Goal: Task Accomplishment & Management: Manage account settings

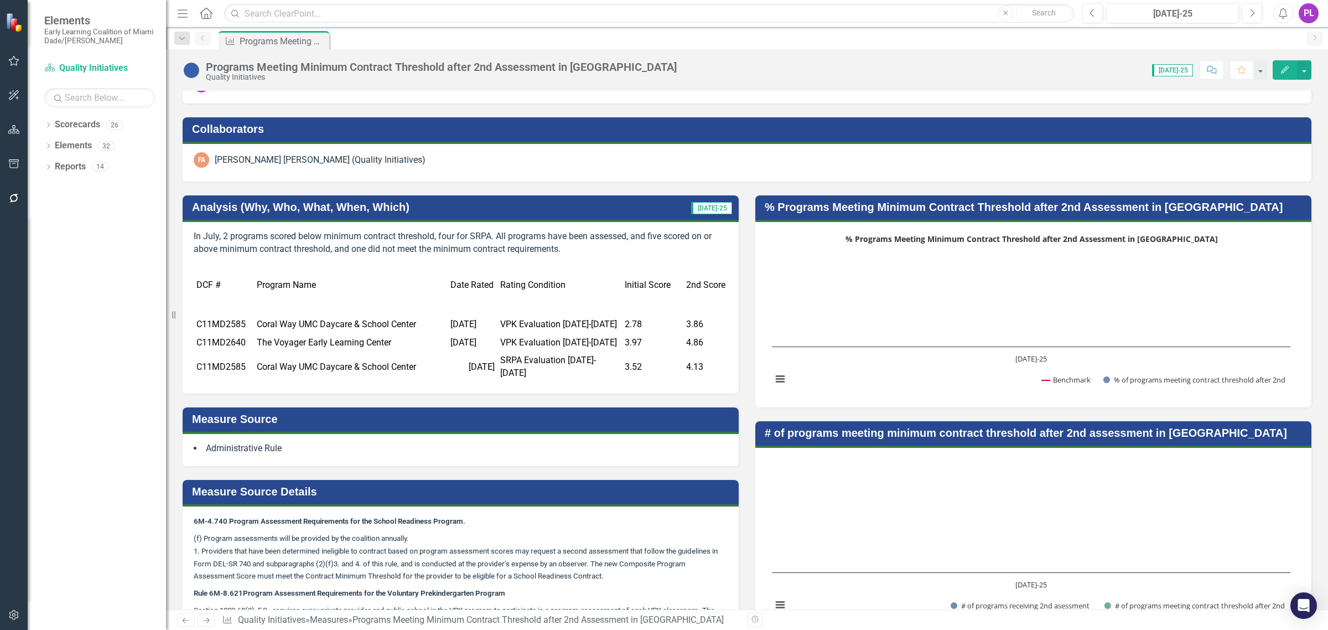
scroll to position [40, 0]
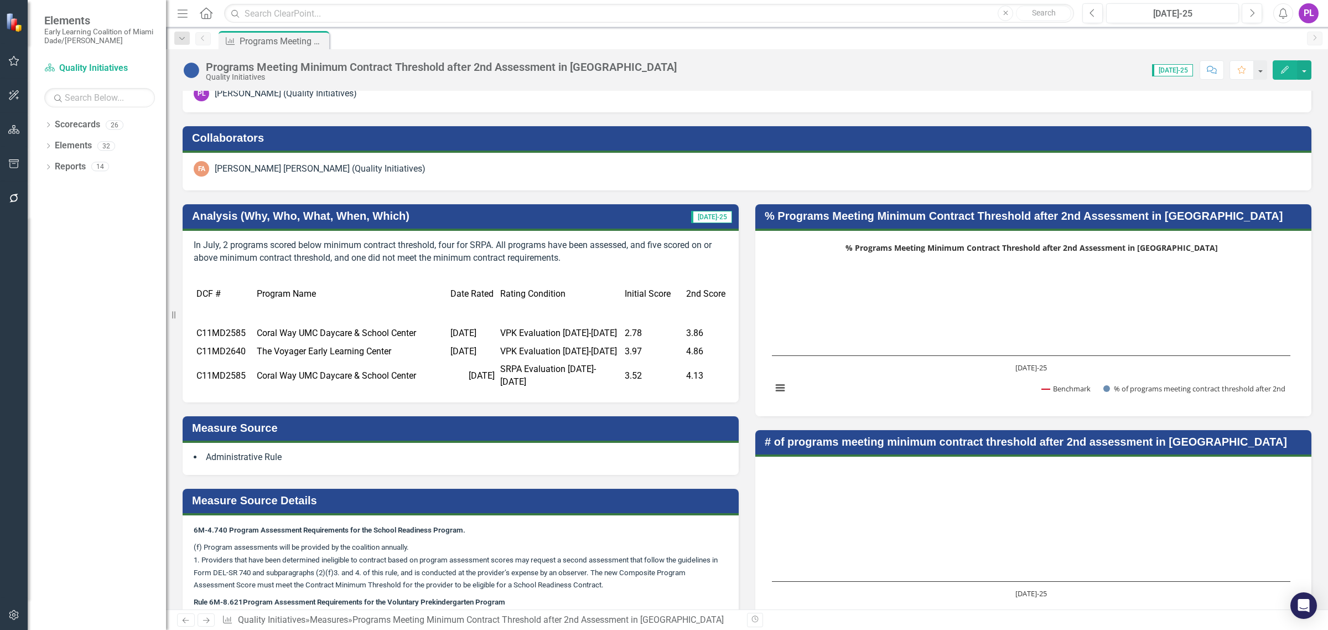
click at [420, 253] on p "In July, 2 programs scored below minimum contract threshold, four for SRPA. All…" at bounding box center [461, 251] width 534 height 25
click at [484, 276] on td "Date Rated" at bounding box center [473, 294] width 50 height 60
click at [335, 332] on td "Coral Way UMC Daycare & School Center" at bounding box center [351, 333] width 194 height 18
click at [595, 311] on td "Rating Condition" at bounding box center [559, 294] width 124 height 60
click at [498, 310] on td "Rating Condition" at bounding box center [559, 294] width 124 height 60
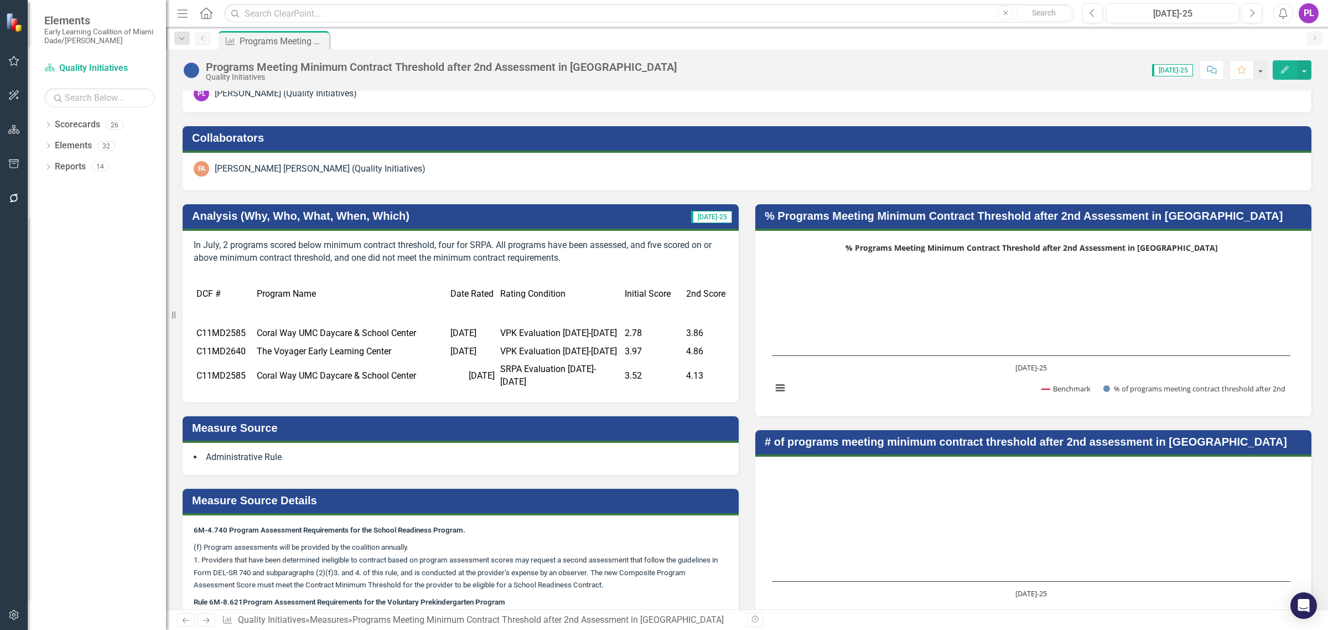
click at [498, 309] on td "Rating Condition" at bounding box center [559, 294] width 124 height 60
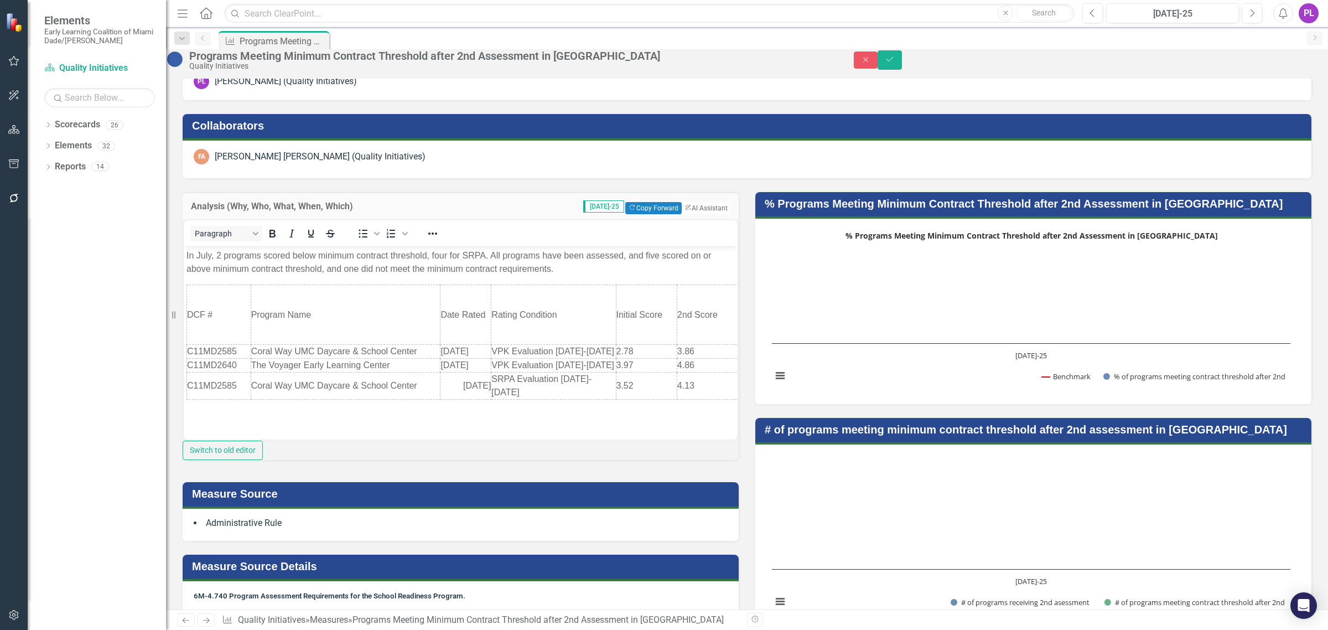
scroll to position [0, 0]
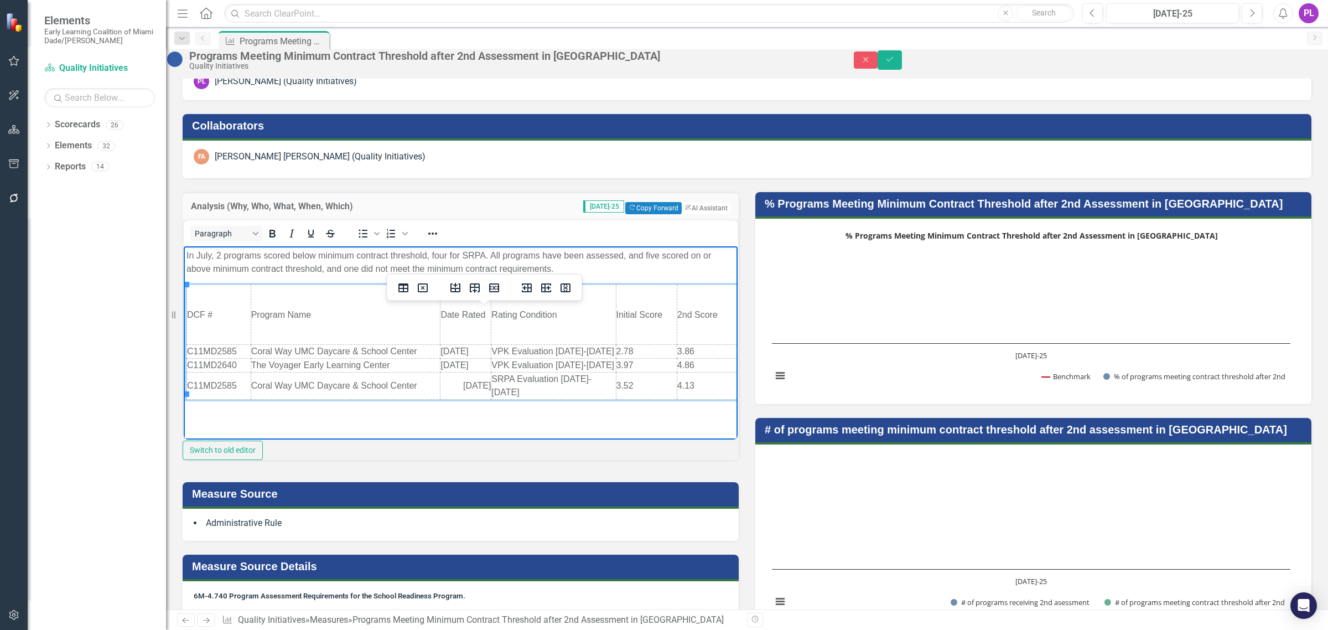
click at [277, 288] on td "Program Name" at bounding box center [346, 314] width 190 height 60
click at [284, 284] on td "Program Name" at bounding box center [346, 314] width 190 height 60
click at [607, 279] on body "In July, 2 programs scored below minimum contract threshold, four for SRPA. All…" at bounding box center [461, 329] width 554 height 166
click at [561, 403] on body "In July, 2 programs scored below minimum contract threshold, four for SRPA. All…" at bounding box center [461, 329] width 554 height 166
click at [185, 284] on body "In July, 2 programs scored below minimum contract threshold, four for SRPA. All…" at bounding box center [461, 329] width 554 height 166
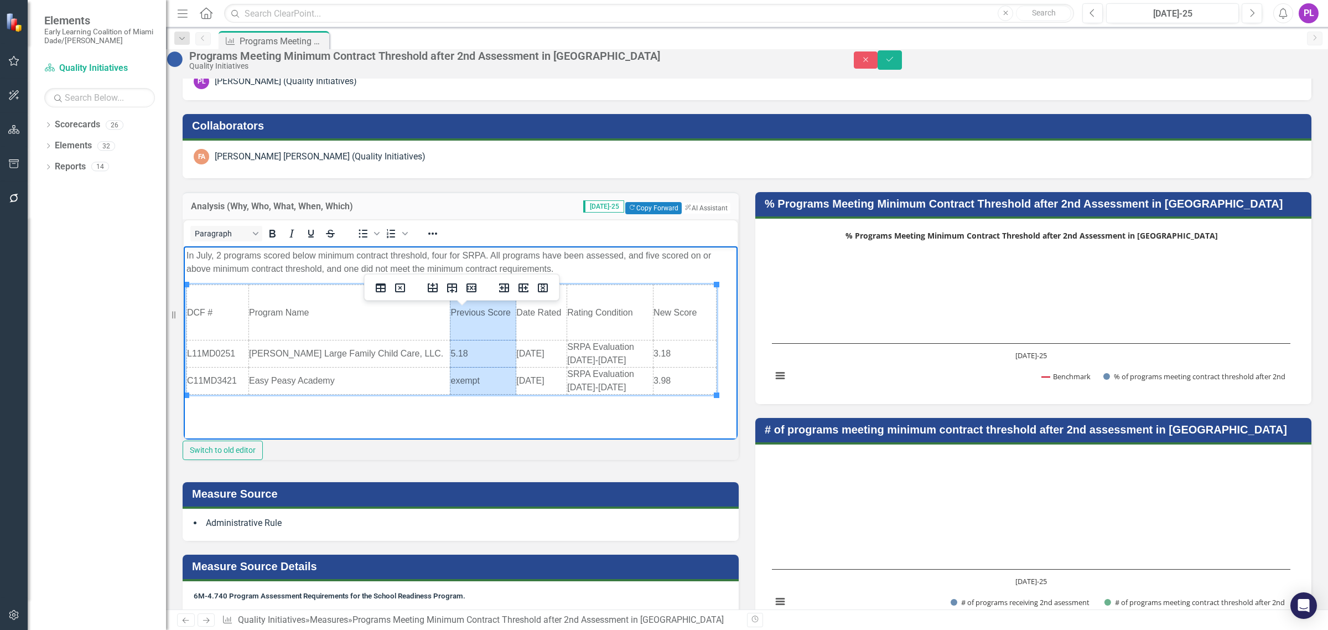
drag, startPoint x: 480, startPoint y: 307, endPoint x: 480, endPoint y: 375, distance: 68.1
click at [480, 375] on tbody "DCF # Program Name Previous Score Date Rated Rating Condition New Score L11MD02…" at bounding box center [451, 339] width 529 height 110
drag, startPoint x: 480, startPoint y: 375, endPoint x: 426, endPoint y: 302, distance: 90.6
click at [426, 302] on td "Program Name" at bounding box center [349, 311] width 202 height 55
click at [472, 320] on td "Previous Score" at bounding box center [483, 311] width 66 height 55
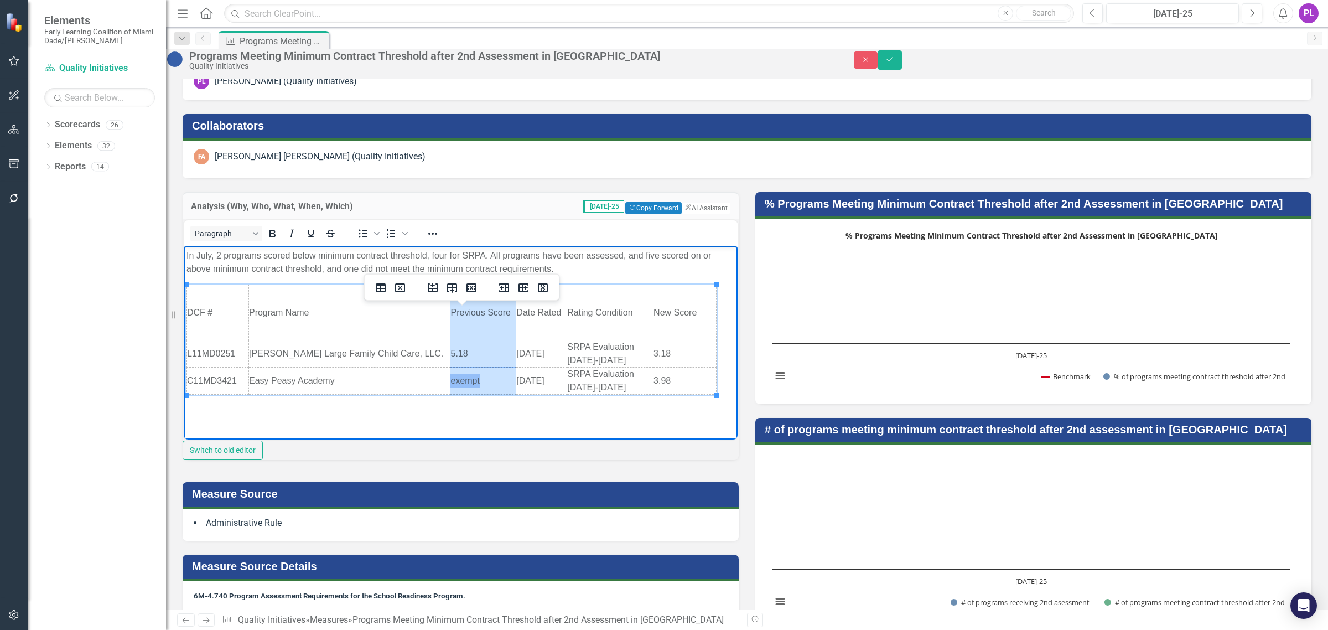
drag, startPoint x: 477, startPoint y: 303, endPoint x: 475, endPoint y: 387, distance: 84.7
click at [475, 387] on tbody "DCF # Program Name Previous Score Date Rated Rating Condition New Score L11MD02…" at bounding box center [451, 339] width 529 height 110
click at [543, 289] on icon "Delete column" at bounding box center [542, 287] width 13 height 13
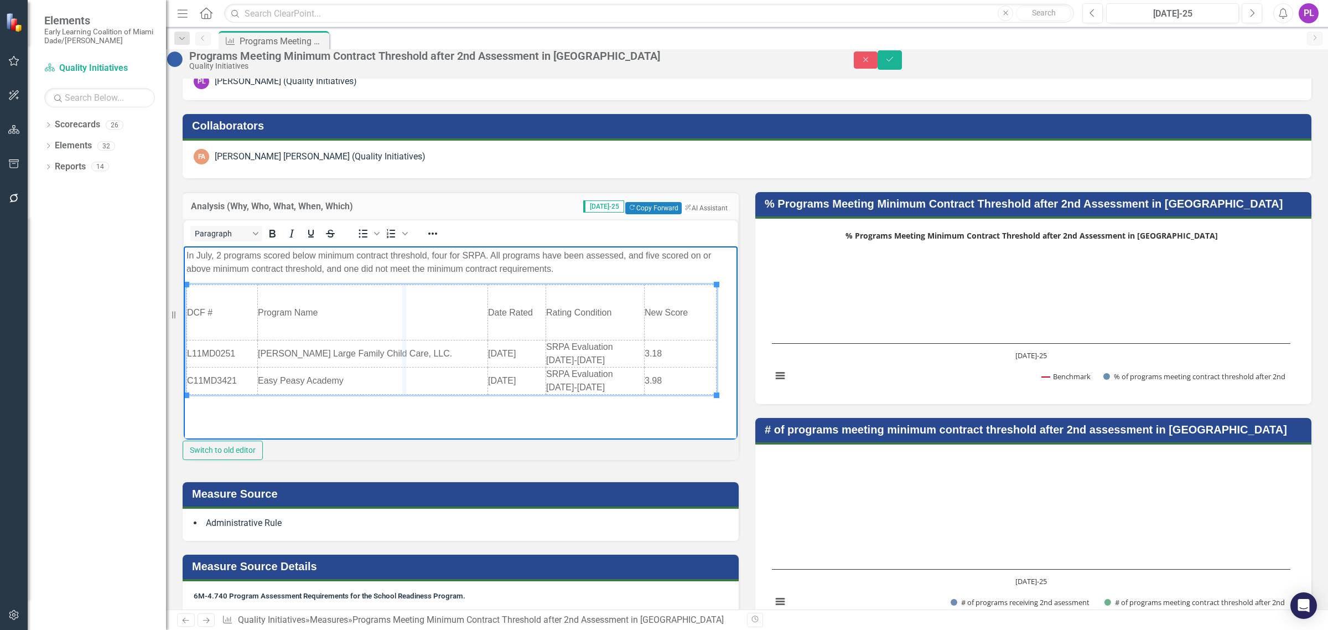
drag, startPoint x: 485, startPoint y: 308, endPoint x: 400, endPoint y: 321, distance: 86.3
drag, startPoint x: 560, startPoint y: 304, endPoint x: 484, endPoint y: 314, distance: 77.5
drag, startPoint x: 652, startPoint y: 305, endPoint x: 586, endPoint y: 309, distance: 65.4
drag, startPoint x: 450, startPoint y: 300, endPoint x: 371, endPoint y: 308, distance: 79.5
drag, startPoint x: 419, startPoint y: 297, endPoint x: 361, endPoint y: 303, distance: 58.4
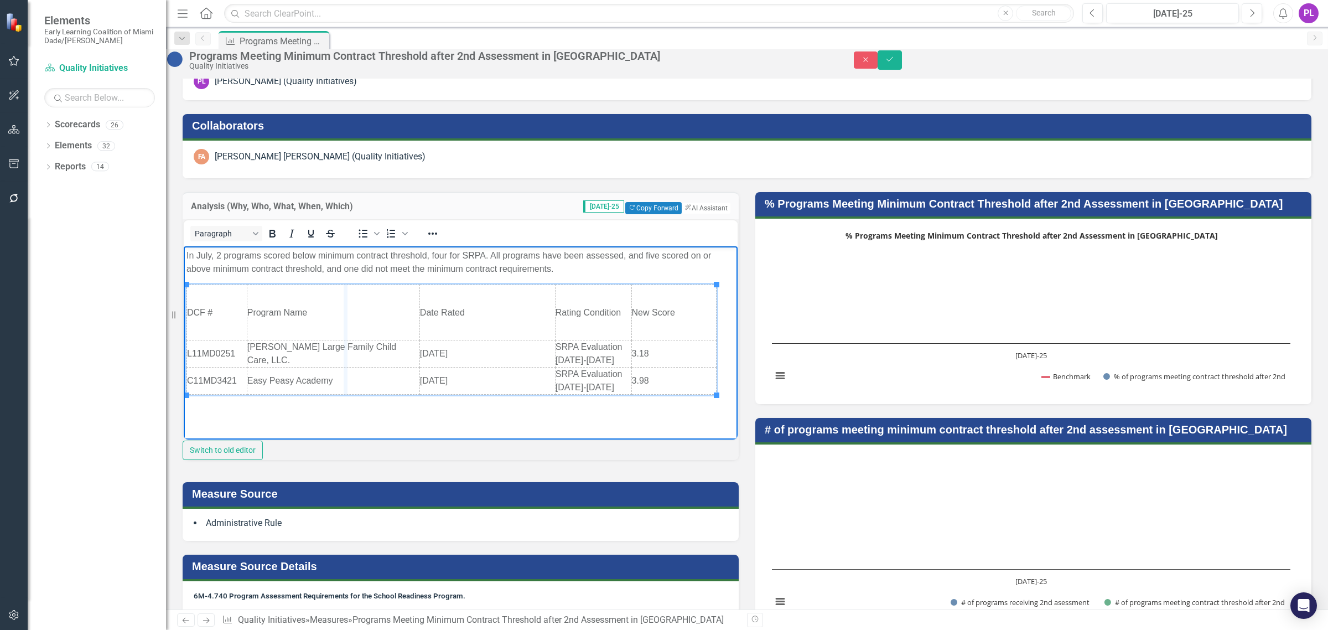
drag, startPoint x: 412, startPoint y: 307, endPoint x: 343, endPoint y: 308, distance: 69.2
drag, startPoint x: 572, startPoint y: 300, endPoint x: 453, endPoint y: 313, distance: 119.1
drag, startPoint x: 650, startPoint y: 305, endPoint x: 591, endPoint y: 305, distance: 58.1
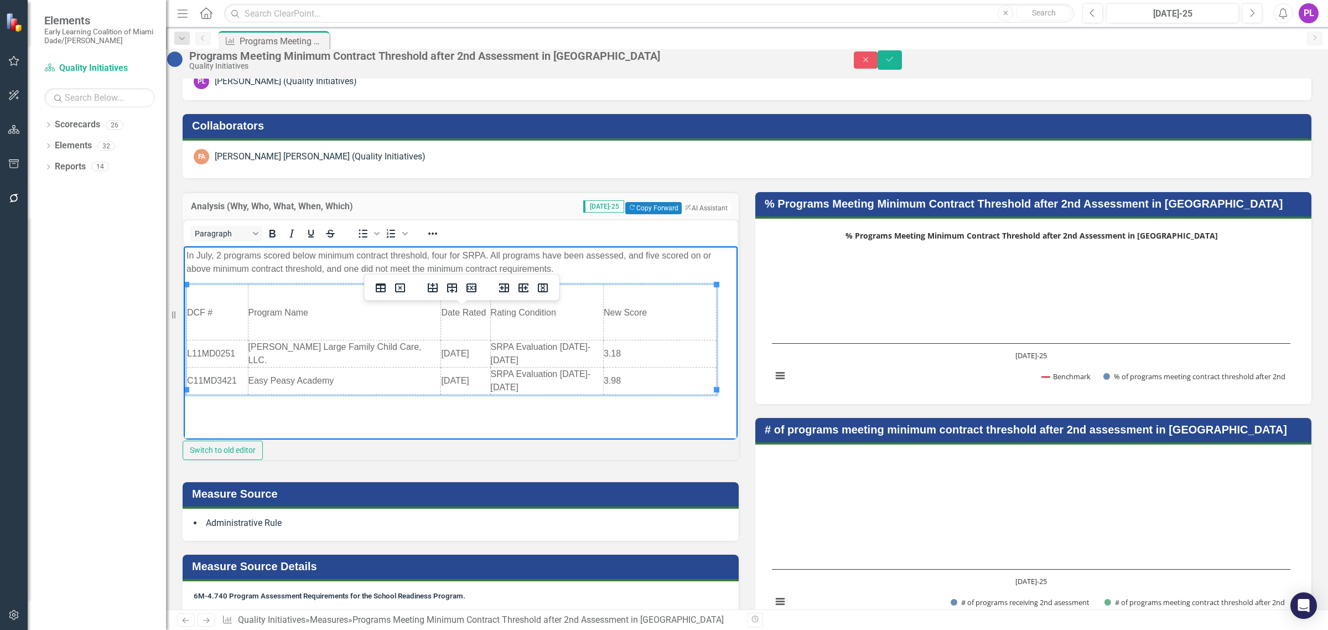
scroll to position [0, 7]
drag, startPoint x: 708, startPoint y: 341, endPoint x: 647, endPoint y: 338, distance: 61.5
drag, startPoint x: 657, startPoint y: 330, endPoint x: 614, endPoint y: 321, distance: 43.9
click at [592, 294] on td "New Score" at bounding box center [579, 311] width 69 height 55
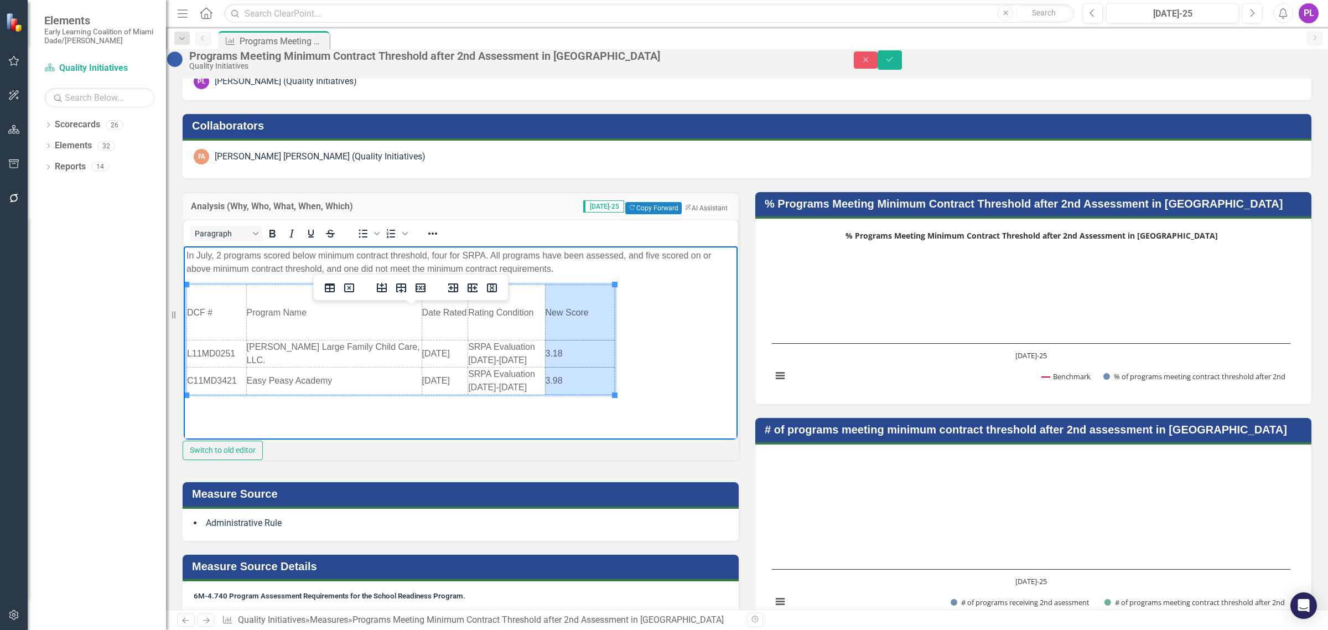
drag, startPoint x: 592, startPoint y: 294, endPoint x: 594, endPoint y: 382, distance: 88.0
click at [594, 382] on tbody "DCF # Program Name Date Rated Rating Condition New Score L11MD0251 Norma Rodrig…" at bounding box center [401, 339] width 428 height 110
click at [474, 290] on icon "Insert column after" at bounding box center [472, 287] width 13 height 13
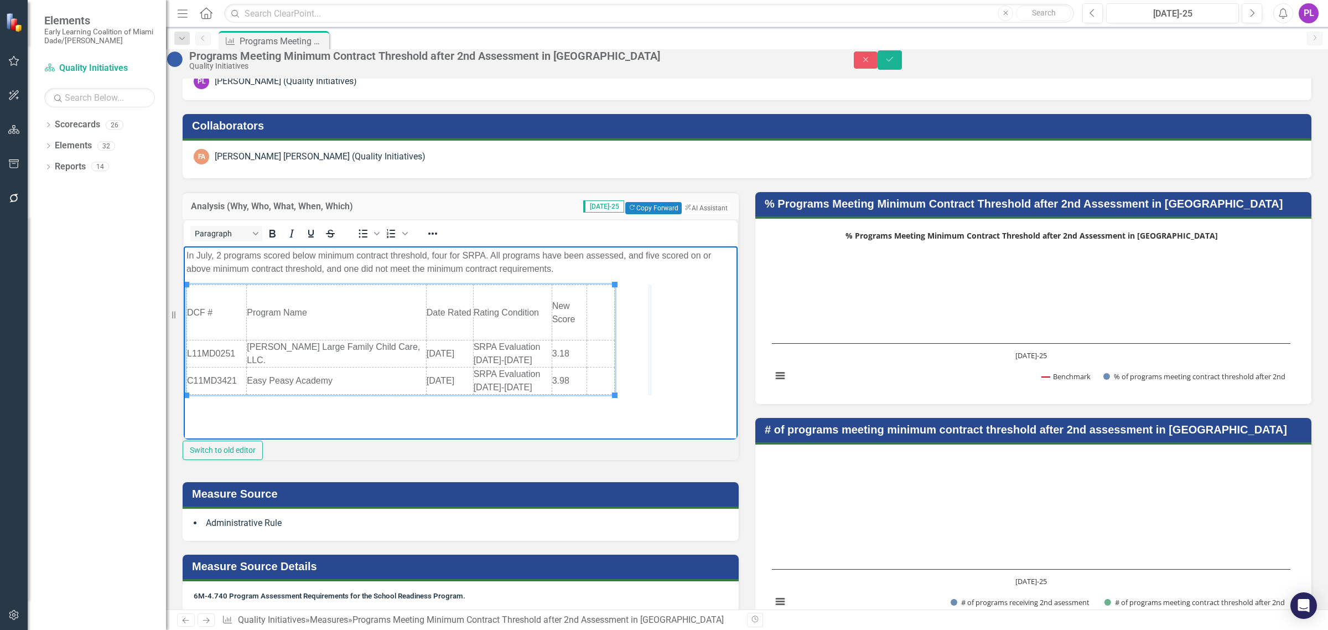
drag, startPoint x: 614, startPoint y: 310, endPoint x: 643, endPoint y: 317, distance: 30.6
click at [586, 307] on td "New Score" at bounding box center [598, 311] width 40 height 55
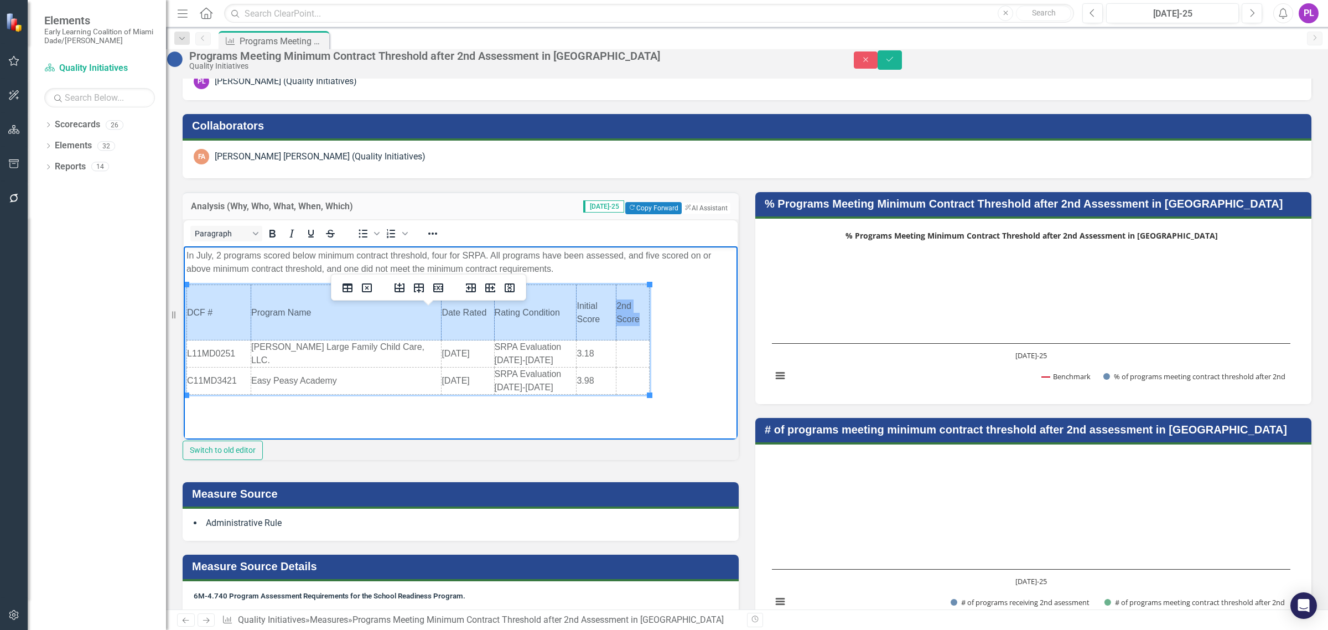
drag, startPoint x: 224, startPoint y: 310, endPoint x: 630, endPoint y: 319, distance: 406.8
click at [630, 319] on tr "DCF # Program Name Date Rated Rating Condition Initial Score 2nd Score" at bounding box center [418, 311] width 463 height 55
click at [276, 240] on icon "Bold" at bounding box center [272, 233] width 13 height 13
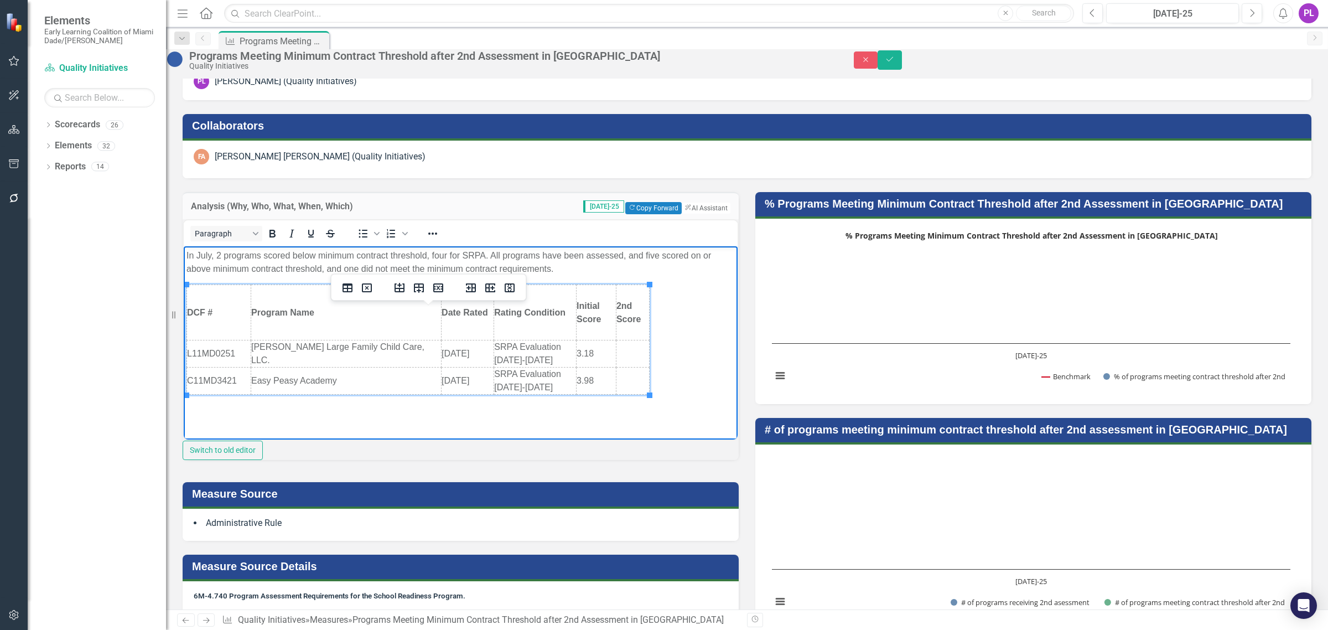
click at [392, 371] on td "Easy Peasy Academy" at bounding box center [346, 380] width 190 height 27
drag, startPoint x: 439, startPoint y: 326, endPoint x: 340, endPoint y: 325, distance: 98.5
drag, startPoint x: 511, startPoint y: 321, endPoint x: 445, endPoint y: 317, distance: 66.0
drag, startPoint x: 649, startPoint y: 328, endPoint x: 682, endPoint y: 337, distance: 34.7
drag, startPoint x: 645, startPoint y: 324, endPoint x: 658, endPoint y: 327, distance: 14.1
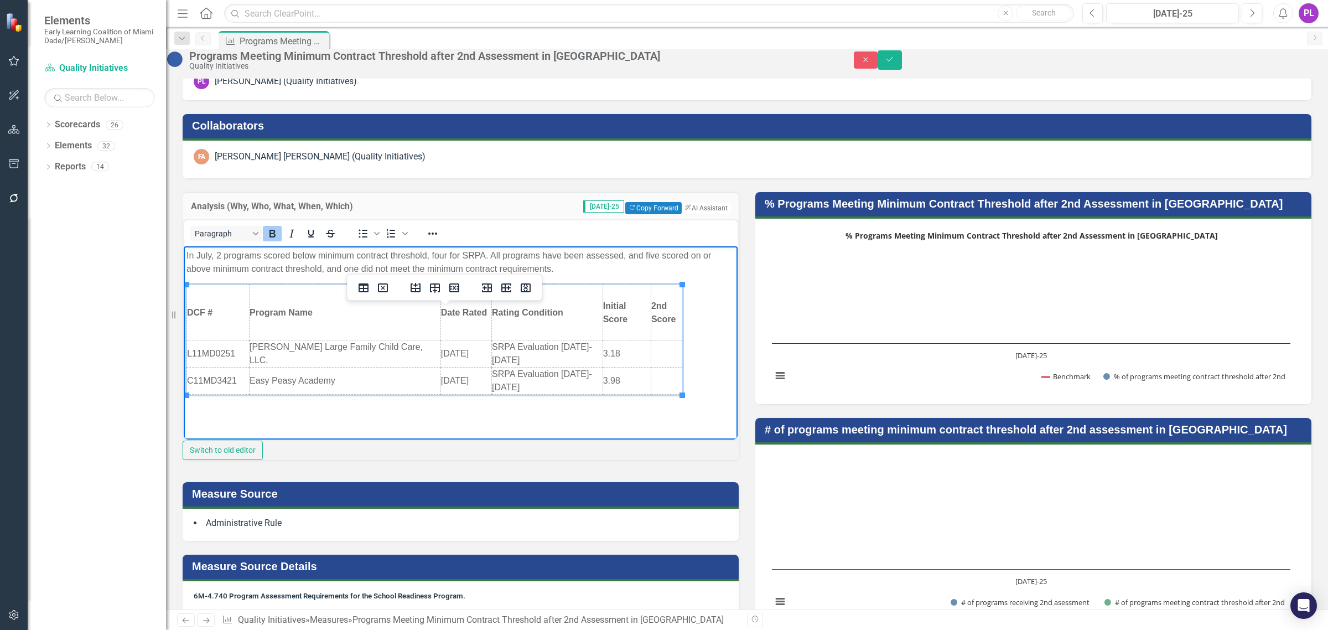
click at [679, 330] on td "2nd Score" at bounding box center [666, 311] width 31 height 55
drag, startPoint x: 682, startPoint y: 333, endPoint x: 702, endPoint y: 341, distance: 21.3
drag, startPoint x: 449, startPoint y: 320, endPoint x: 362, endPoint y: 323, distance: 86.9
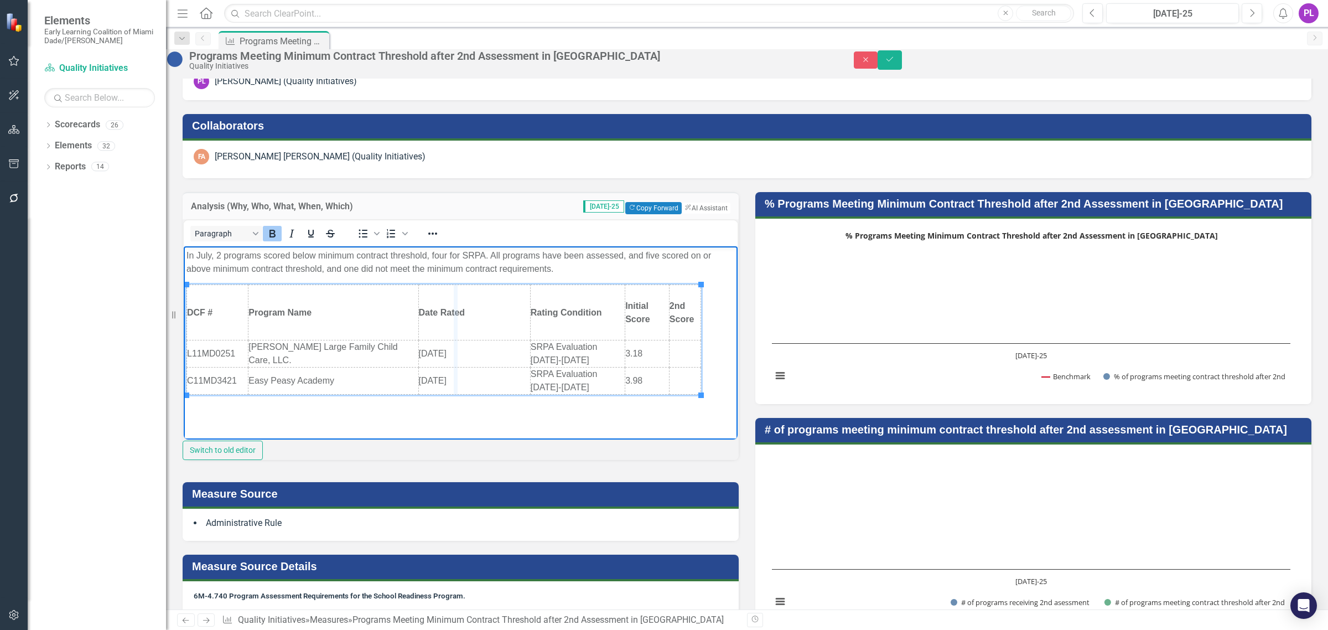
drag, startPoint x: 528, startPoint y: 328, endPoint x: 455, endPoint y: 327, distance: 73.6
drag, startPoint x: 627, startPoint y: 325, endPoint x: 599, endPoint y: 325, distance: 27.7
drag, startPoint x: 669, startPoint y: 333, endPoint x: 644, endPoint y: 328, distance: 25.4
drag, startPoint x: 646, startPoint y: 328, endPoint x: 654, endPoint y: 330, distance: 7.9
drag, startPoint x: 444, startPoint y: 298, endPoint x: 387, endPoint y: 302, distance: 57.2
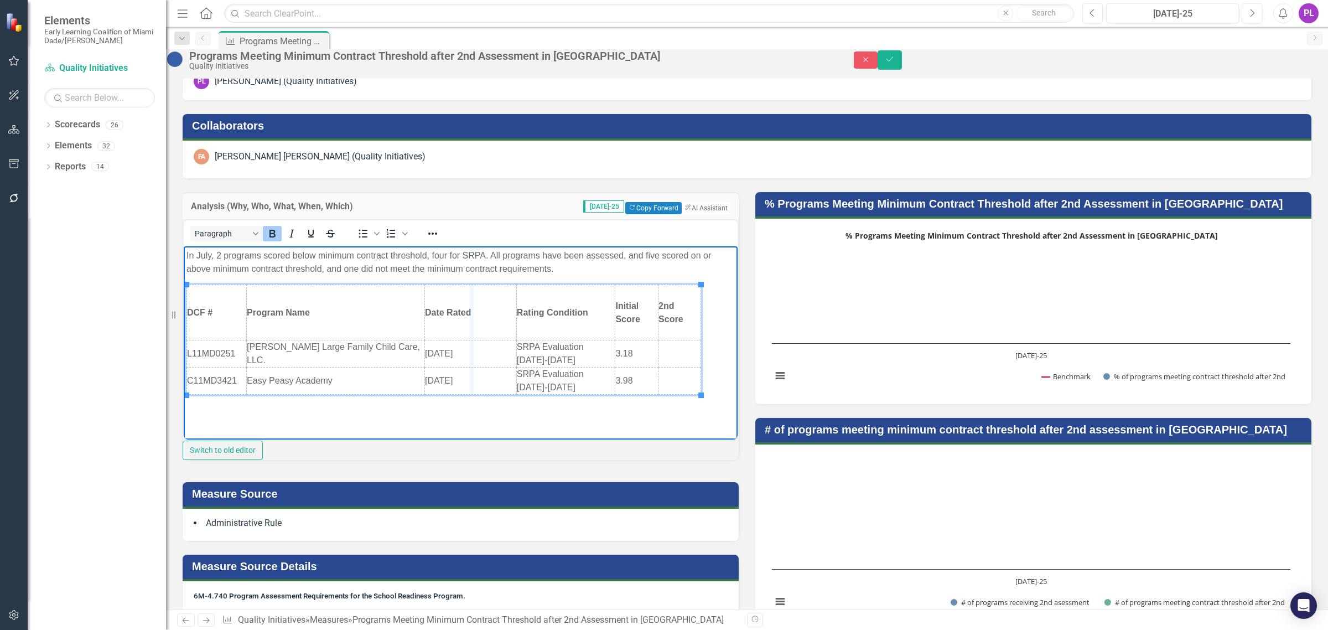
drag, startPoint x: 514, startPoint y: 316, endPoint x: 470, endPoint y: 319, distance: 43.8
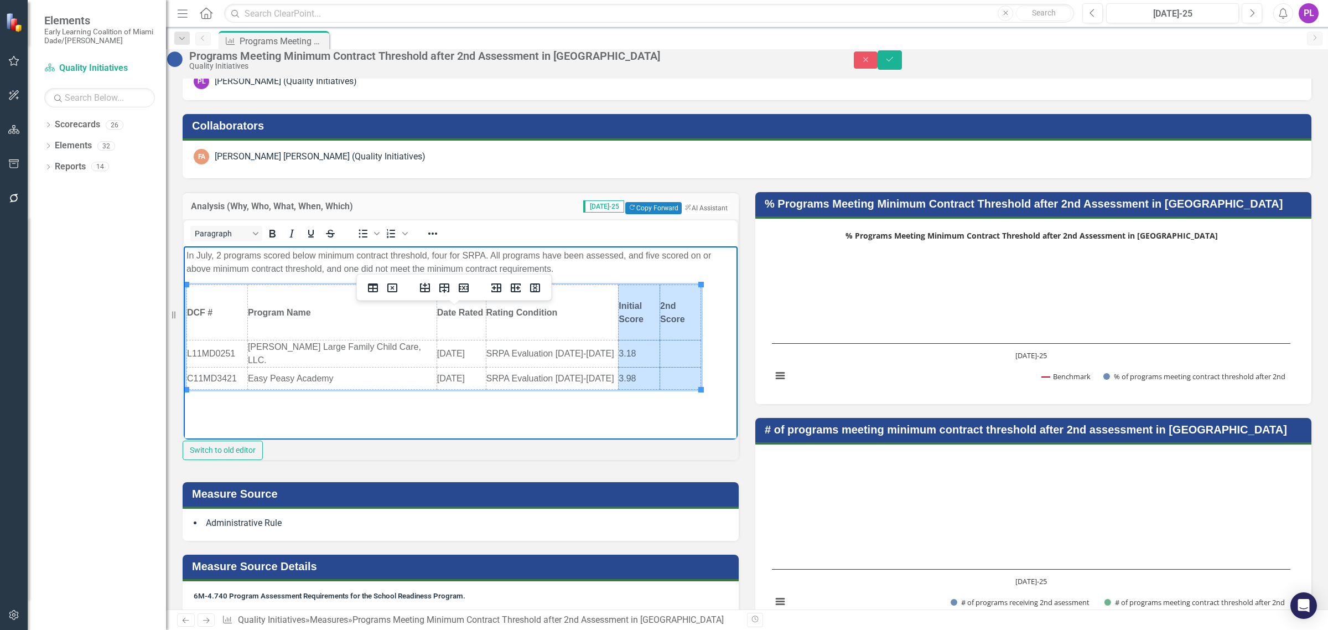
drag, startPoint x: 633, startPoint y: 318, endPoint x: 675, endPoint y: 377, distance: 72.2
click at [675, 377] on tbody "DCF # Program Name Date Rated Rating Condition Initial Score 2nd Score L11MD025…" at bounding box center [444, 336] width 514 height 105
click at [435, 241] on button "Reveal or hide additional toolbar items" at bounding box center [432, 233] width 19 height 15
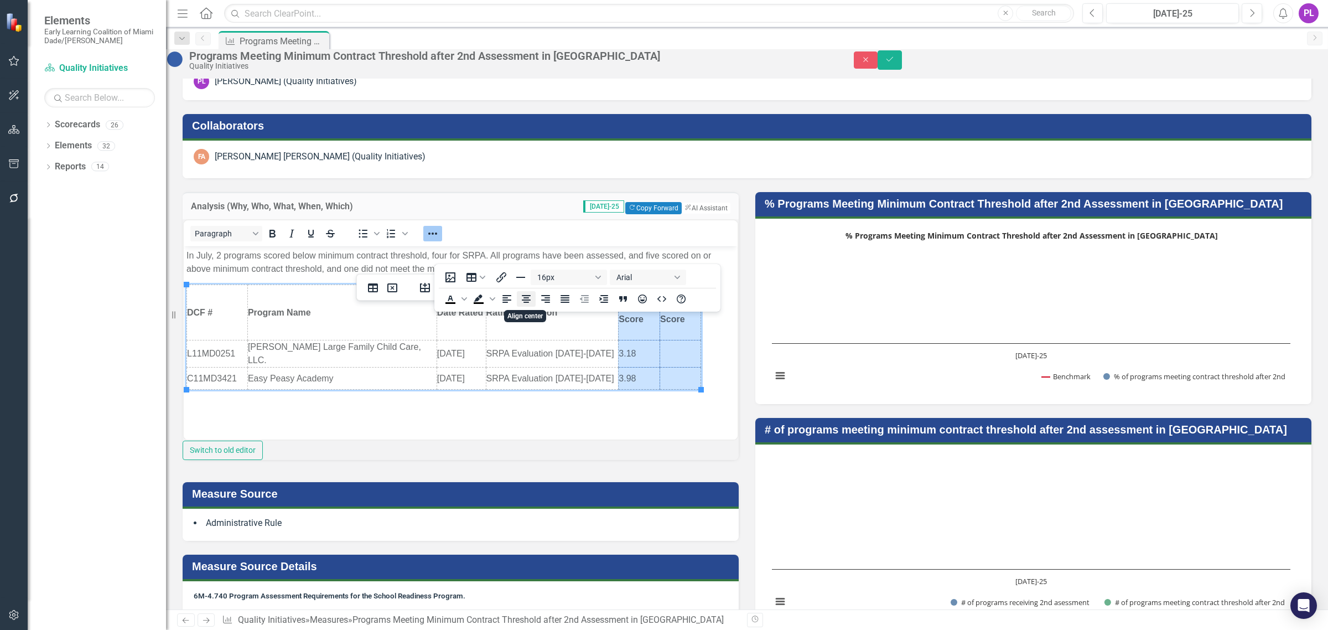
click at [528, 298] on icon "Align center" at bounding box center [525, 299] width 9 height 8
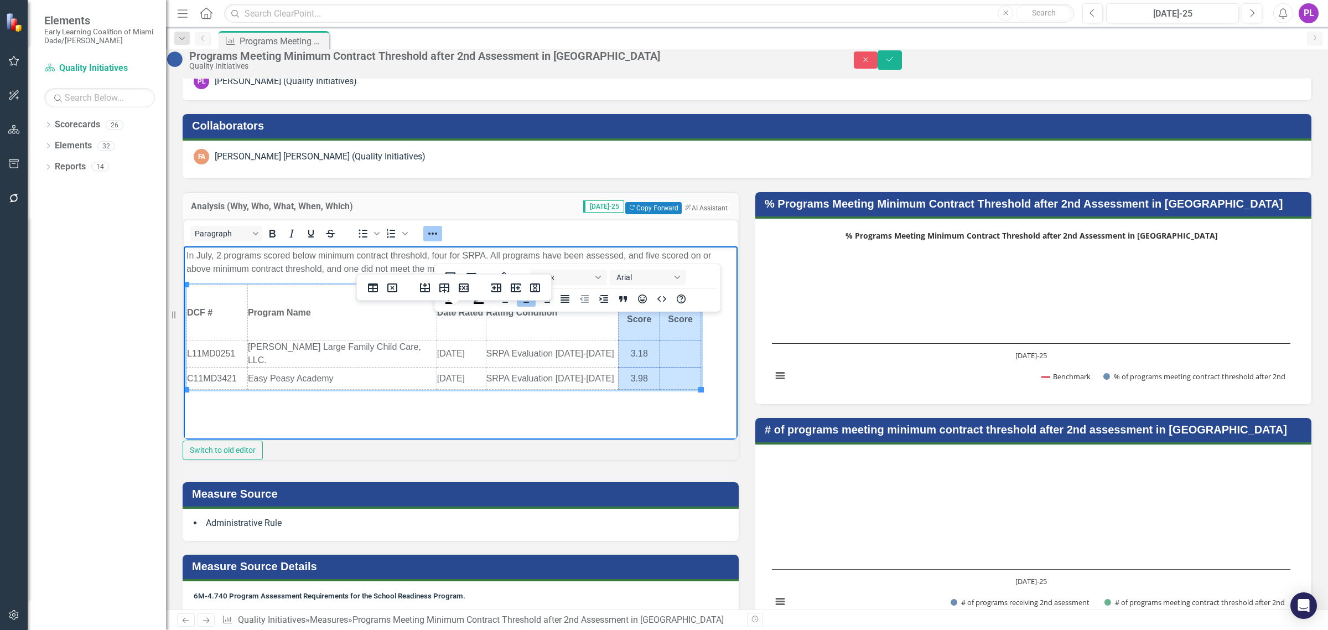
click at [408, 412] on html "In July, 2 programs scored below minimum contract threshold, four for SRPA. All…" at bounding box center [461, 329] width 554 height 166
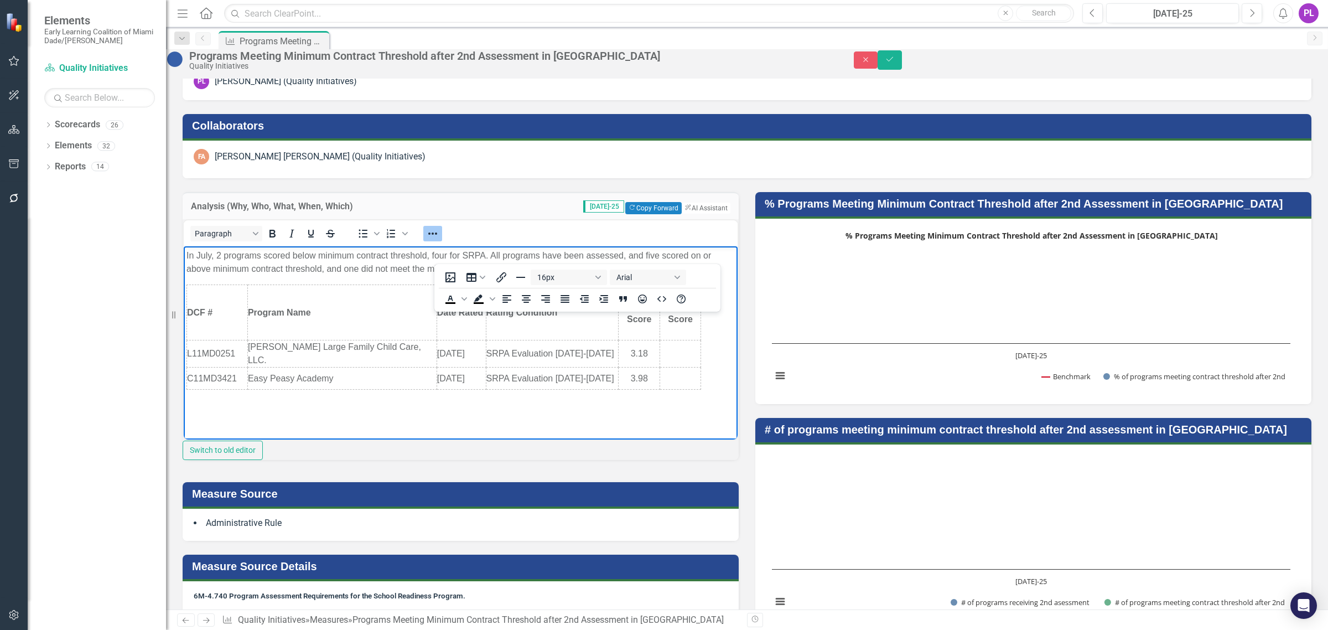
click at [210, 310] on strong "DCF #" at bounding box center [199, 311] width 25 height 9
click at [401, 411] on body "In July, 2 programs scored below minimum contract threshold, four for SRPA. All…" at bounding box center [461, 329] width 554 height 166
click at [491, 460] on div "Paragraph To open the popup, press Shift+Enter To open the popup, press Shift+E…" at bounding box center [461, 339] width 556 height 241
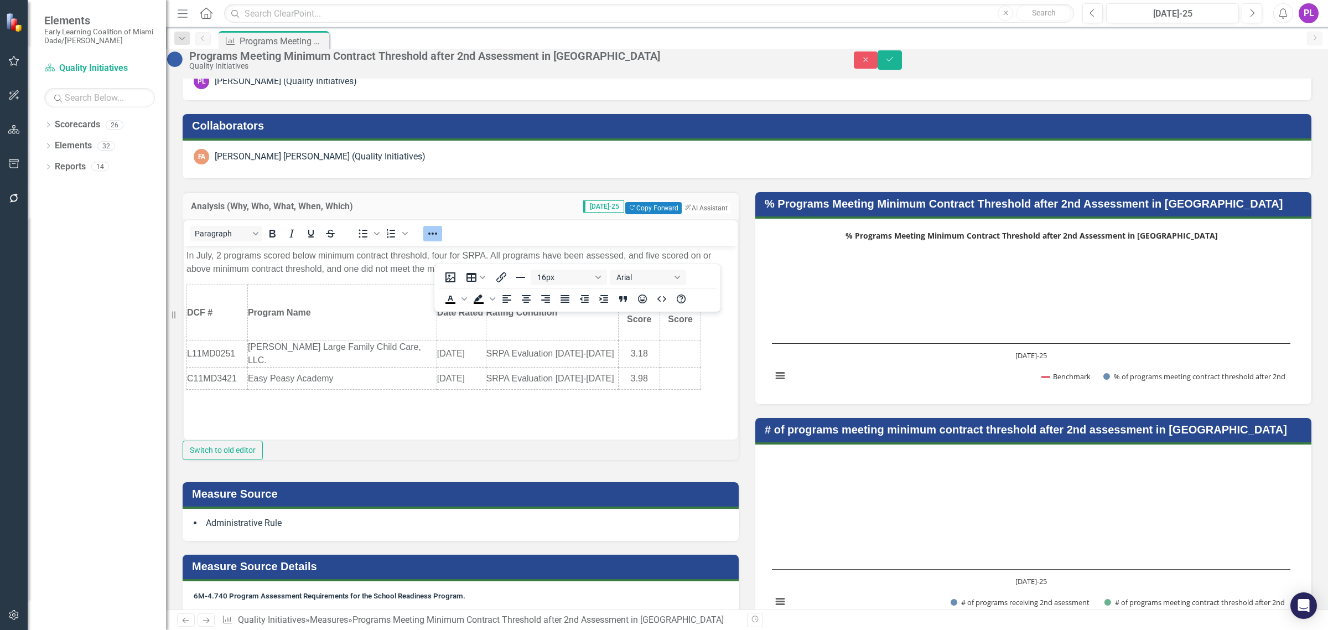
click at [439, 211] on h3 "Analysis (Why, Who, What, When, Which)" at bounding box center [332, 206] width 283 height 10
click at [439, 240] on icon "Reveal or hide additional toolbar items" at bounding box center [432, 233] width 13 height 13
click at [448, 253] on p "In July, 2 programs scored below minimum contract threshold, four for SRPA. All…" at bounding box center [460, 261] width 548 height 27
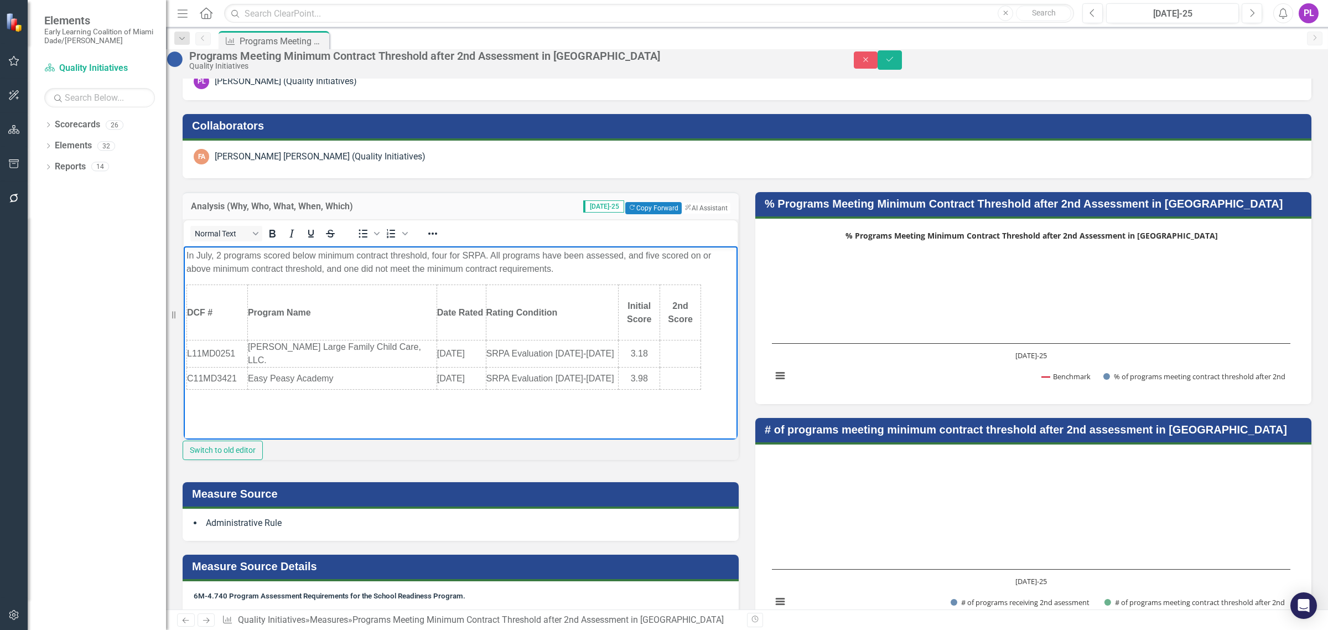
click at [484, 251] on p "In July, 2 programs scored below minimum contract threshold, four for SRPA. All…" at bounding box center [460, 261] width 548 height 27
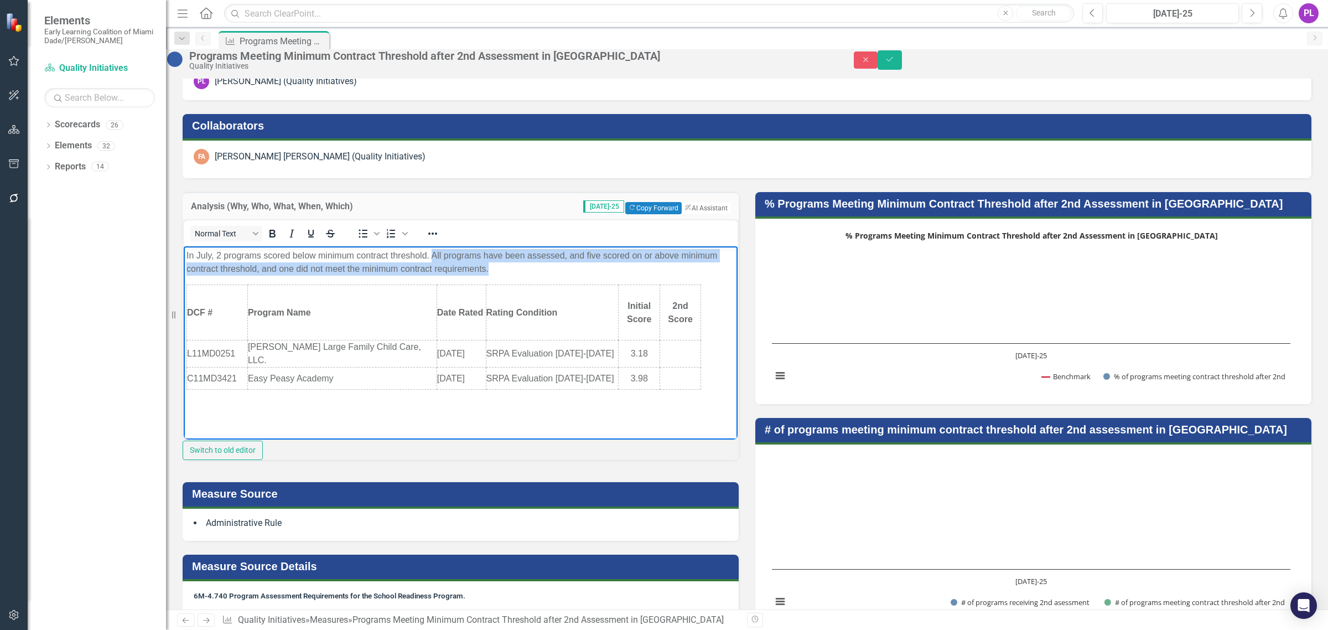
drag, startPoint x: 530, startPoint y: 269, endPoint x: 430, endPoint y: 253, distance: 101.0
click at [430, 253] on p "In July, 2 programs scored below minimum contract threshold. All programs have …" at bounding box center [460, 261] width 548 height 27
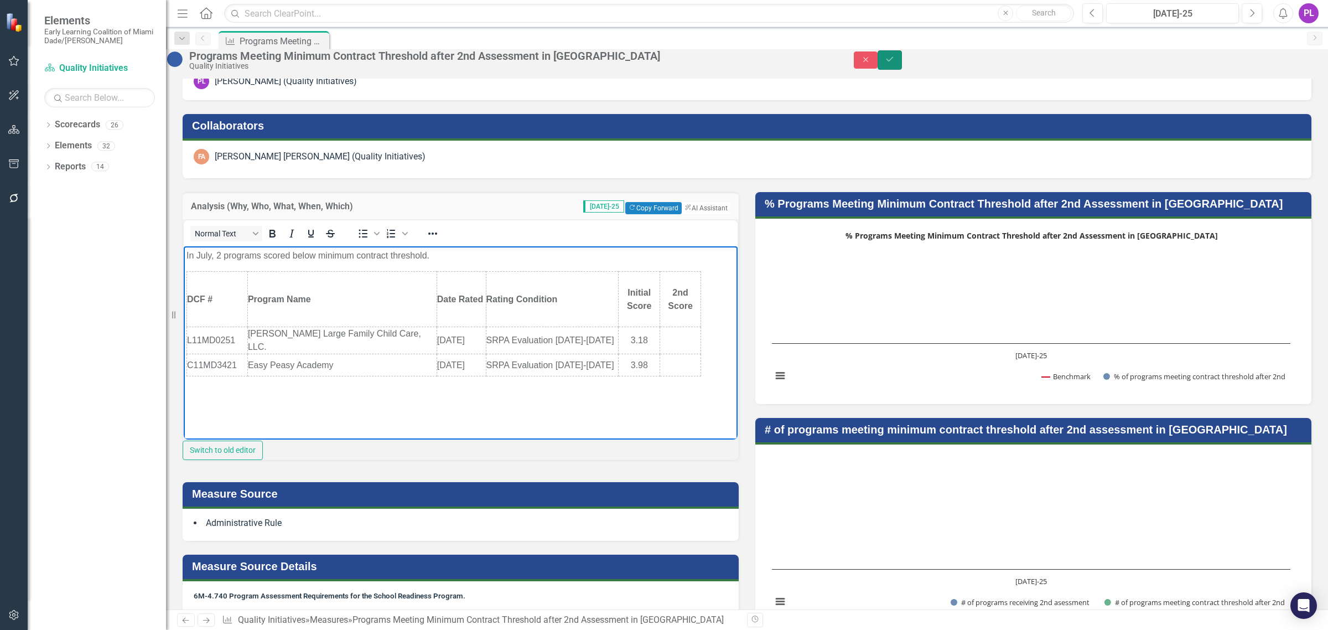
click at [902, 65] on button "Save" at bounding box center [889, 59] width 24 height 19
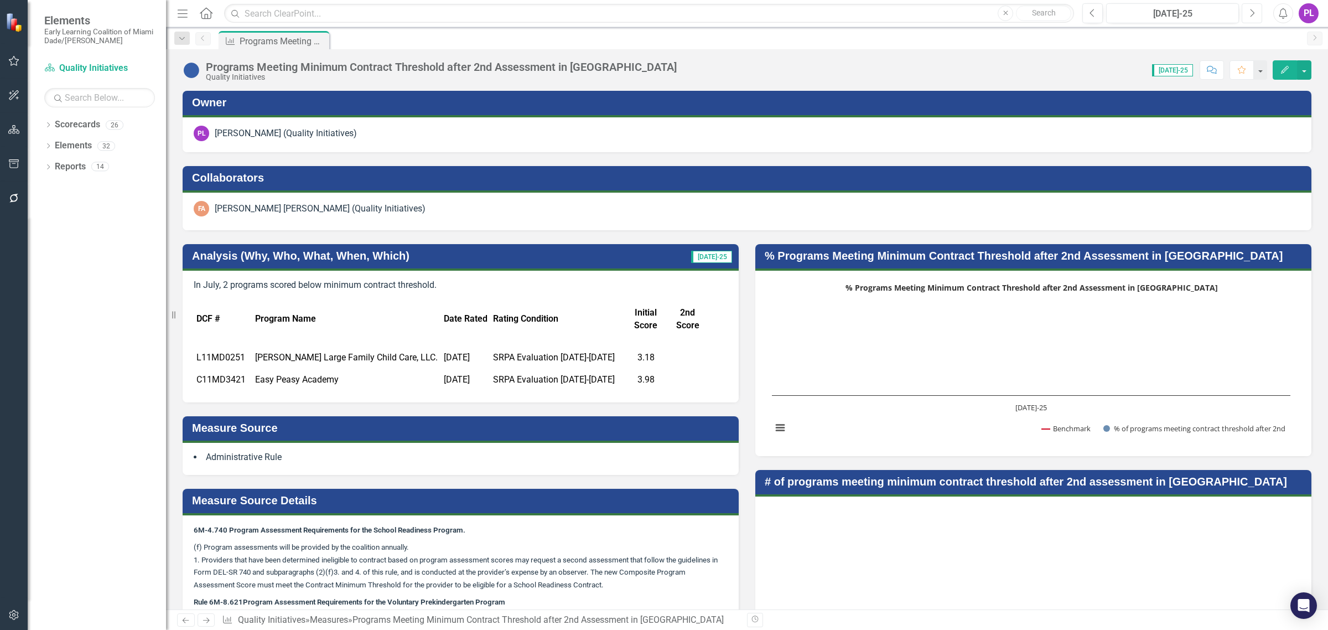
click at [1254, 12] on icon "Next" at bounding box center [1252, 13] width 6 height 10
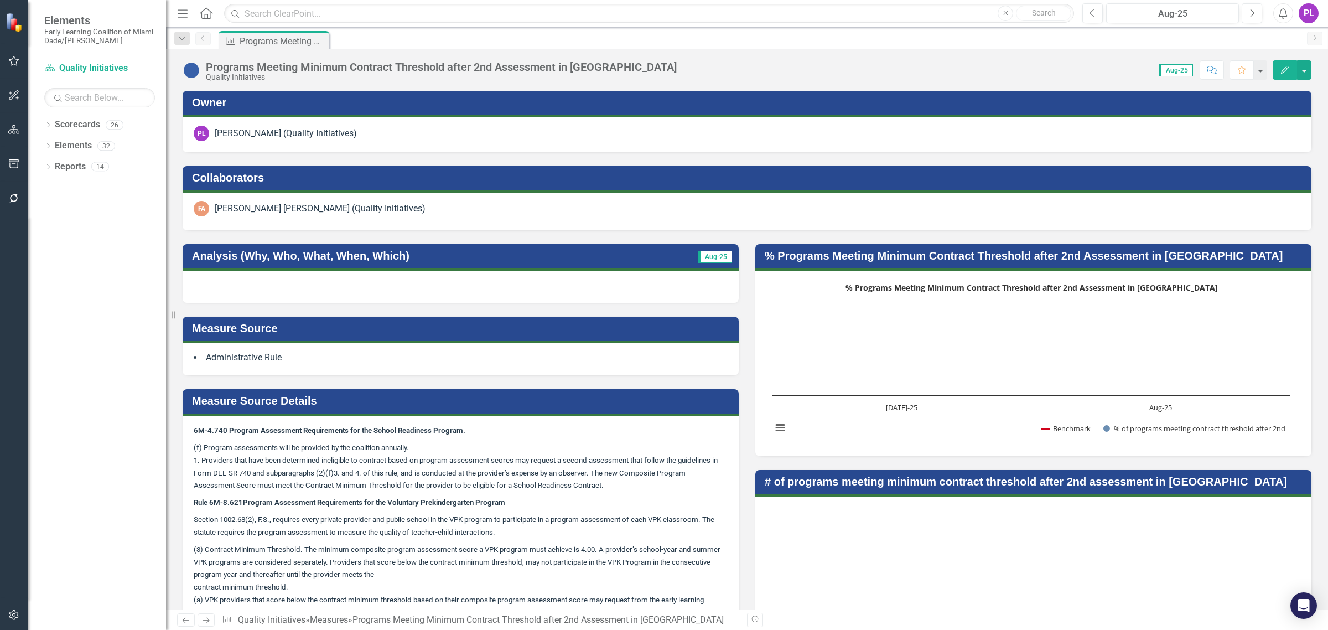
click at [381, 293] on div at bounding box center [461, 287] width 556 height 32
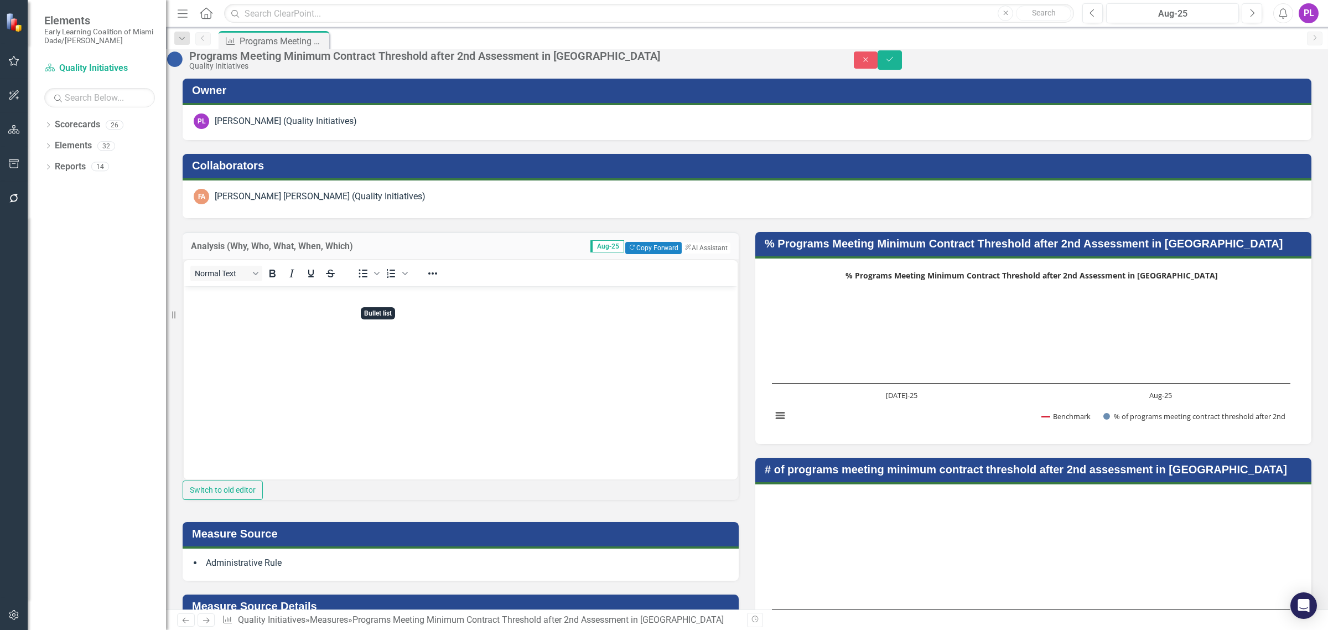
click at [339, 340] on body "Rich Text Area. Press ALT-0 for help." at bounding box center [461, 368] width 554 height 166
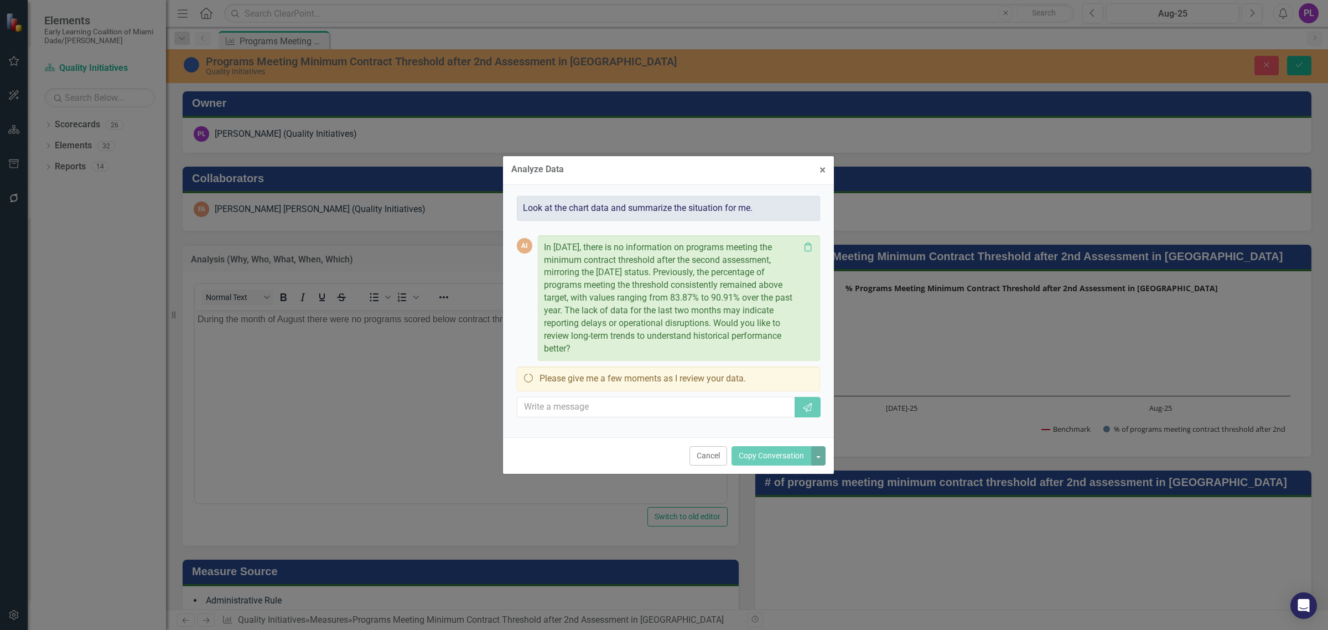
drag, startPoint x: 584, startPoint y: 349, endPoint x: 538, endPoint y: 243, distance: 115.0
click at [538, 243] on div "In August 2025, there is no information on programs meeting the minimum contrac…" at bounding box center [679, 298] width 282 height 126
copy p "In August 2025, there is no information on programs meeting the minimum contrac…"
click at [703, 456] on button "Cancel" at bounding box center [708, 455] width 38 height 19
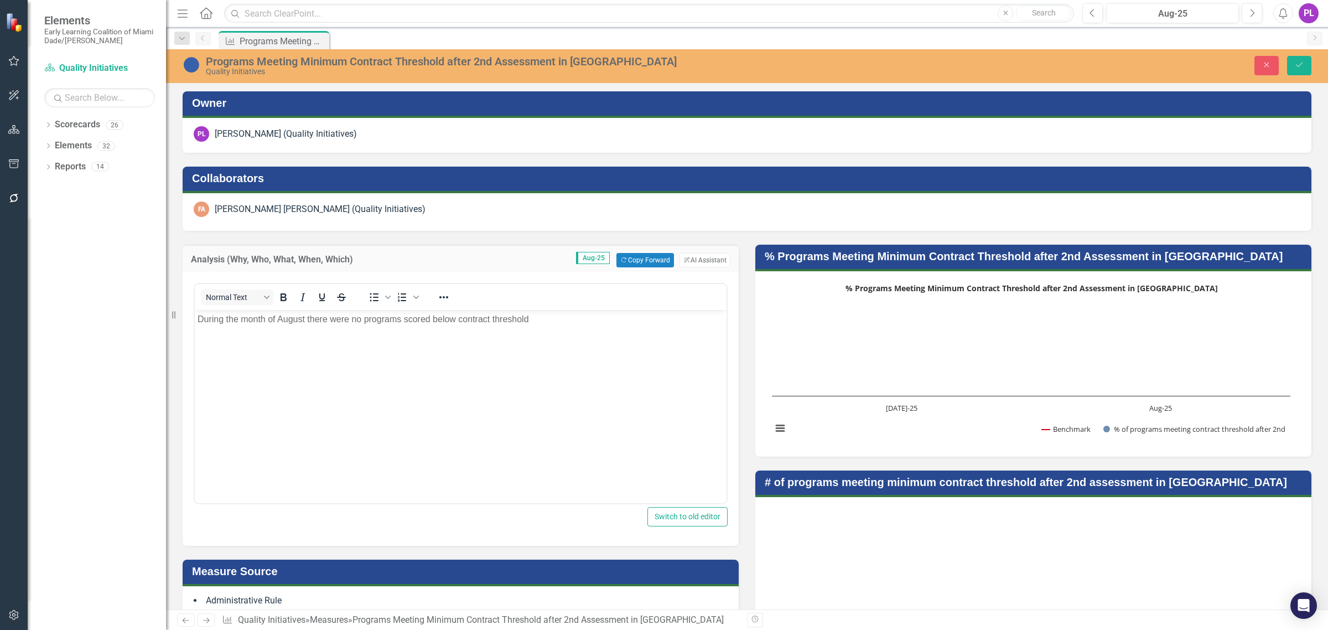
click at [596, 395] on body "During the month of August there were no programs scored below contract thresho…" at bounding box center [461, 393] width 532 height 166
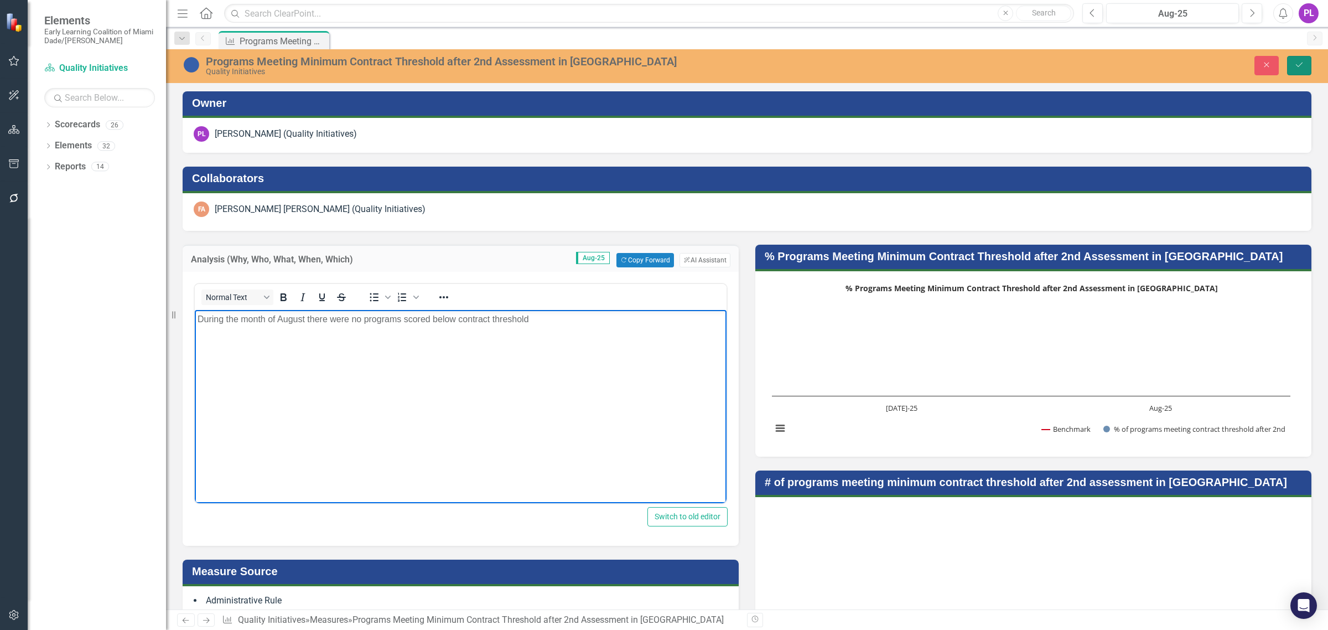
click at [1302, 62] on icon "Save" at bounding box center [1299, 65] width 10 height 8
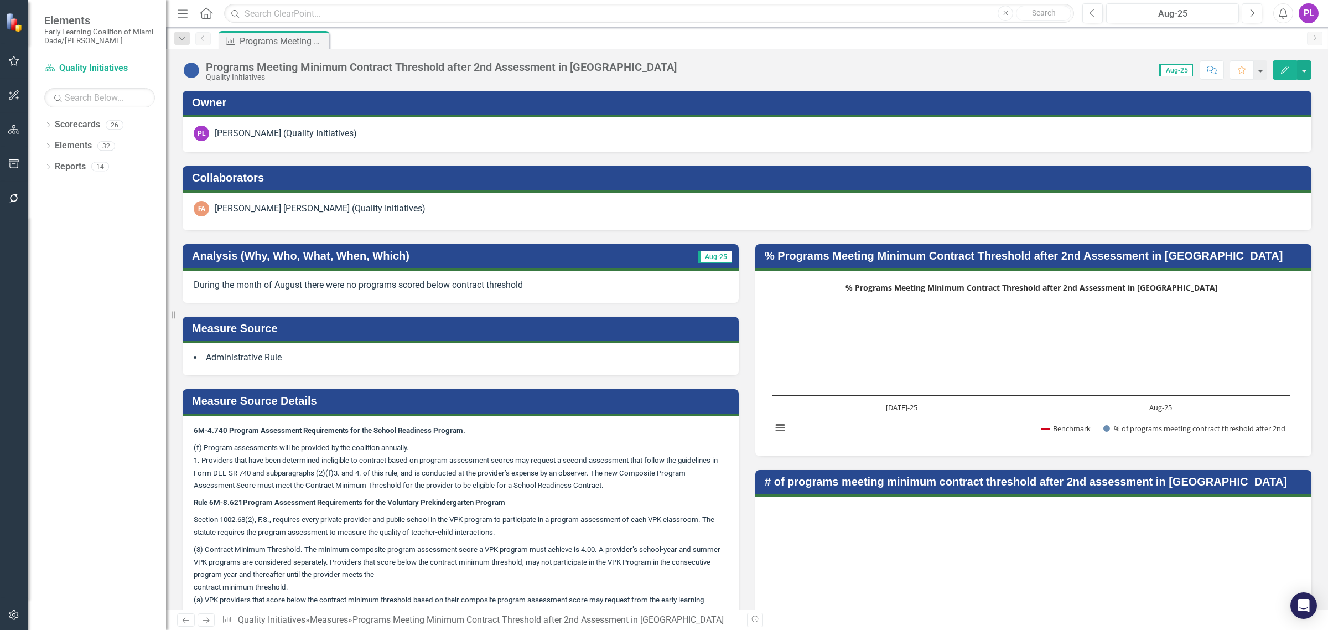
click at [432, 292] on div "During the month of August there were no programs scored below contract thresho…" at bounding box center [461, 287] width 556 height 32
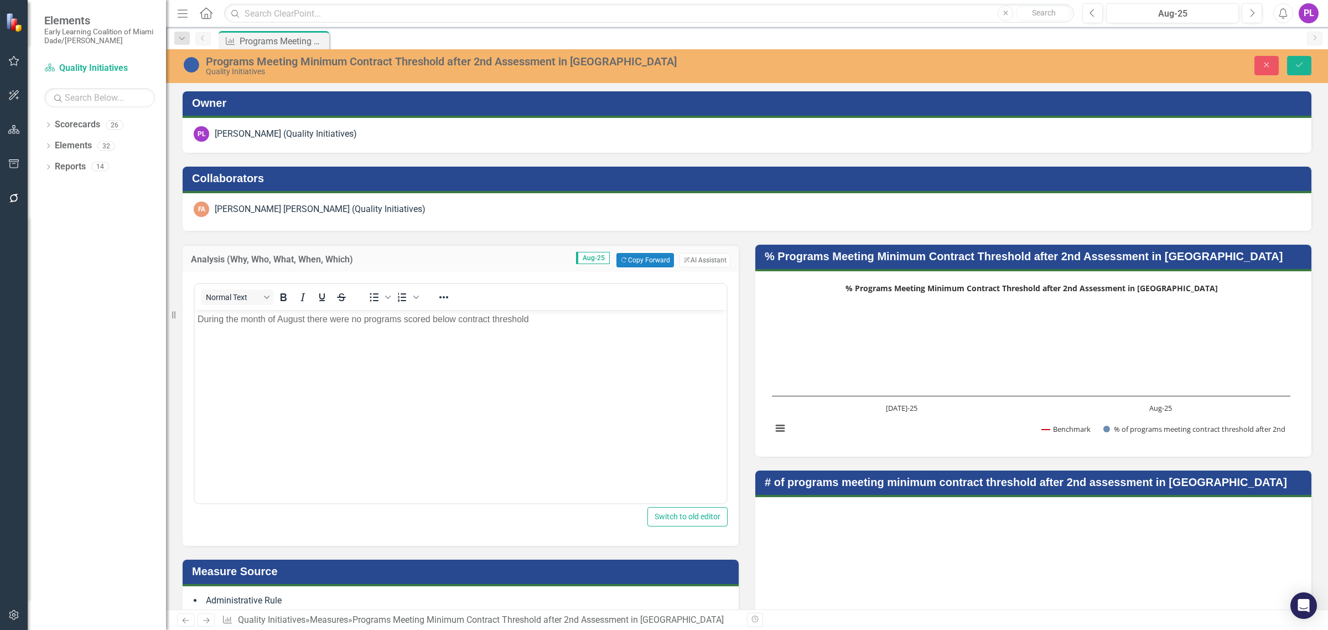
drag, startPoint x: 402, startPoint y: 321, endPoint x: 396, endPoint y: 319, distance: 7.2
click at [399, 320] on p "During the month of August there were no programs scored below contract thresho…" at bounding box center [461, 319] width 526 height 13
click at [1290, 65] on button "Save" at bounding box center [1299, 65] width 24 height 19
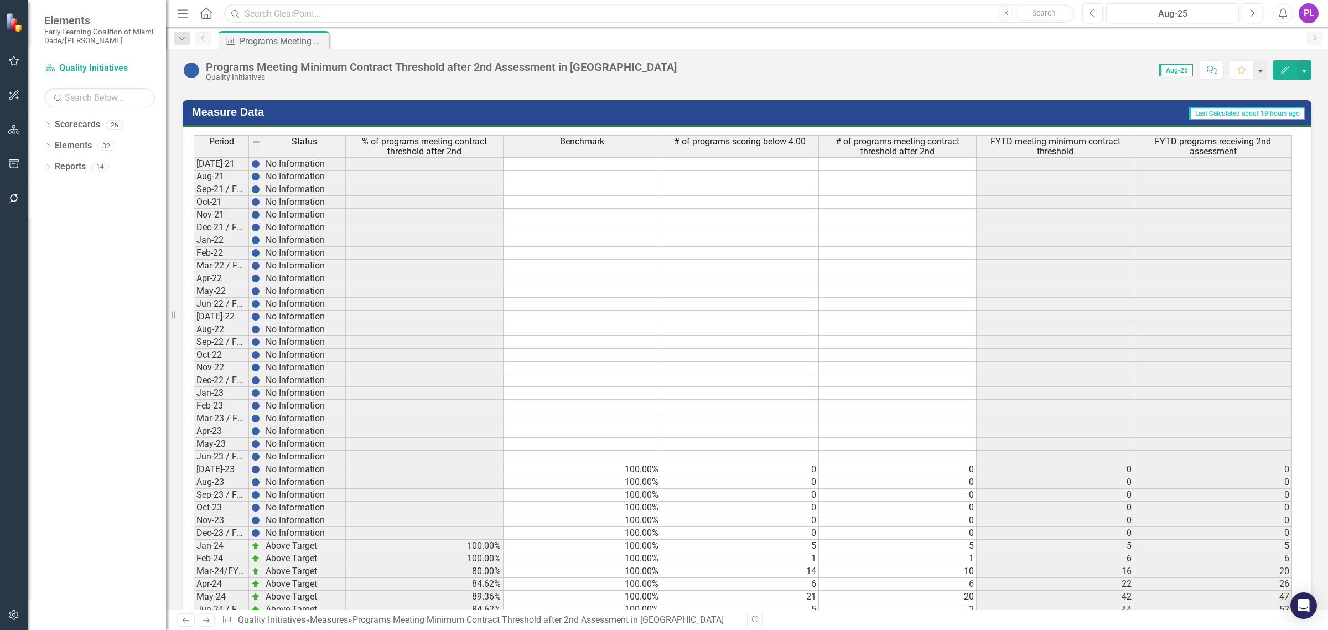
scroll to position [1099, 0]
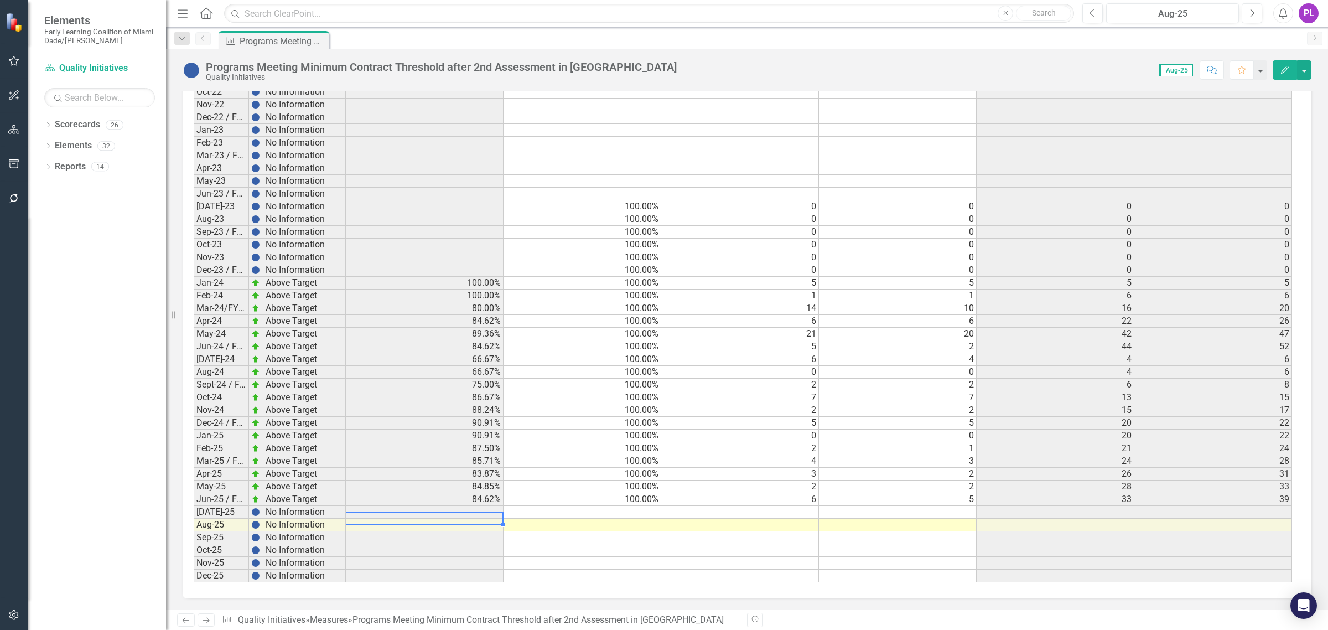
click at [487, 512] on td at bounding box center [425, 512] width 158 height 13
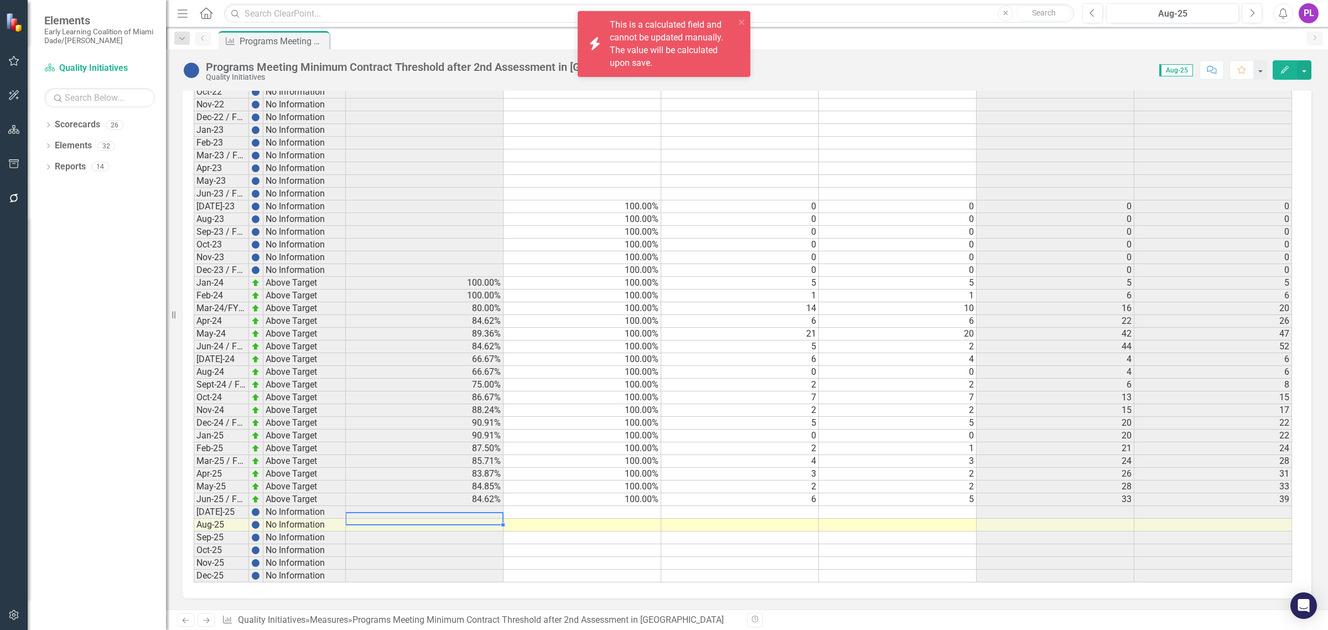
click at [566, 510] on td at bounding box center [582, 512] width 158 height 13
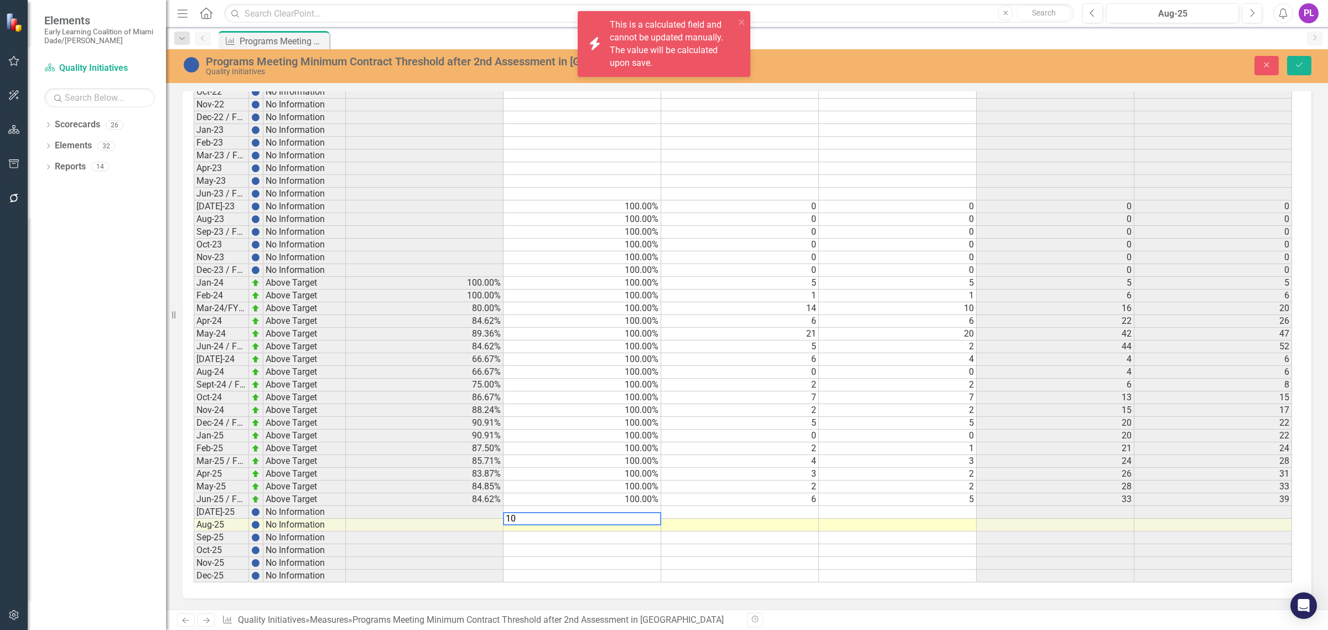
type textarea "100"
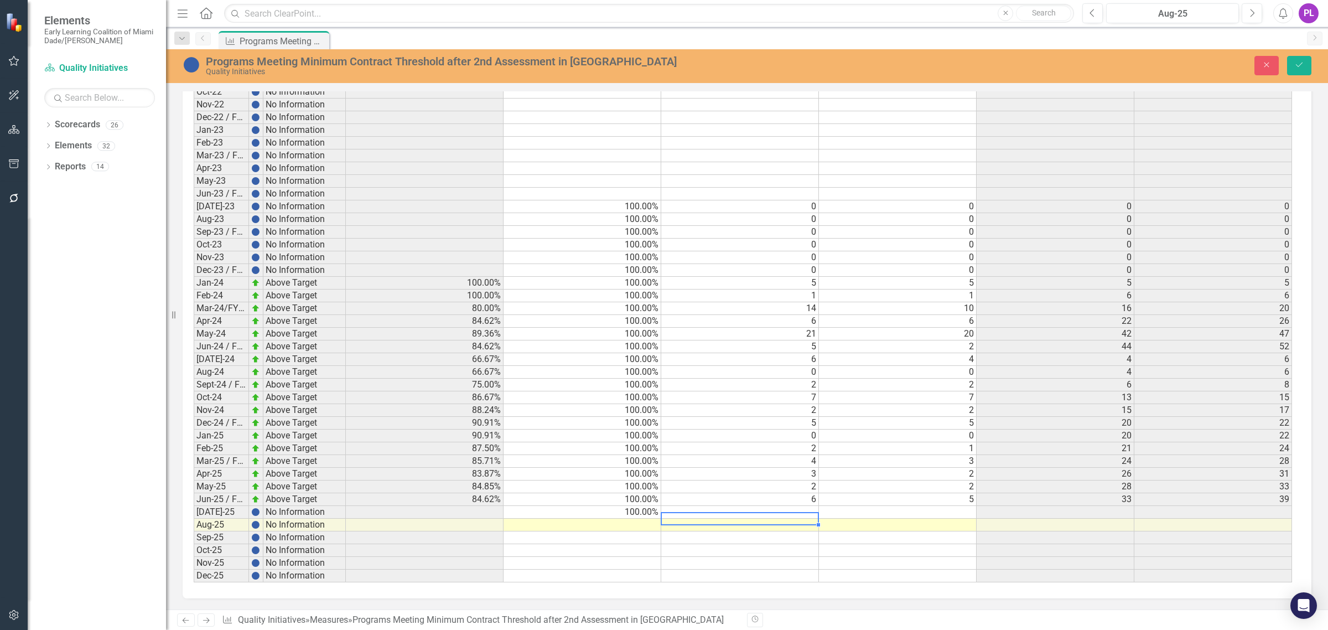
type textarea "2"
click at [754, 527] on td at bounding box center [740, 524] width 158 height 13
type textarea "0"
click at [194, 465] on div "Period Status % of programs meeting contract threshold after 2nd Benchmark # of…" at bounding box center [194, 227] width 0 height 710
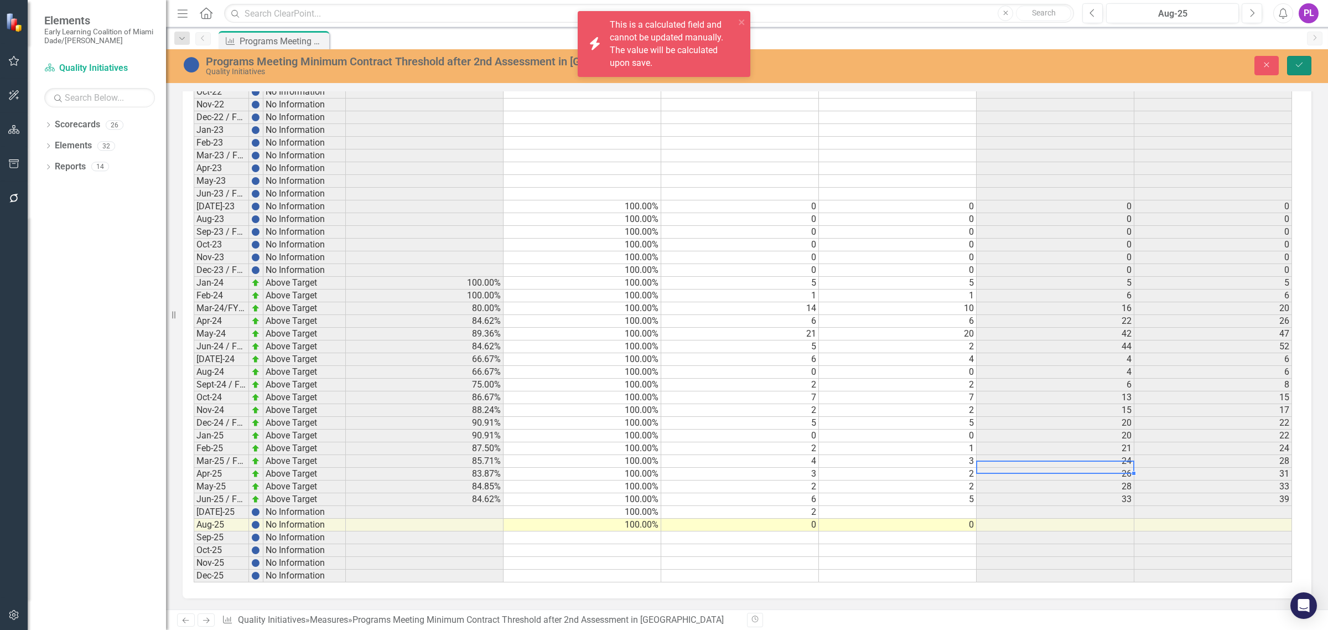
click at [1299, 67] on icon "Save" at bounding box center [1299, 65] width 10 height 8
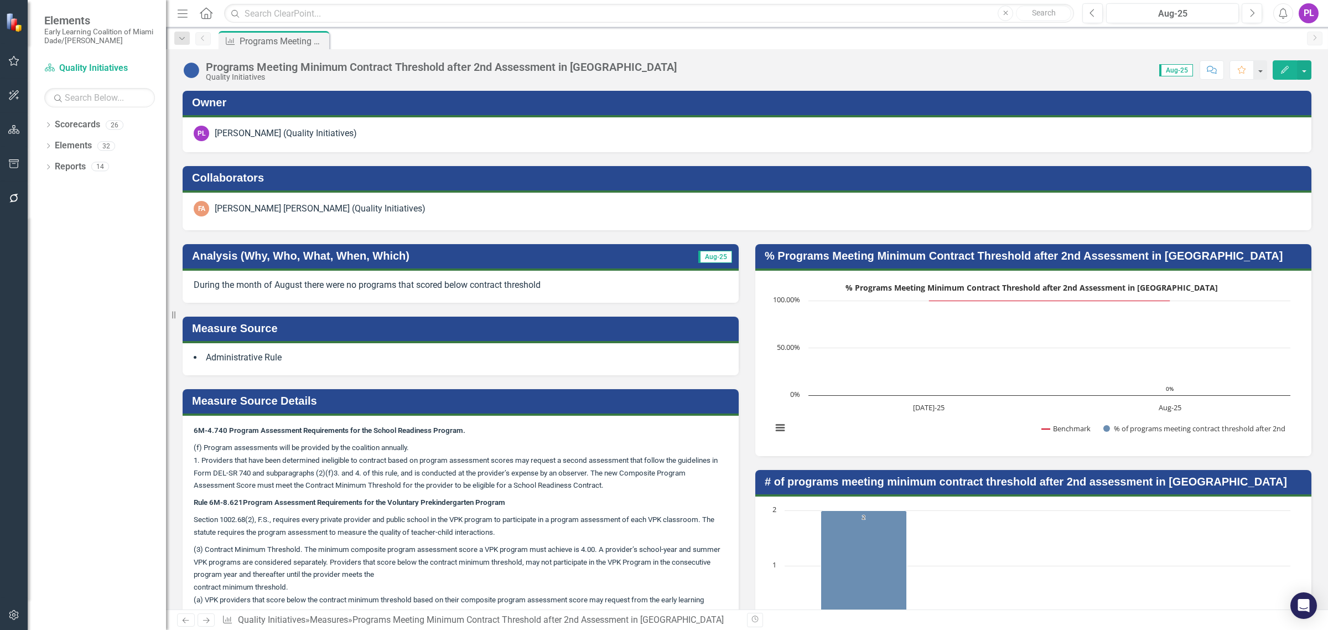
click at [595, 280] on p "During the month of August there were no programs that scored below contract th…" at bounding box center [461, 285] width 534 height 13
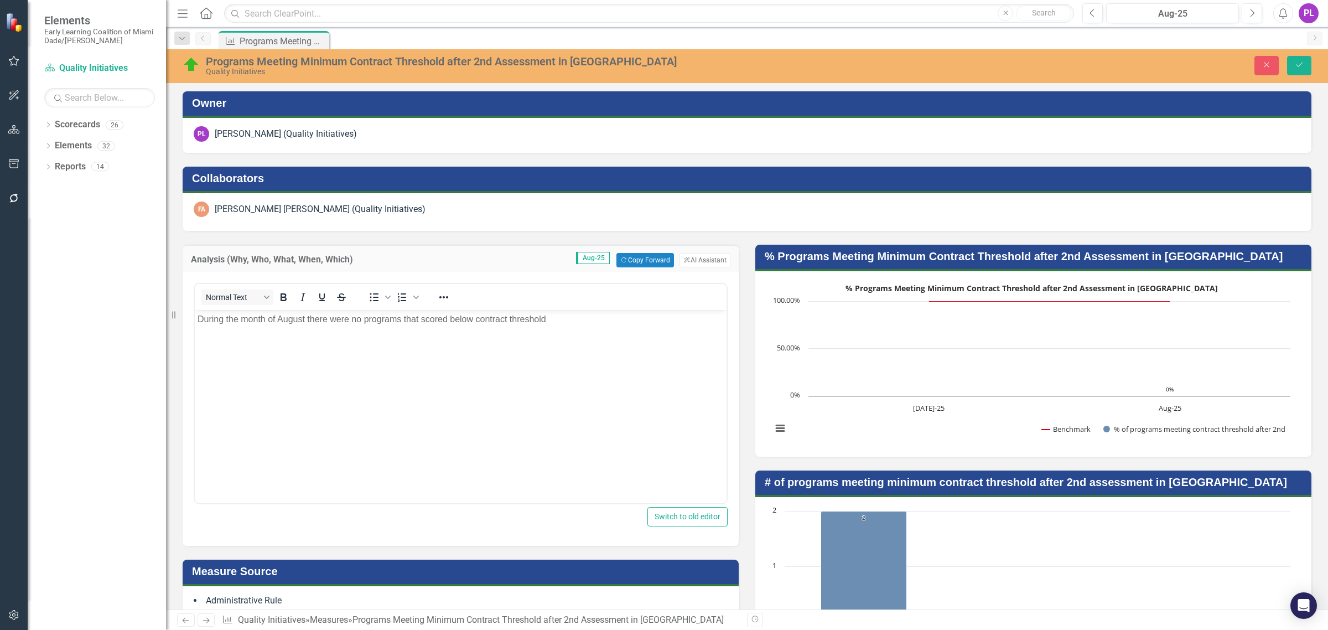
scroll to position [0, 0]
click at [693, 261] on button "ClearPoint AI AI Assistant" at bounding box center [704, 260] width 51 height 14
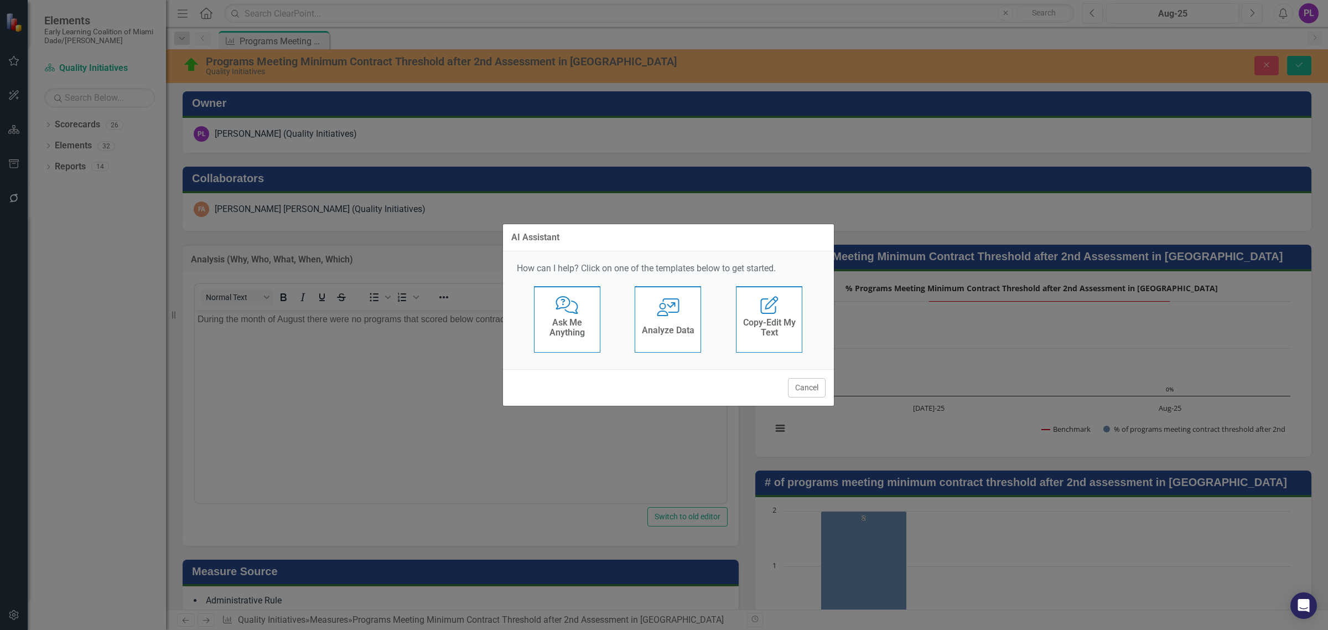
click at [673, 318] on div "User with Chart Analyze Data" at bounding box center [668, 319] width 66 height 66
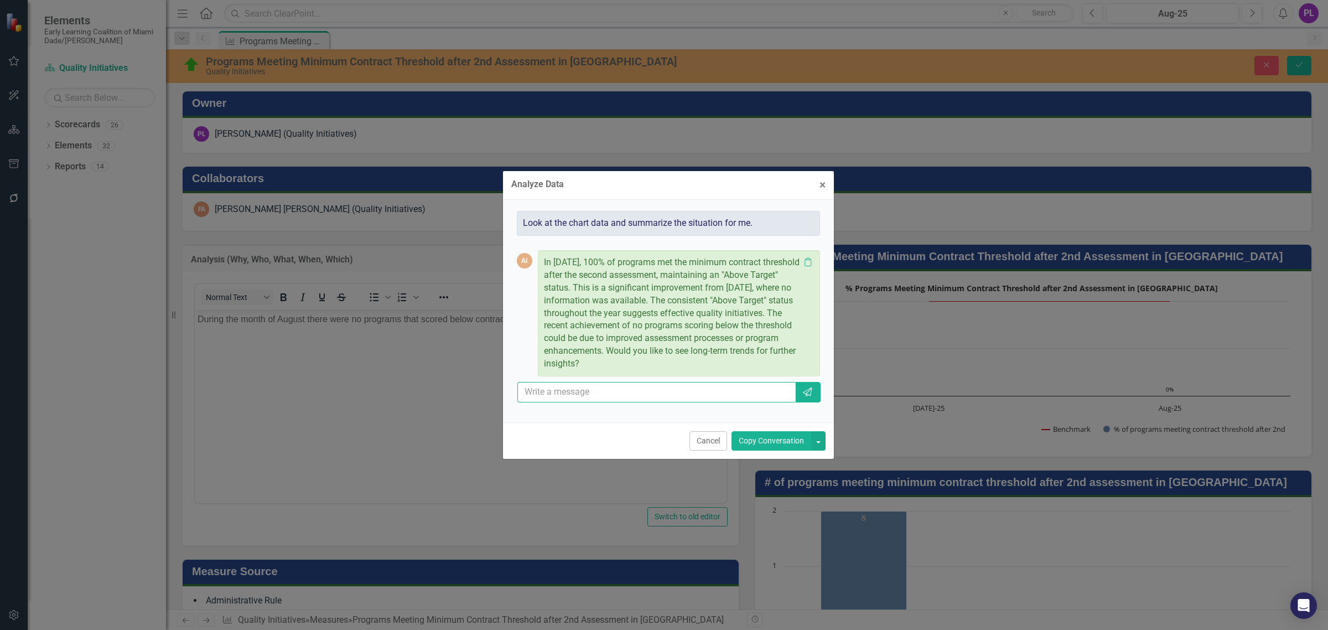
click at [689, 388] on input "text" at bounding box center [656, 392] width 279 height 20
type input "yes"
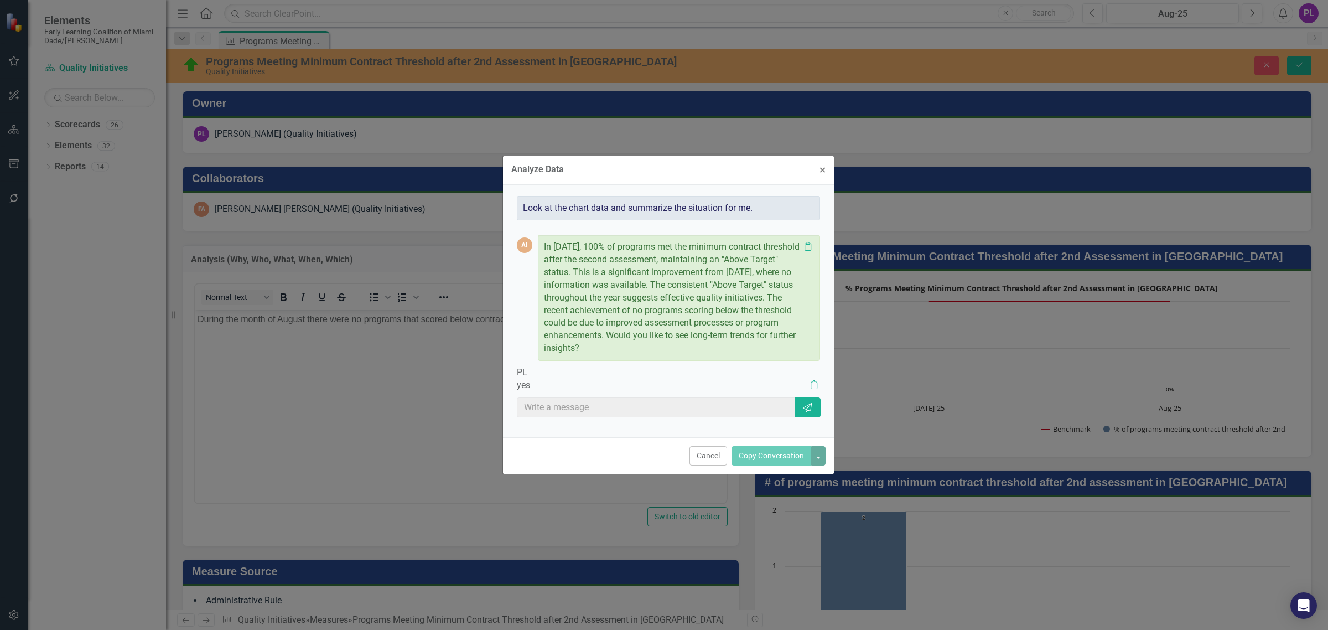
click at [718, 383] on p "yes" at bounding box center [661, 385] width 289 height 13
click at [713, 340] on p "In August 2025, 100% of programs met the minimum contract threshold after the s…" at bounding box center [672, 298] width 256 height 114
click at [709, 344] on p "In August 2025, 100% of programs met the minimum contract threshold after the s…" at bounding box center [672, 298] width 256 height 114
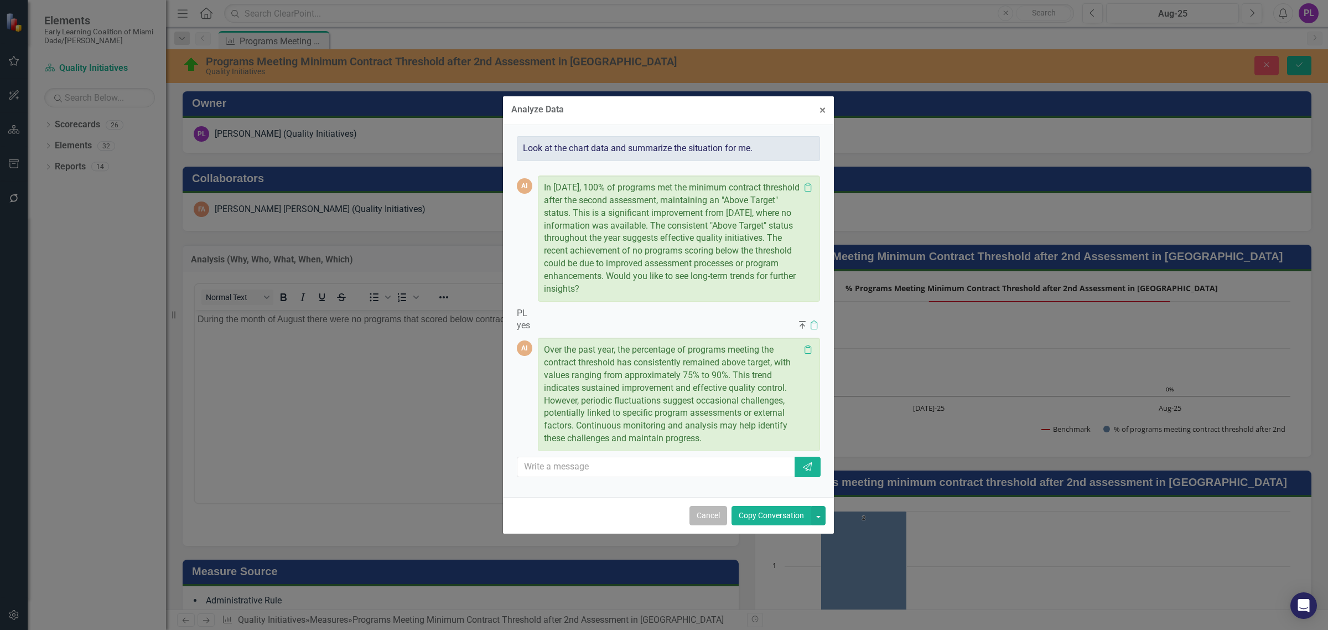
click at [718, 512] on button "Cancel" at bounding box center [708, 515] width 38 height 19
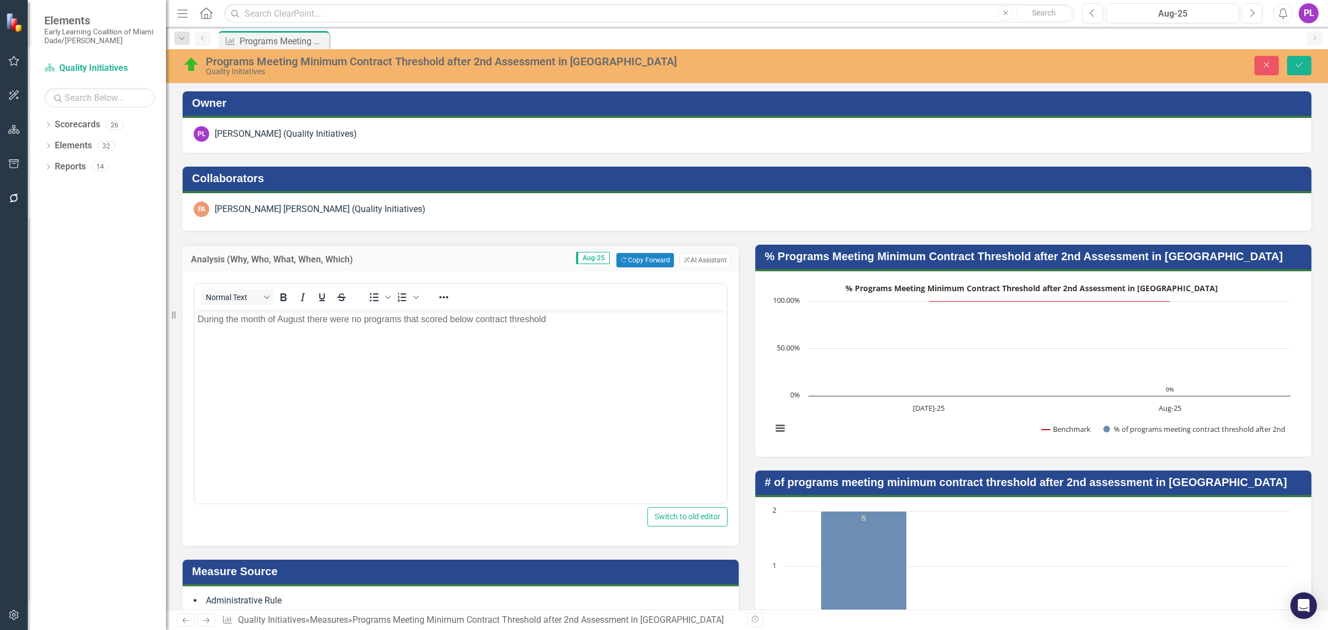
click at [1299, 53] on div "Programs Meeting Minimum Contract Threshold after 2nd Assessment in Miami-Dade …" at bounding box center [747, 66] width 1162 height 34
click at [1296, 71] on button "Save" at bounding box center [1299, 65] width 24 height 19
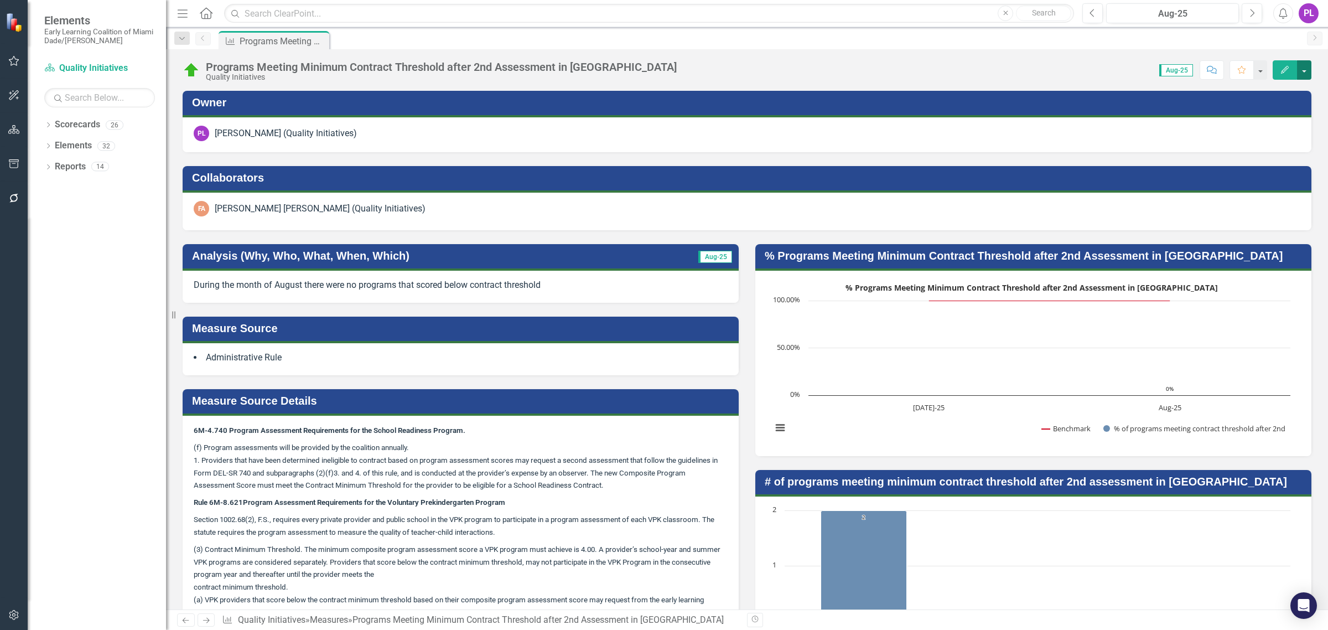
click at [1302, 72] on button "button" at bounding box center [1304, 69] width 14 height 19
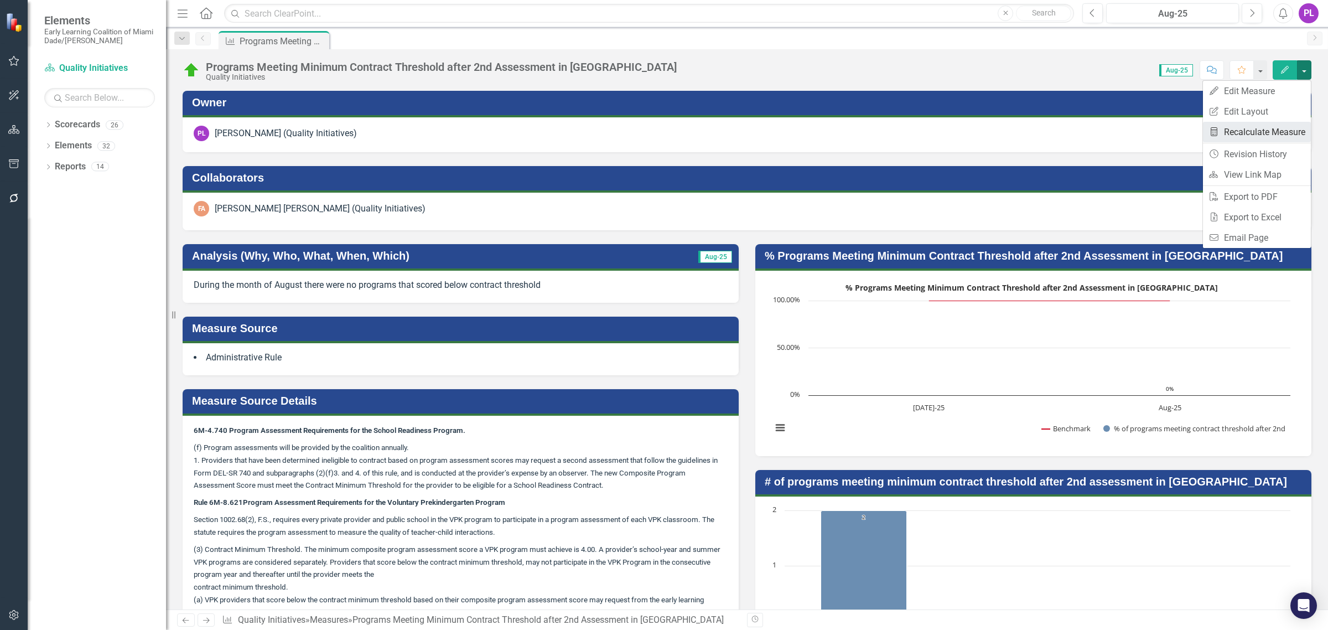
click at [1270, 137] on link "Recalculate Measure Recalculate Measure" at bounding box center [1257, 132] width 108 height 20
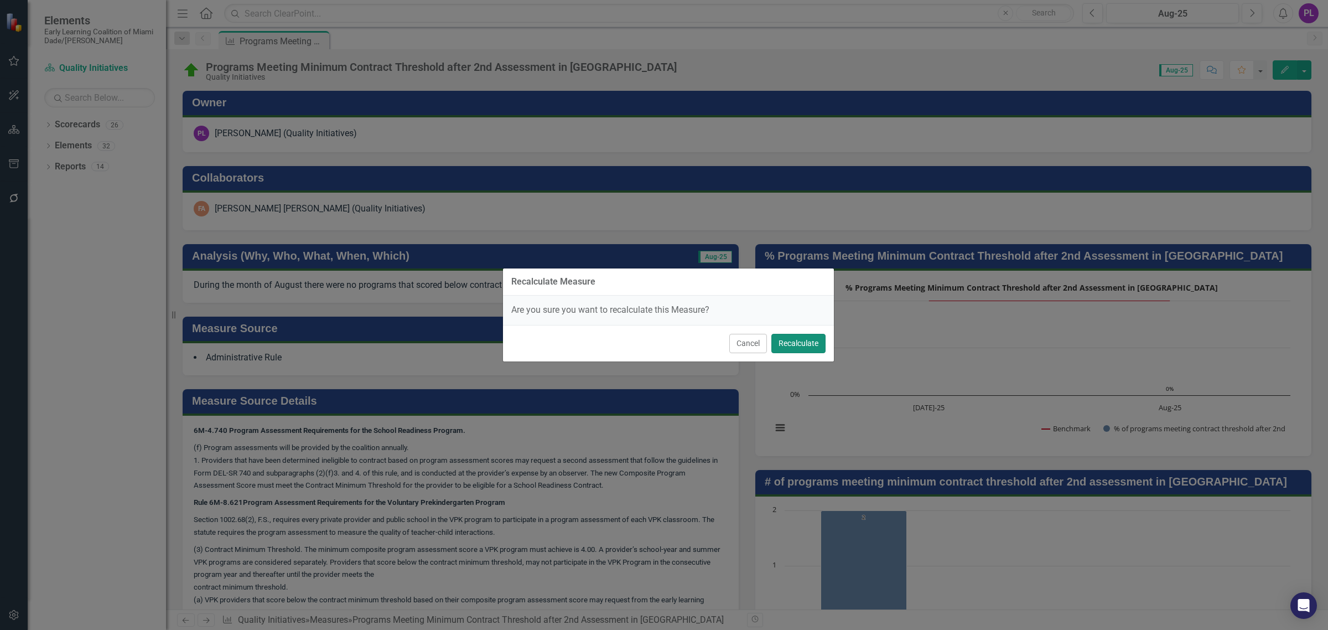
click at [803, 341] on button "Recalculate" at bounding box center [798, 343] width 54 height 19
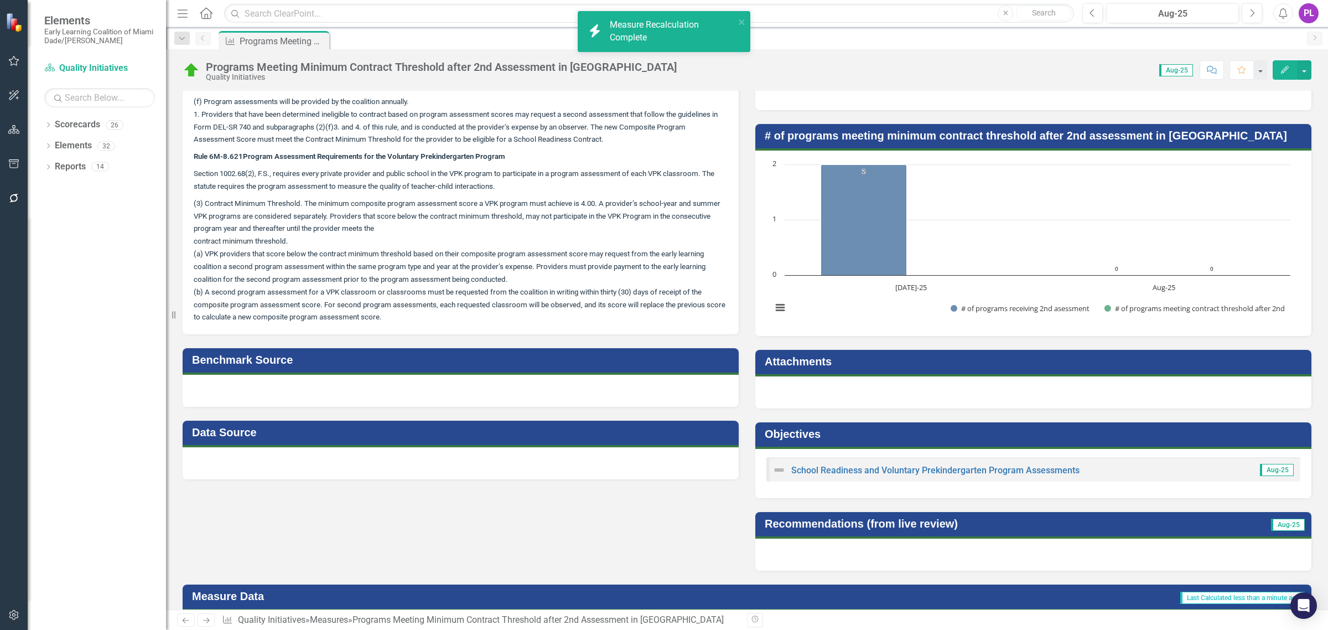
scroll to position [761, 0]
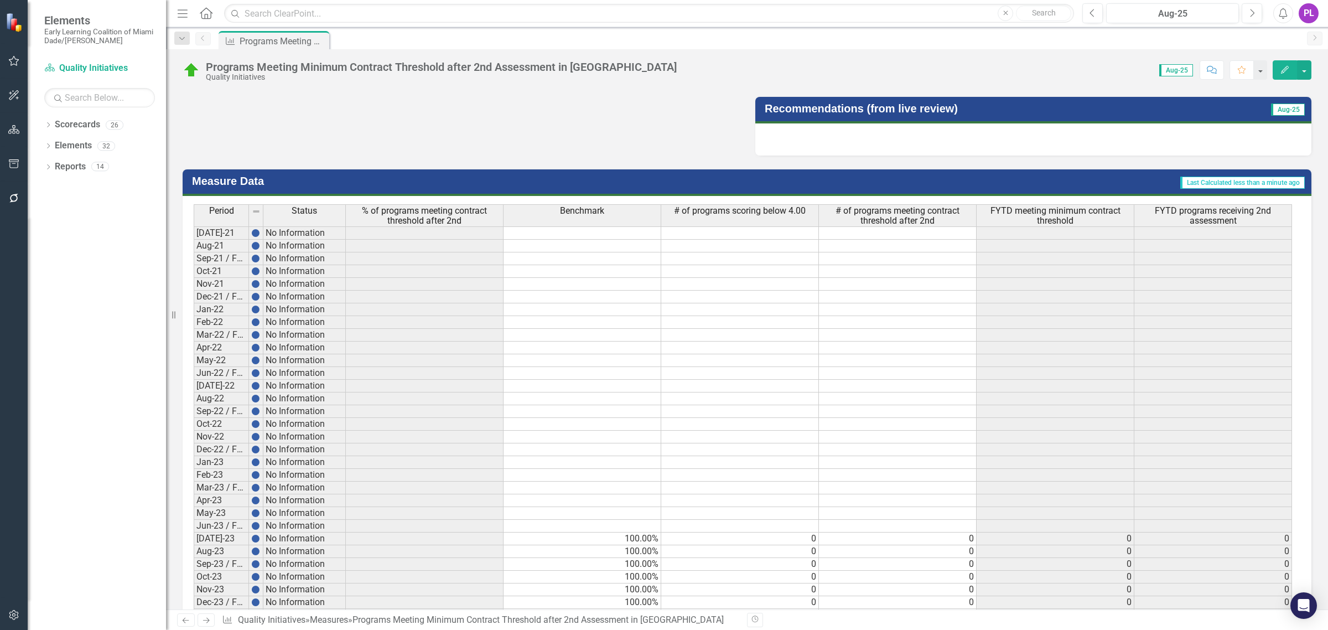
click at [206, 17] on icon "Home" at bounding box center [206, 13] width 14 height 12
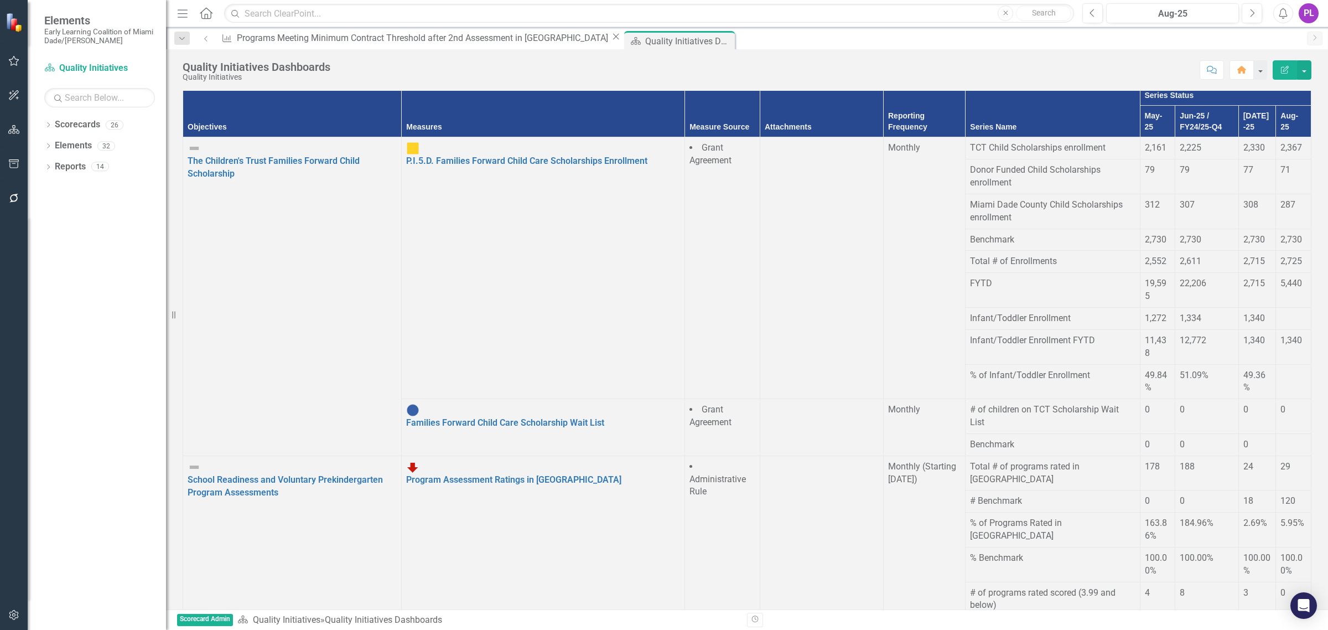
scroll to position [1729, 0]
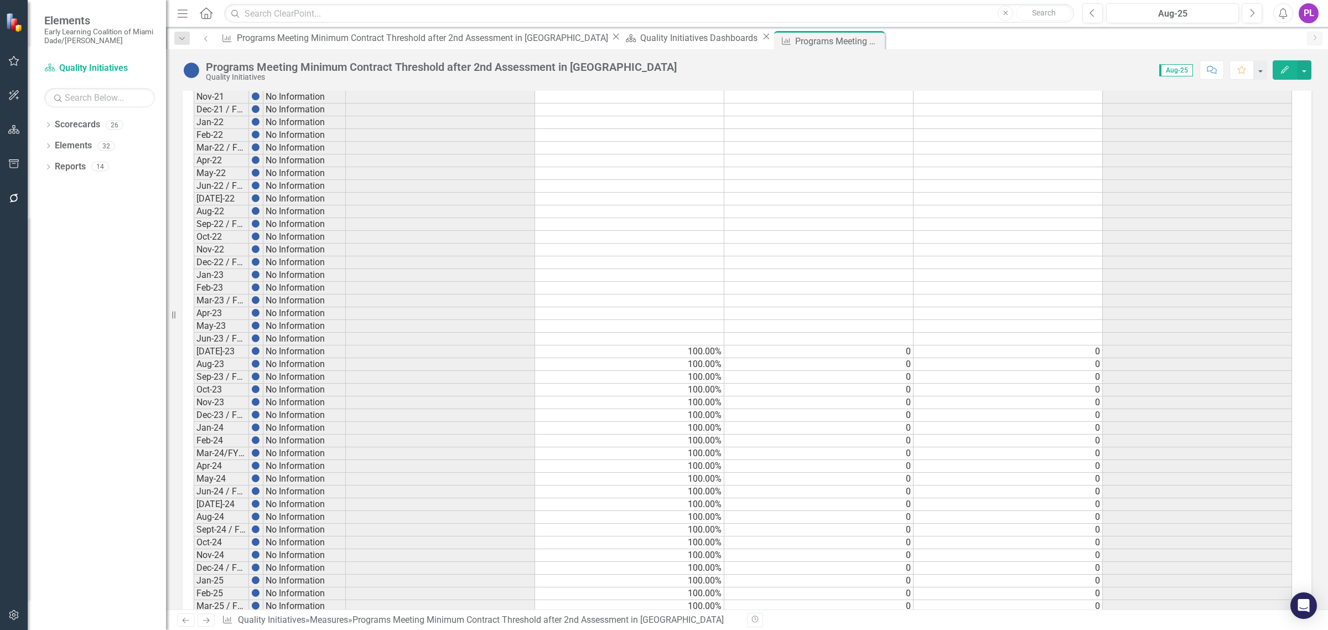
scroll to position [1051, 0]
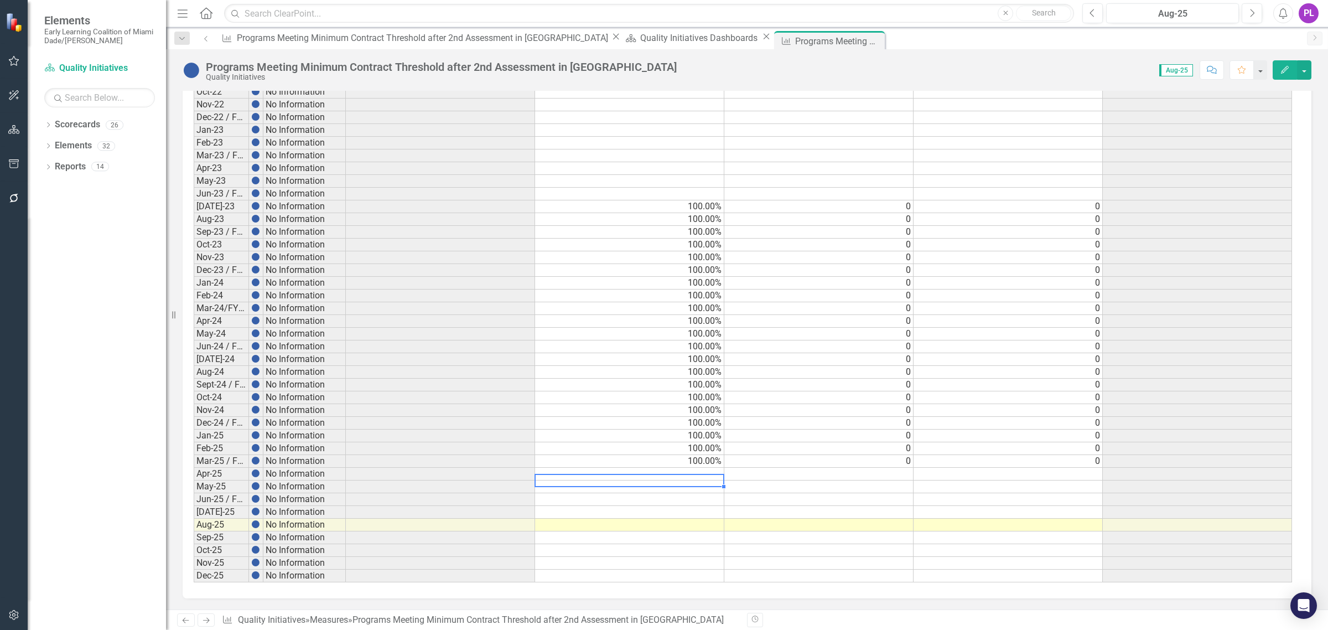
click at [666, 468] on td at bounding box center [629, 474] width 189 height 13
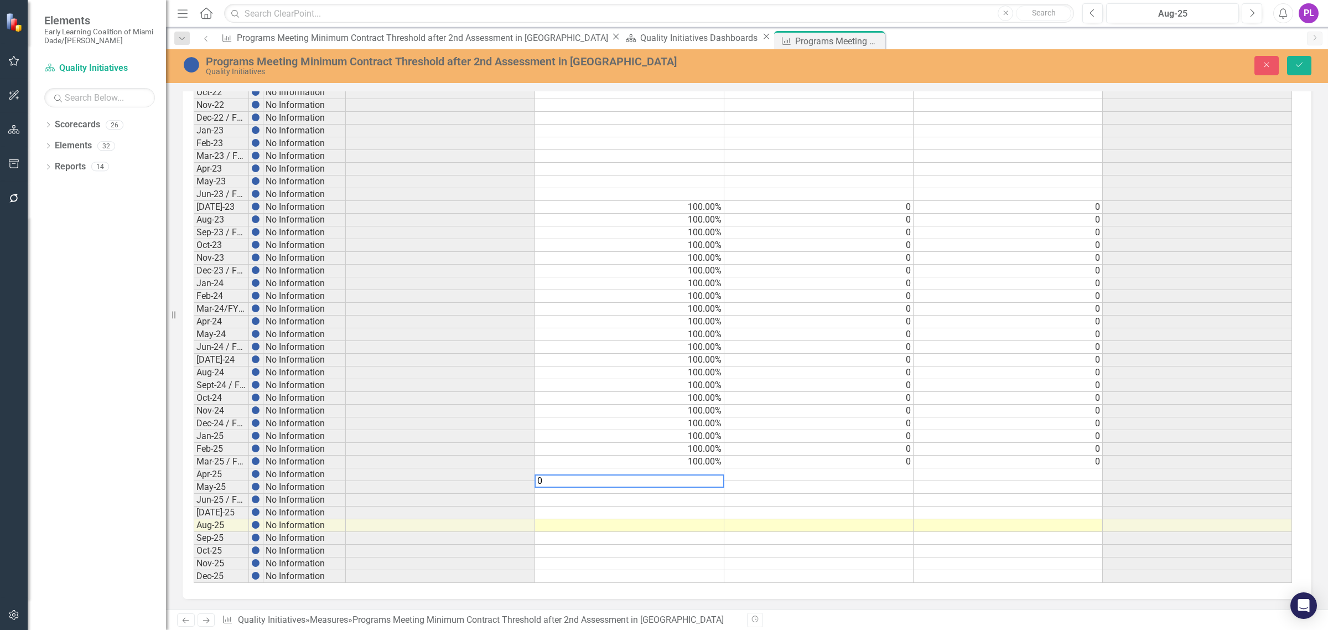
click at [194, 451] on div "Period Status % Meeting Contract Threshold after 2nd Assessment Benchmark Total…" at bounding box center [194, 228] width 0 height 710
drag, startPoint x: 703, startPoint y: 470, endPoint x: 718, endPoint y: 472, distance: 15.6
click at [703, 470] on td "100.00%" at bounding box center [629, 474] width 189 height 13
drag, startPoint x: 723, startPoint y: 479, endPoint x: 720, endPoint y: 518, distance: 40.0
click at [194, 521] on div "Period Status % Meeting Contract Threshold after 2nd Assessment Benchmark Total…" at bounding box center [194, 228] width 0 height 710
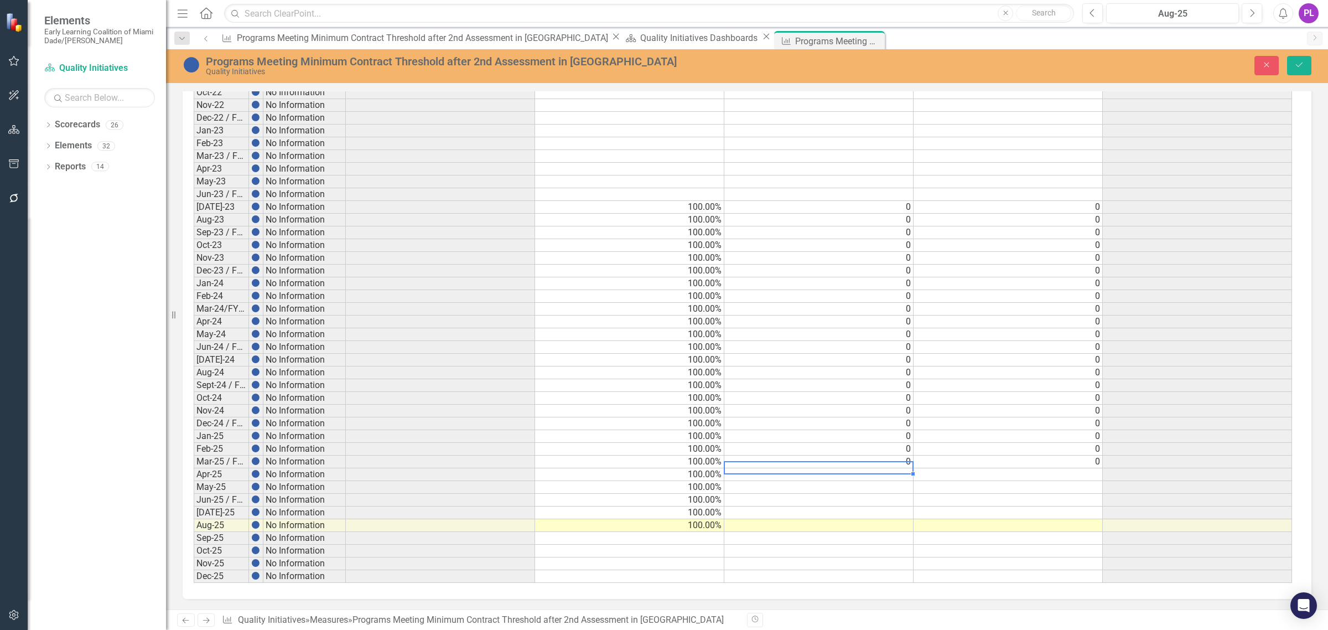
click at [894, 463] on td "0" at bounding box center [818, 461] width 189 height 13
drag, startPoint x: 913, startPoint y: 466, endPoint x: 913, endPoint y: 521, distance: 54.8
click at [194, 583] on div at bounding box center [194, 583] width 0 height 0
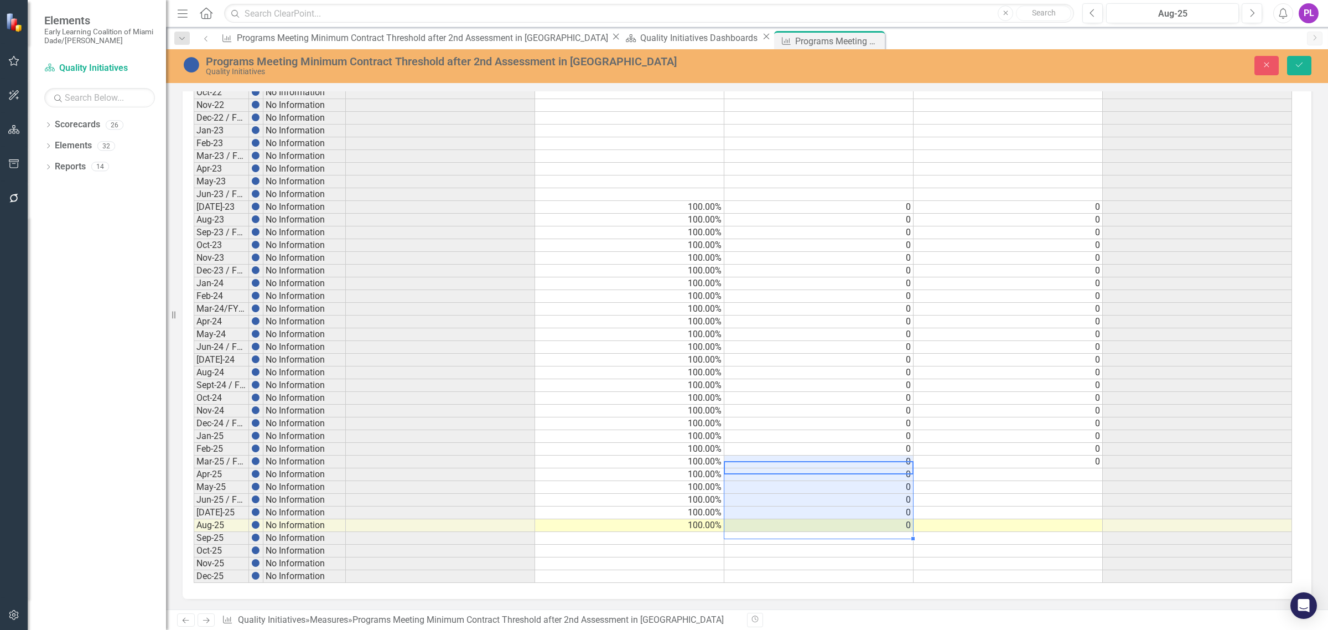
type textarea "0"
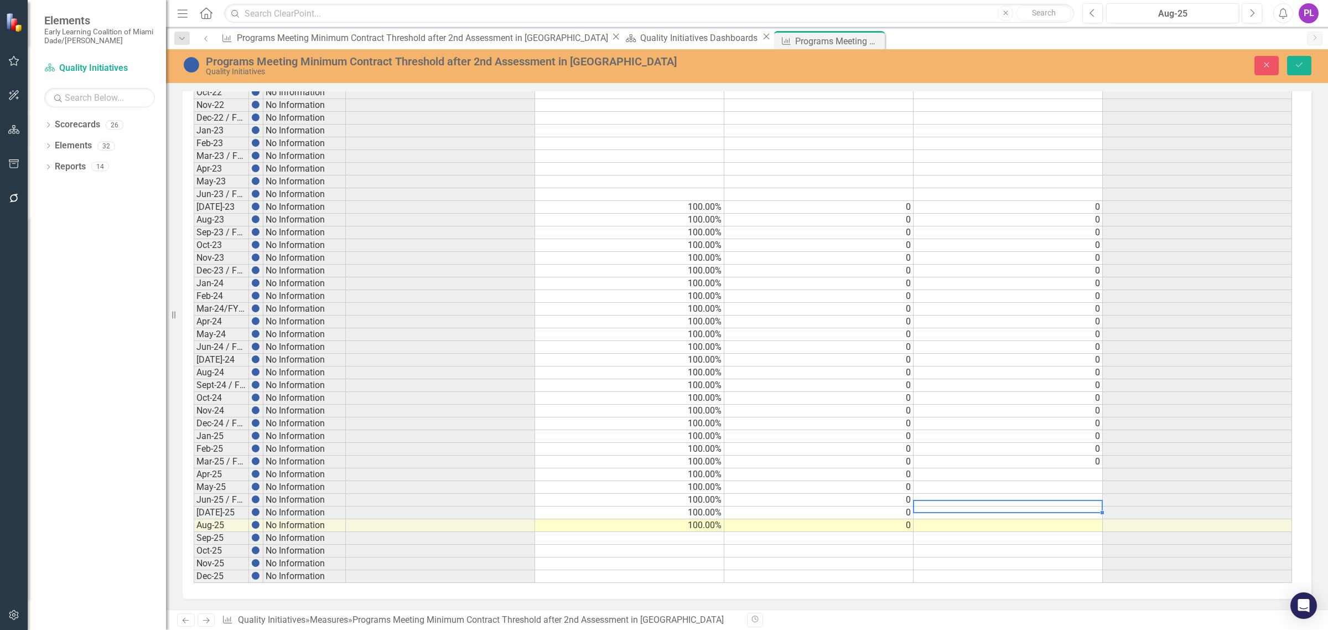
click at [965, 498] on td at bounding box center [1007, 500] width 189 height 13
click at [1081, 460] on td "0" at bounding box center [1007, 461] width 189 height 13
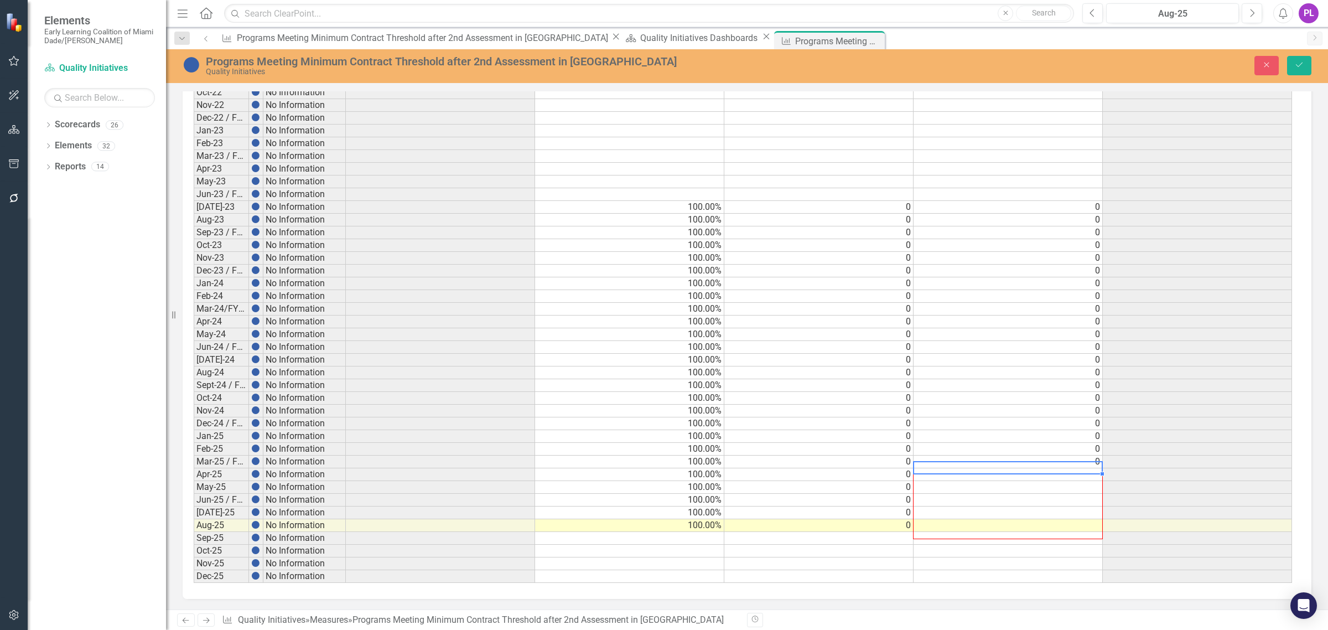
drag, startPoint x: 1102, startPoint y: 466, endPoint x: 1102, endPoint y: 520, distance: 54.2
click at [194, 583] on div at bounding box center [194, 583] width 0 height 0
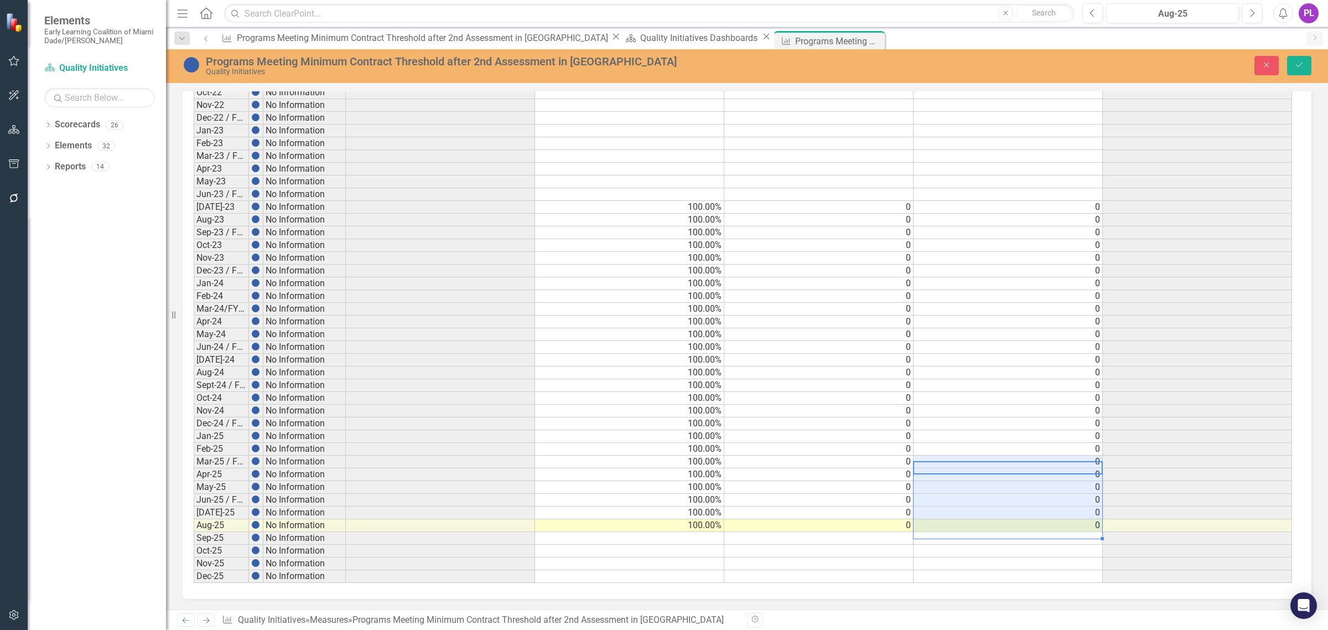
click at [1036, 386] on td "0" at bounding box center [1007, 385] width 189 height 13
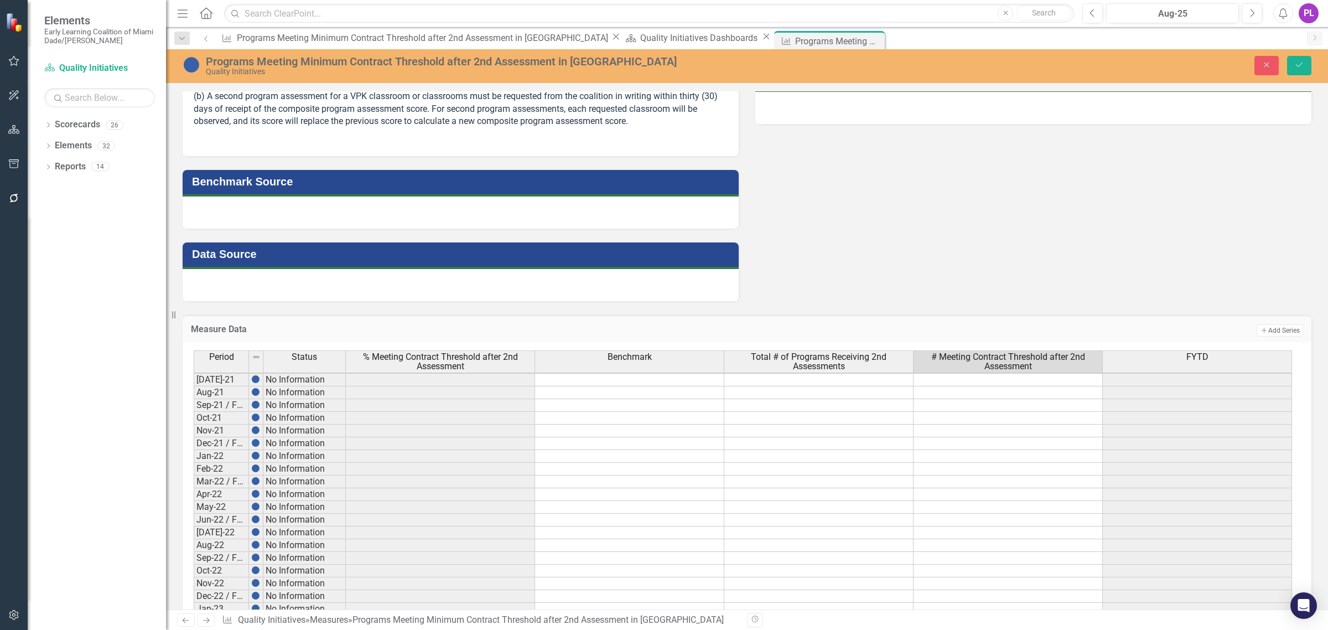
scroll to position [7, 0]
click at [1306, 64] on button "Save" at bounding box center [1299, 65] width 24 height 19
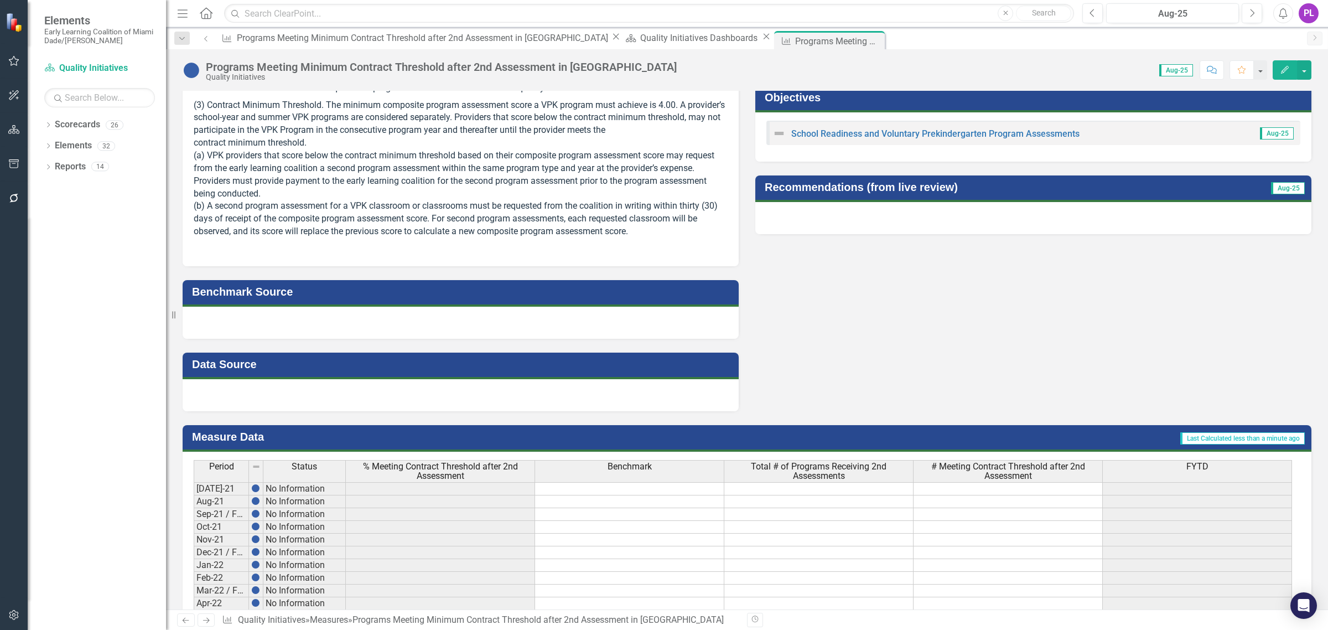
scroll to position [221, 0]
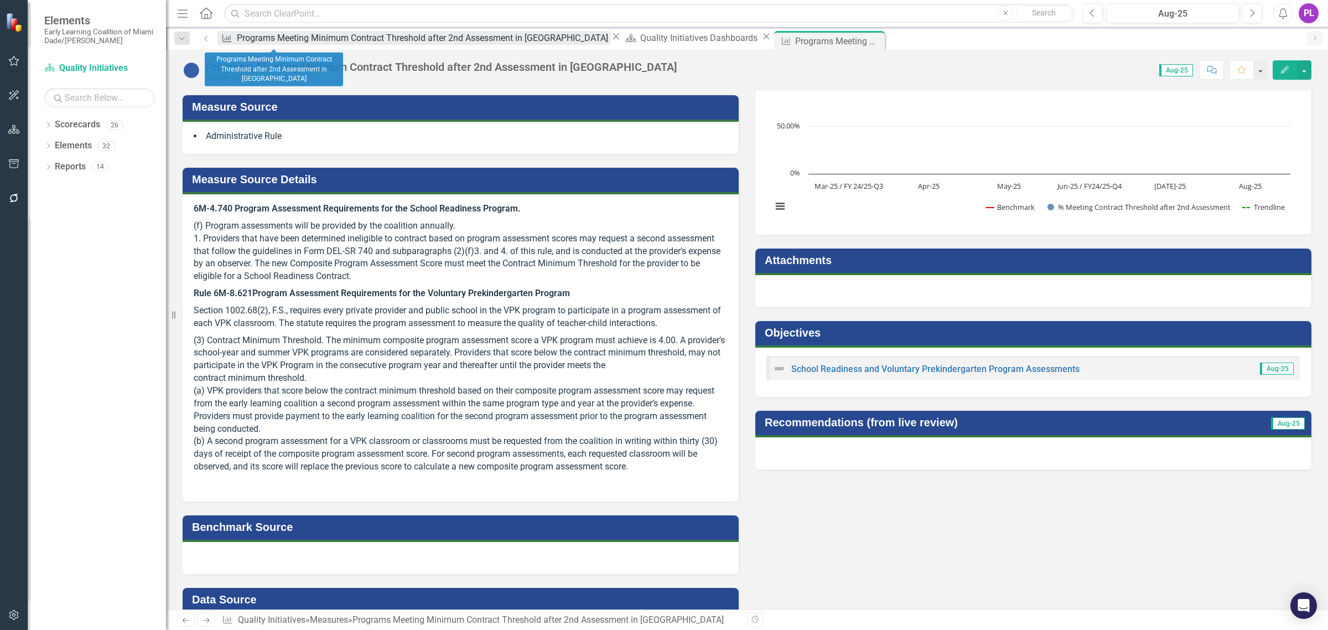
click at [300, 40] on div "Programs Meeting Minimum Contract Threshold after 2nd Assessment in [GEOGRAPHIC…" at bounding box center [423, 38] width 373 height 14
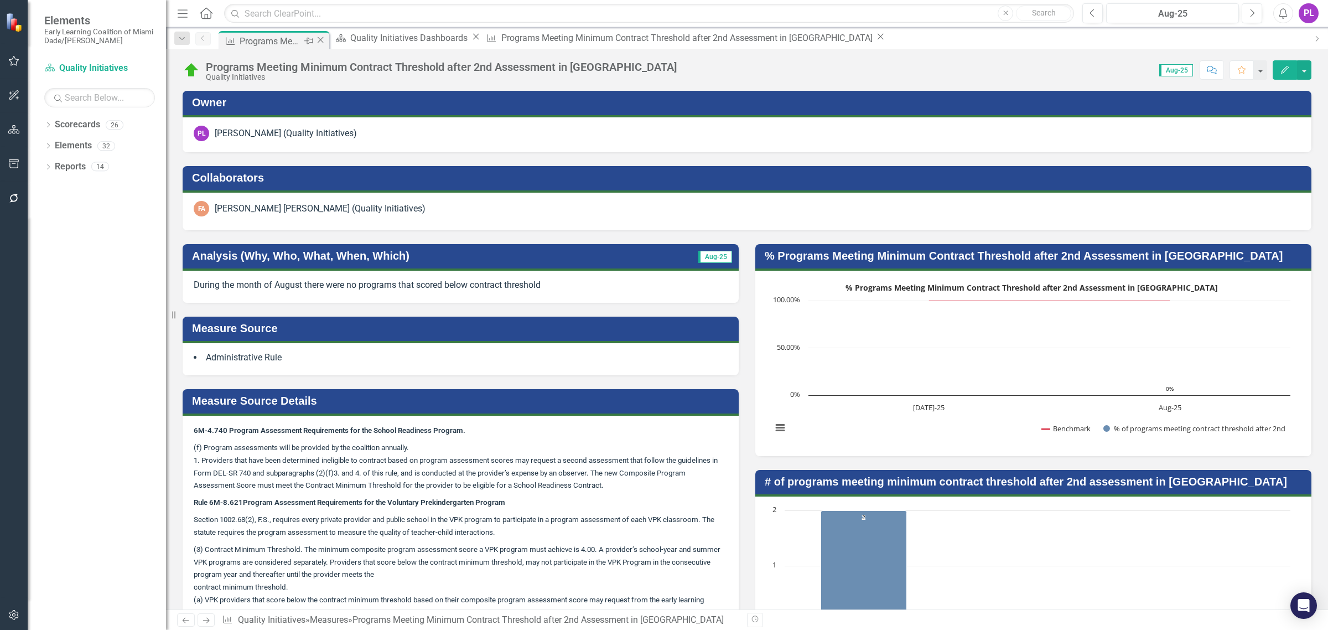
click at [321, 39] on icon "Close" at bounding box center [320, 39] width 11 height 9
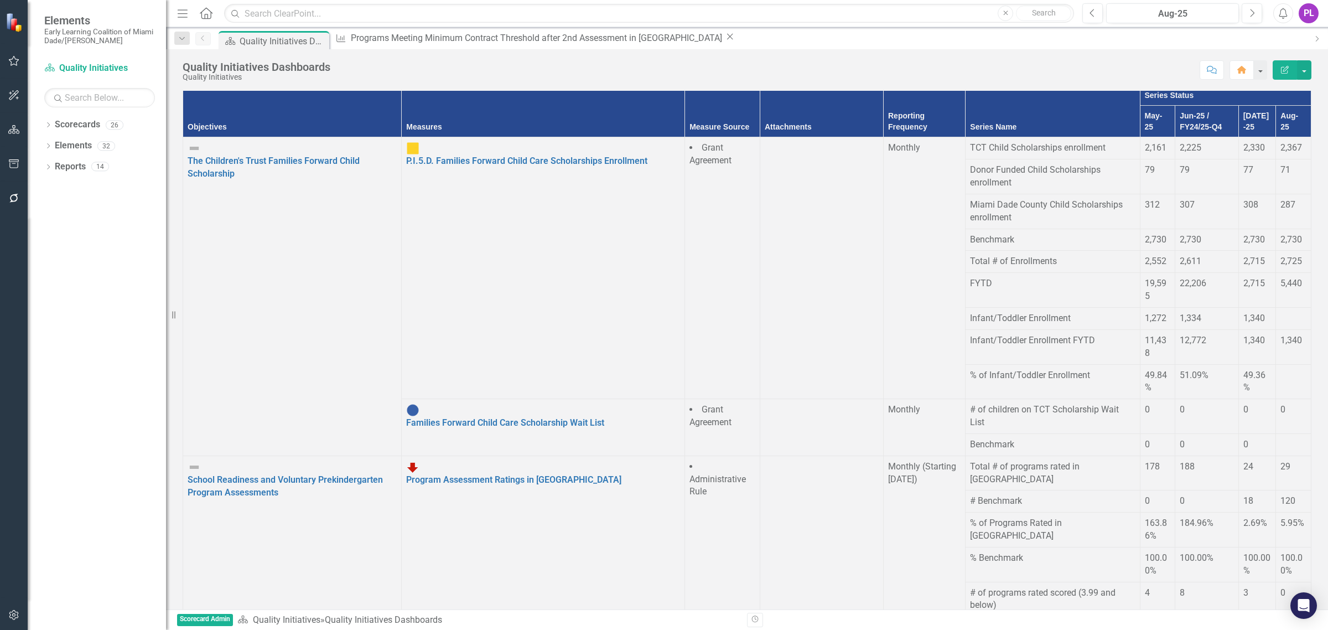
scroll to position [1936, 0]
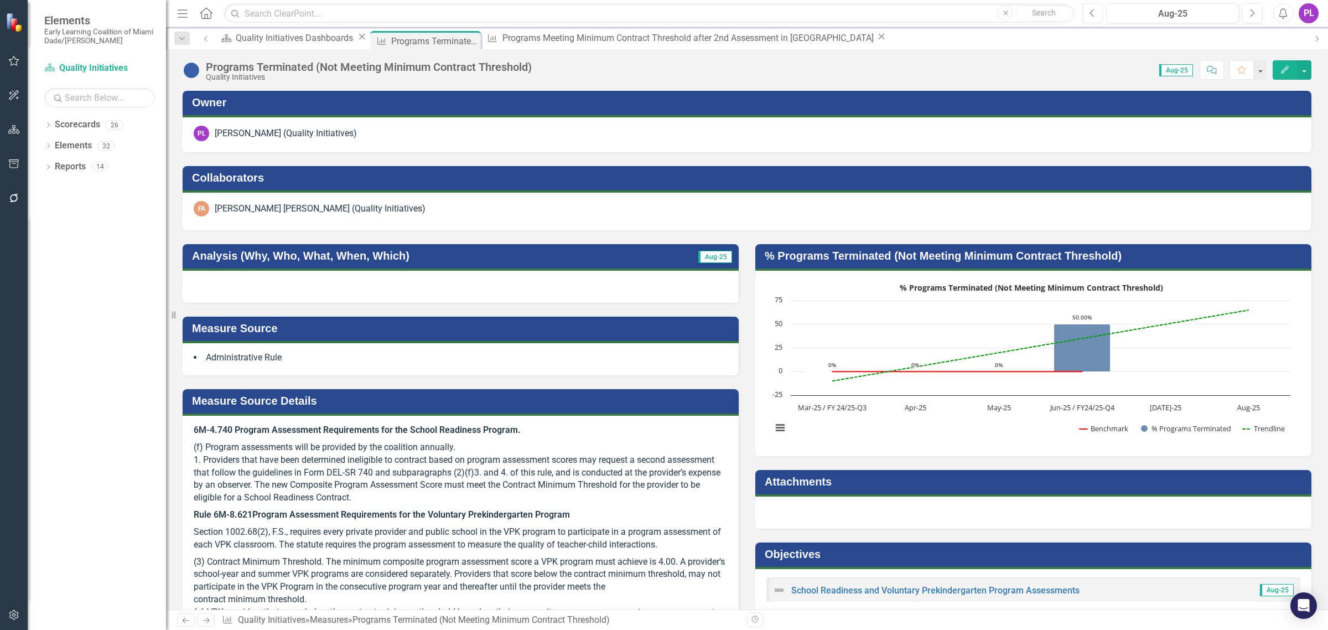
click at [1090, 10] on icon "Previous" at bounding box center [1092, 13] width 6 height 10
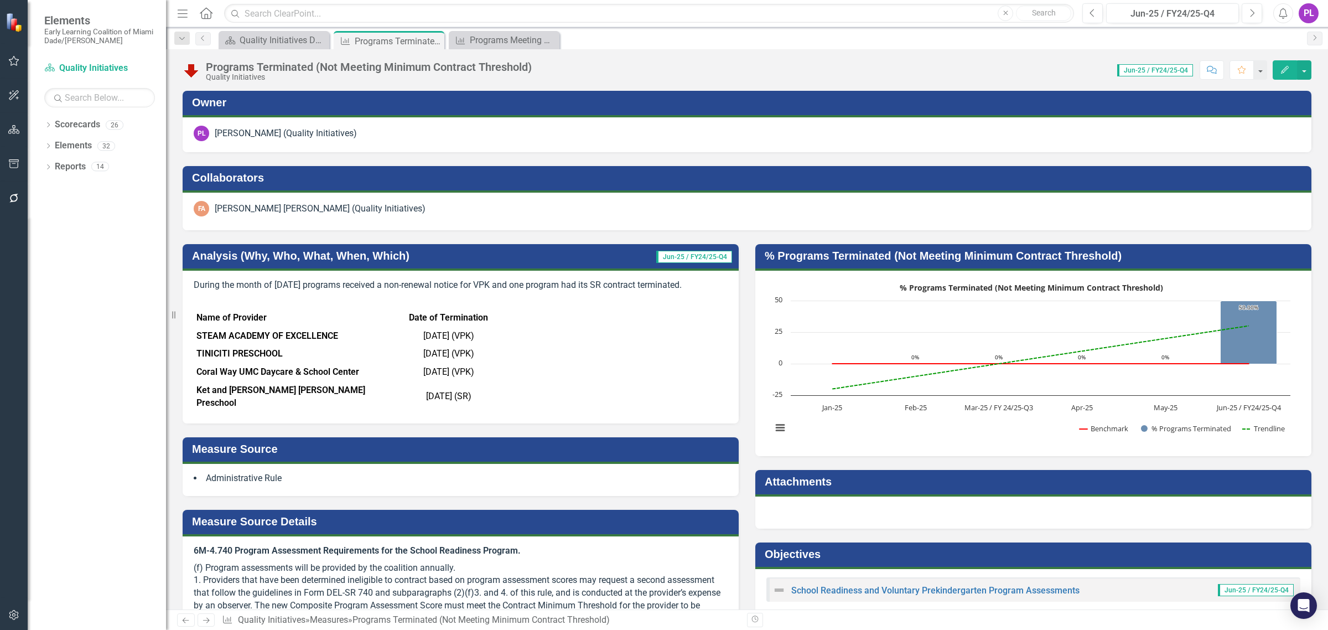
scroll to position [3, 0]
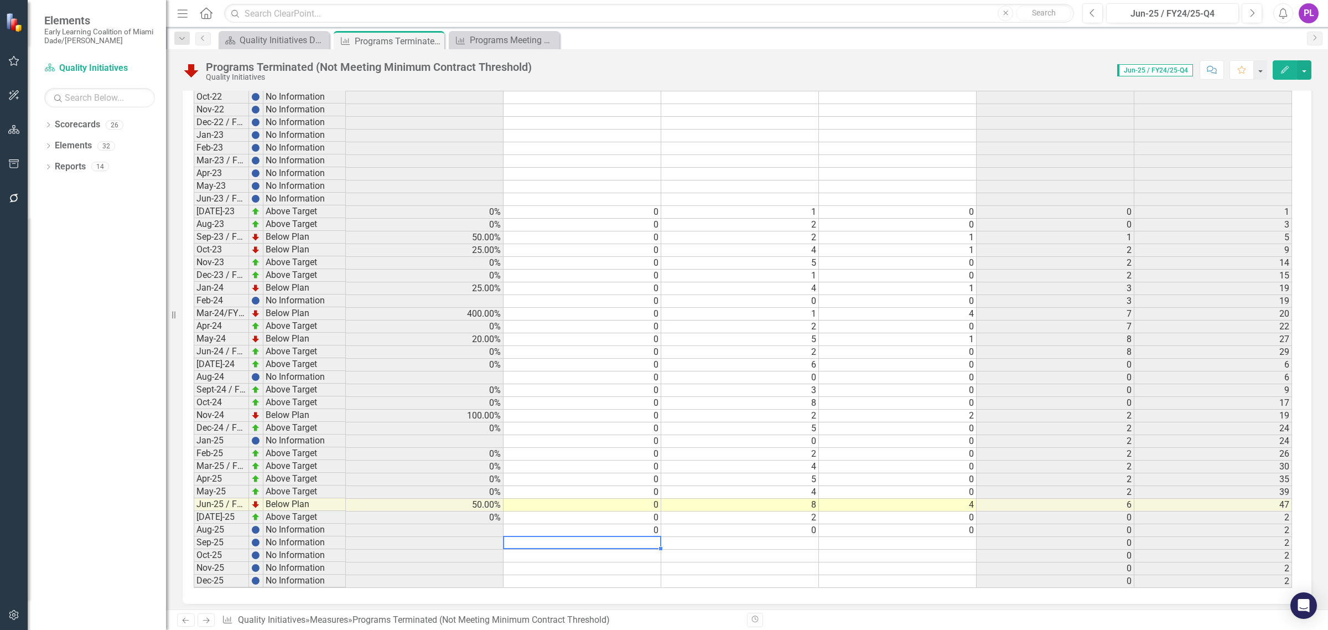
click at [554, 524] on td "0" at bounding box center [582, 530] width 158 height 13
click at [1306, 75] on button "button" at bounding box center [1304, 69] width 14 height 19
click at [1265, 131] on link "Recalculate Measure Recalculate Measure" at bounding box center [1257, 132] width 108 height 20
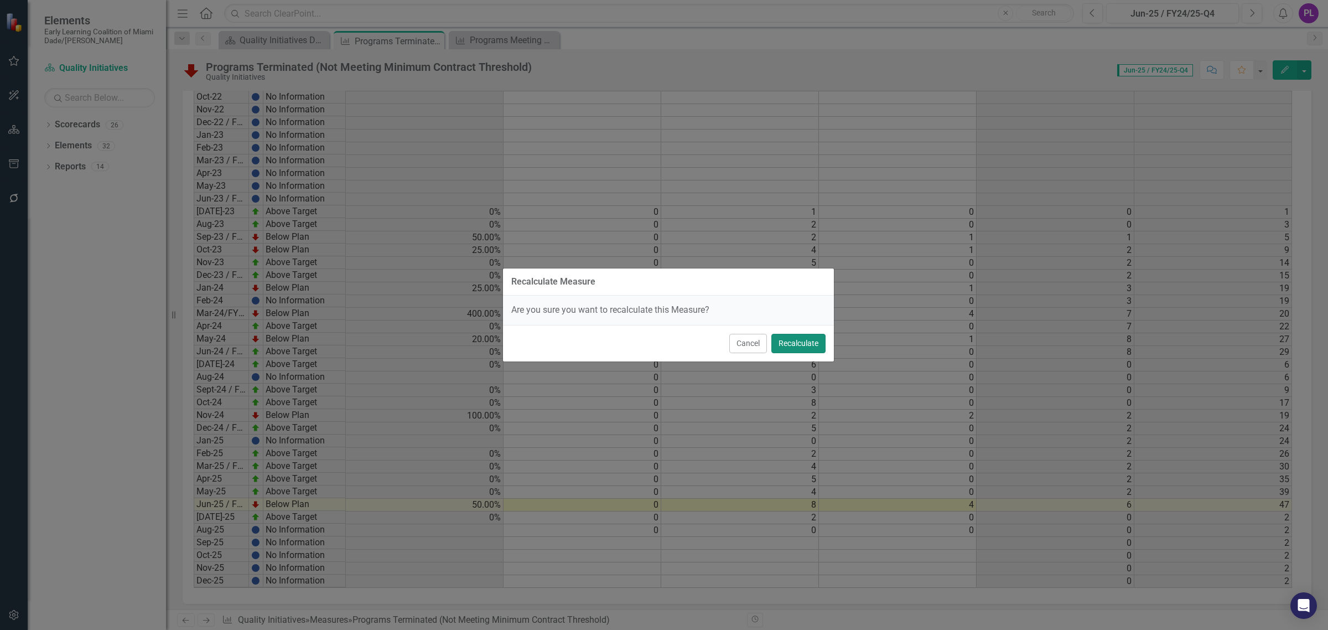
click at [787, 342] on button "Recalculate" at bounding box center [798, 343] width 54 height 19
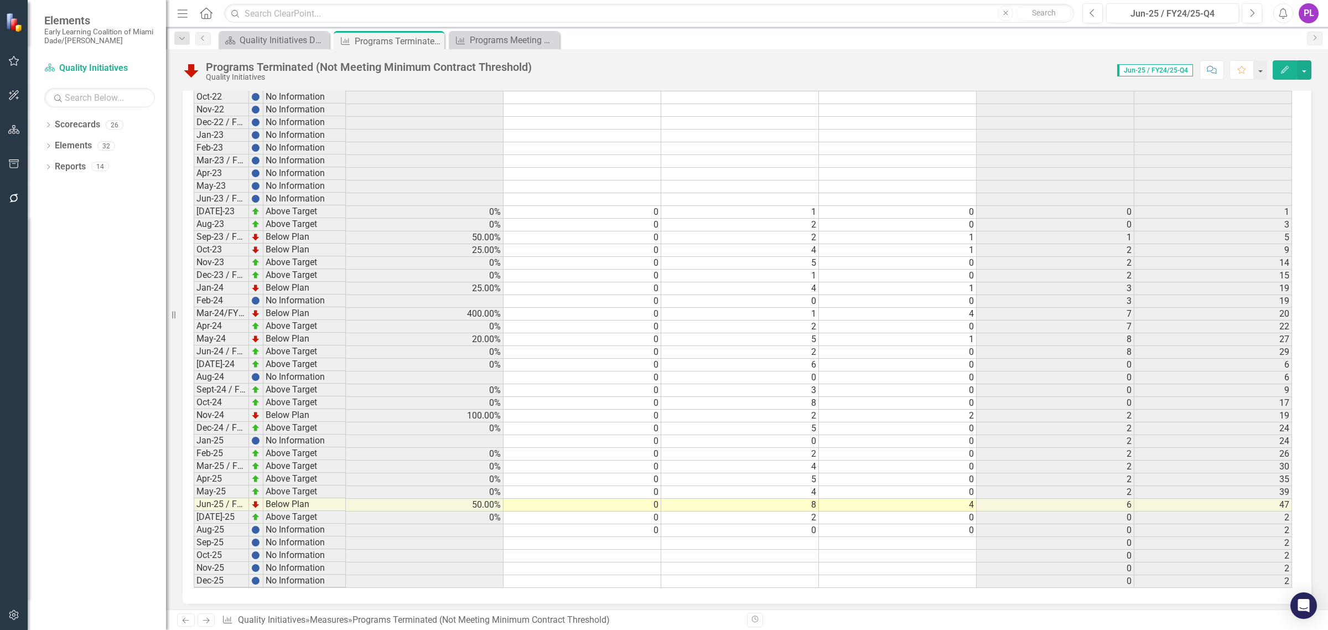
click at [1077, 333] on td "8" at bounding box center [1056, 339] width 158 height 13
click at [278, 40] on div "Quality Initiatives Dashboards" at bounding box center [276, 40] width 73 height 14
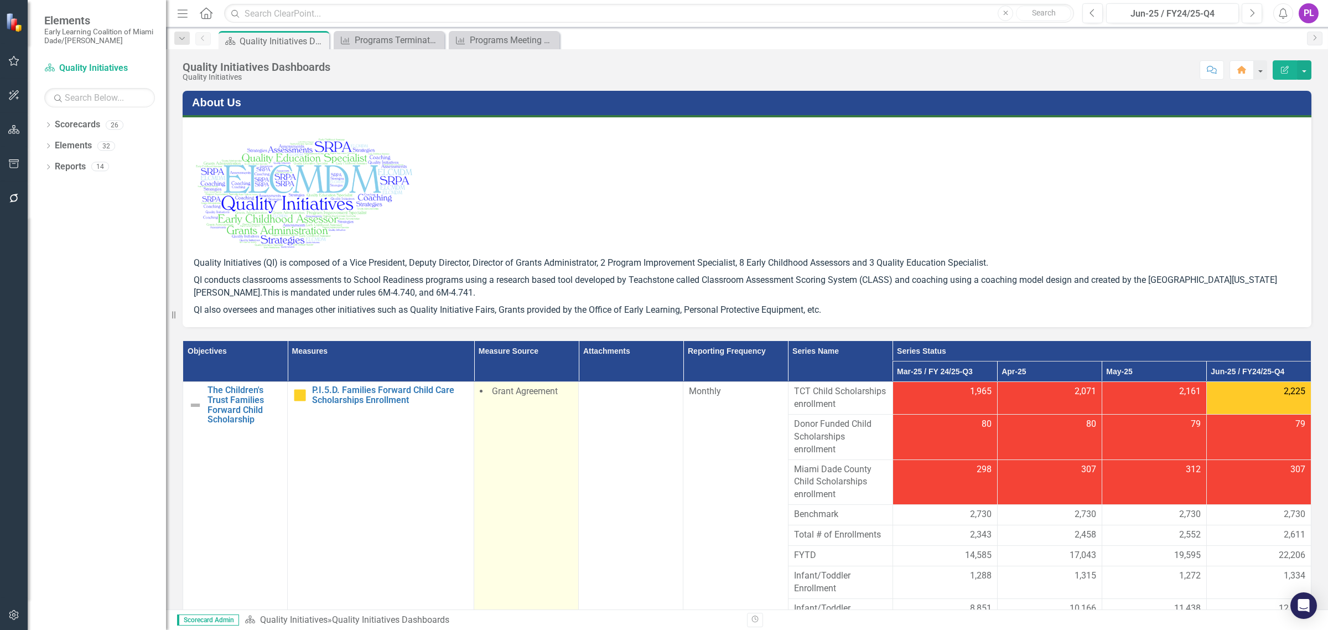
scroll to position [242, 0]
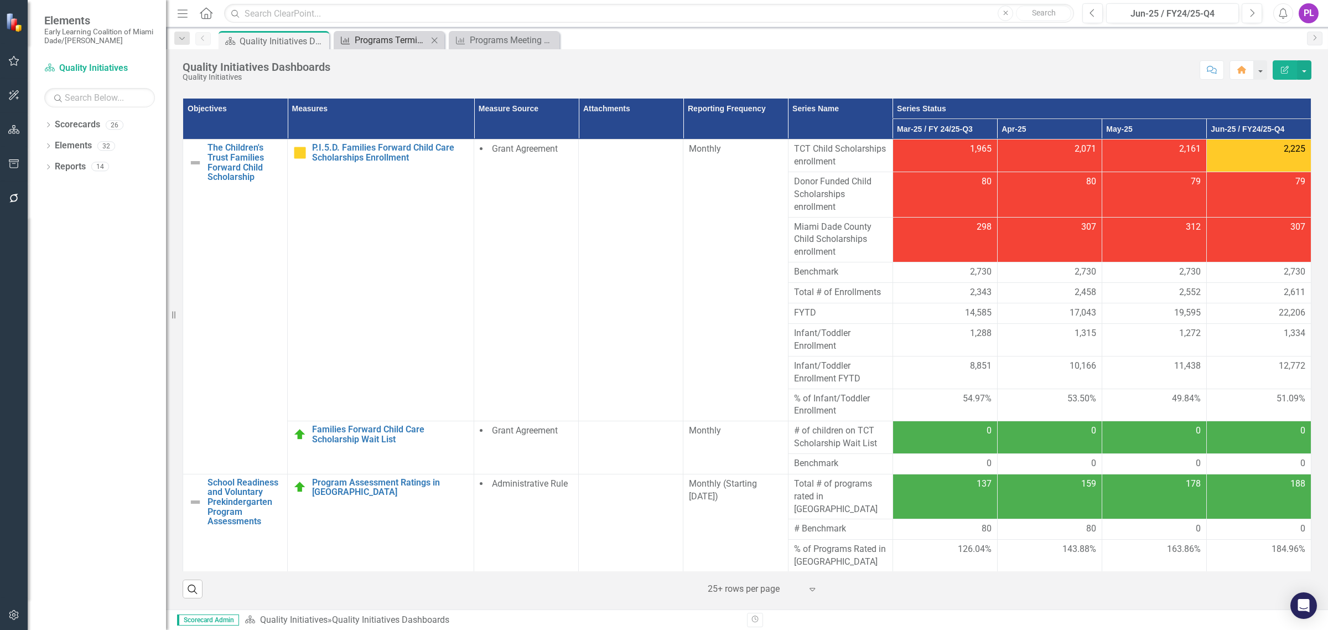
click at [399, 37] on div "Programs Terminated (Not Meeting Minimum Contract Threshold)" at bounding box center [391, 40] width 73 height 14
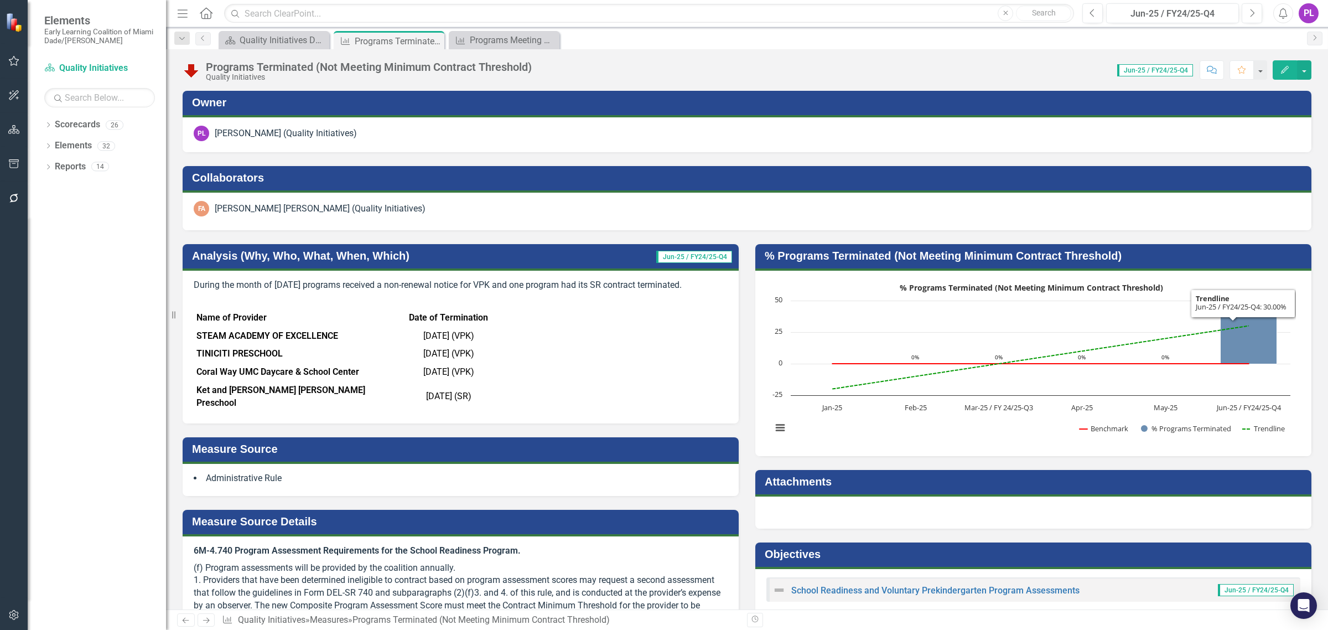
click at [1180, 250] on h3 "% Programs Terminated (Not Meeting Minimum Contract Threshold)" at bounding box center [1035, 256] width 541 height 12
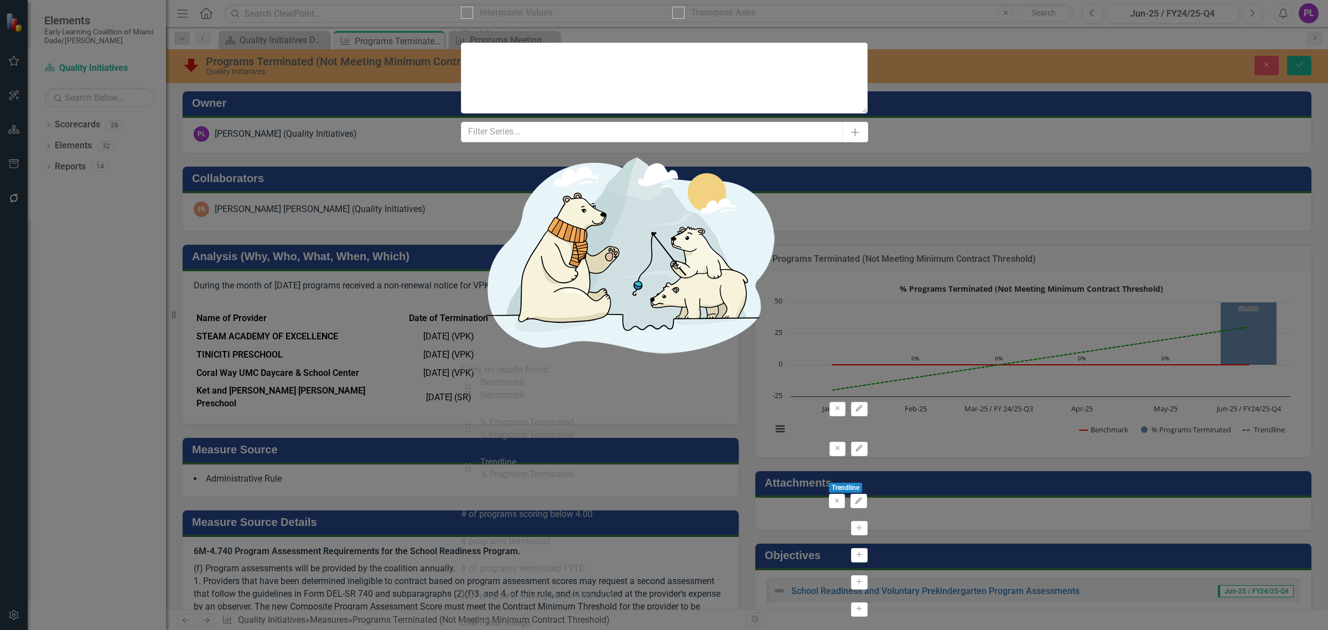
click at [548, 629] on div "Last N Periods" at bounding box center [659, 641] width 380 height 13
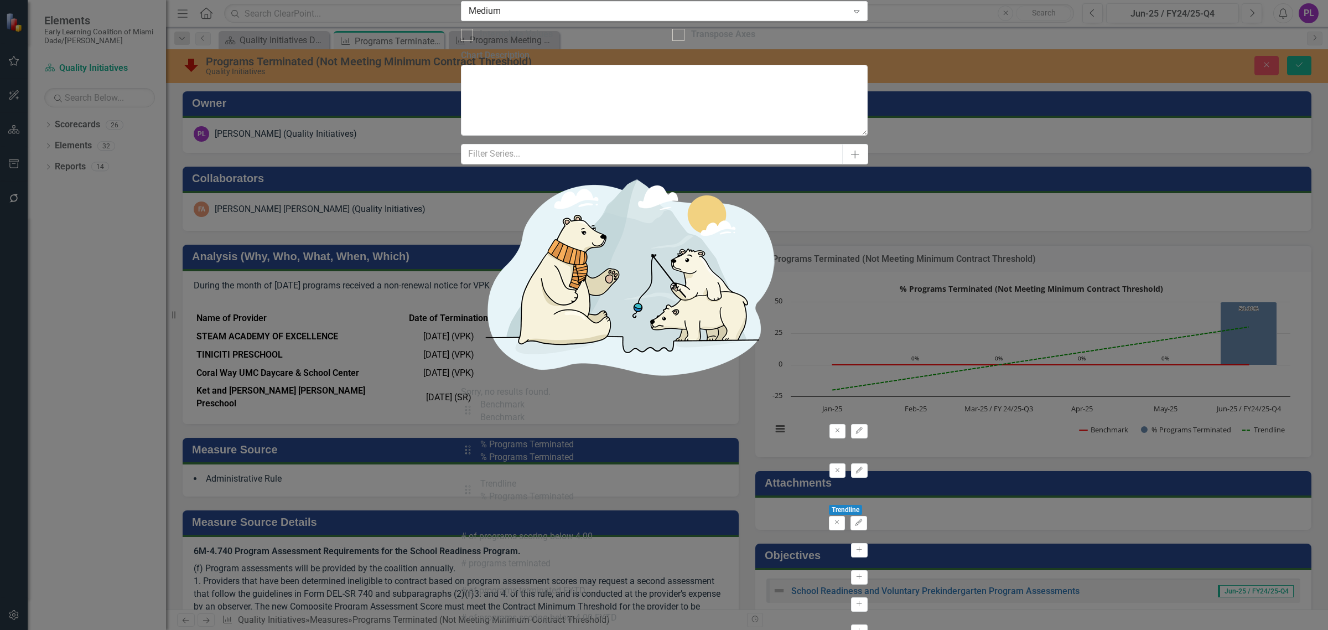
checkbox input "false"
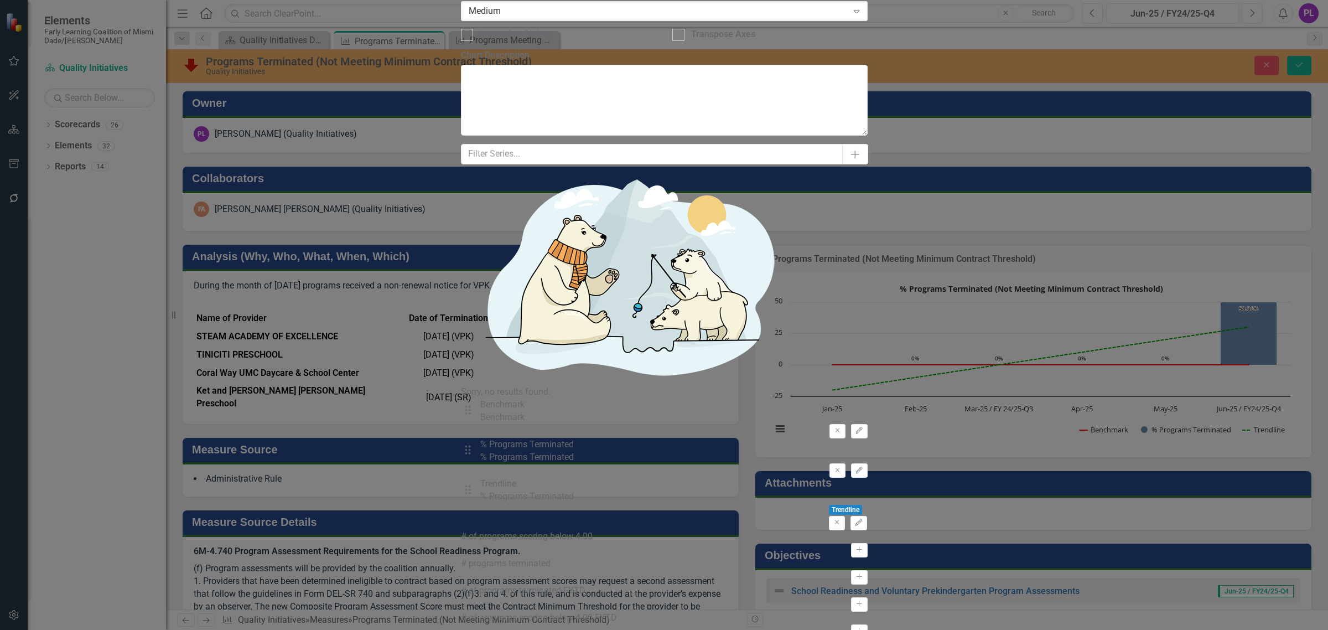
checkbox input "false"
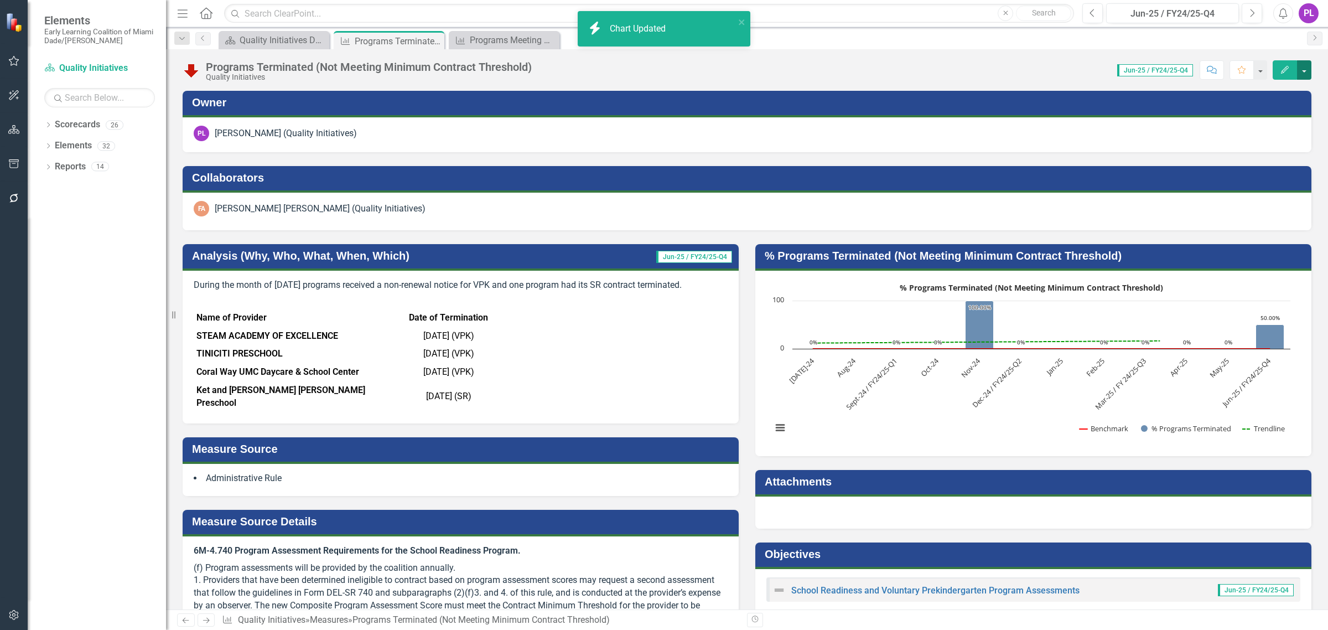
click at [1301, 69] on button "button" at bounding box center [1304, 69] width 14 height 19
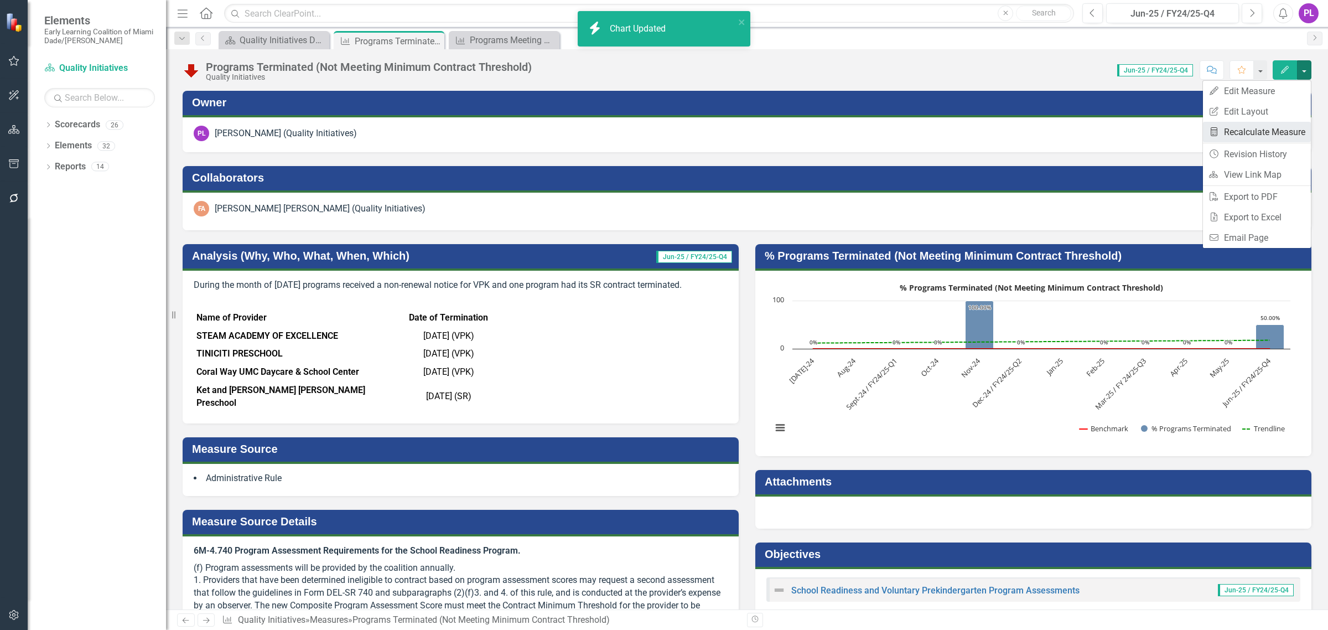
click at [1245, 130] on link "Recalculate Measure Recalculate Measure" at bounding box center [1257, 132] width 108 height 20
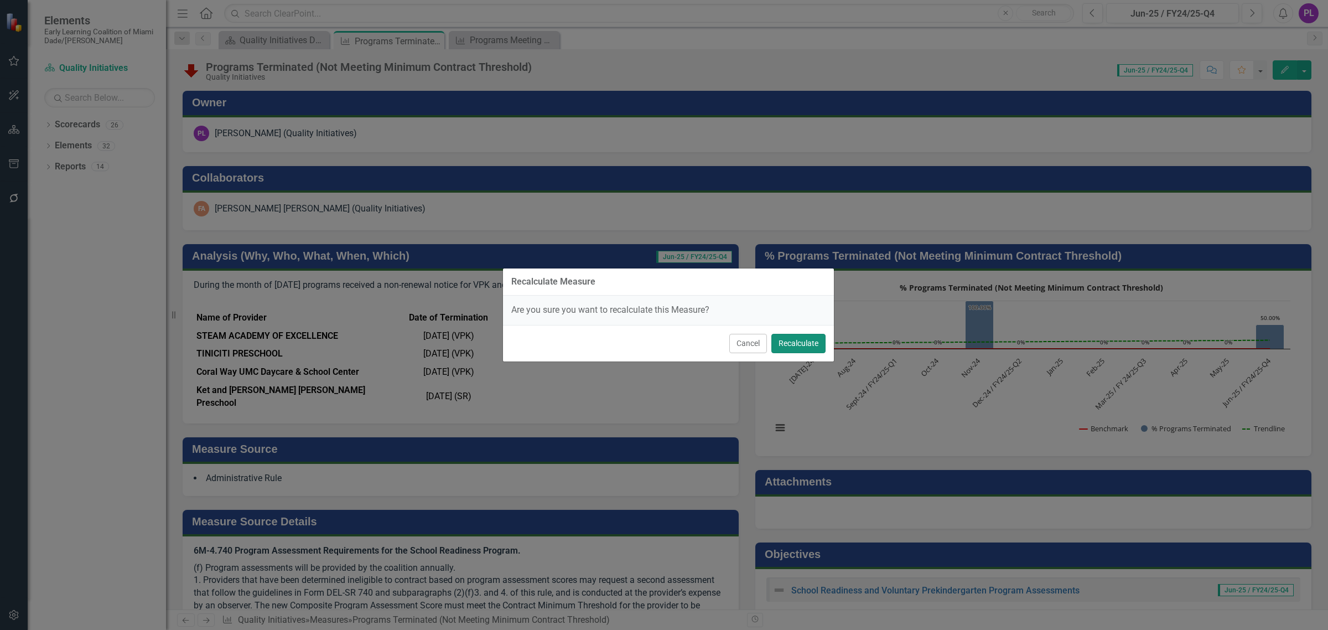
click at [792, 340] on button "Recalculate" at bounding box center [798, 343] width 54 height 19
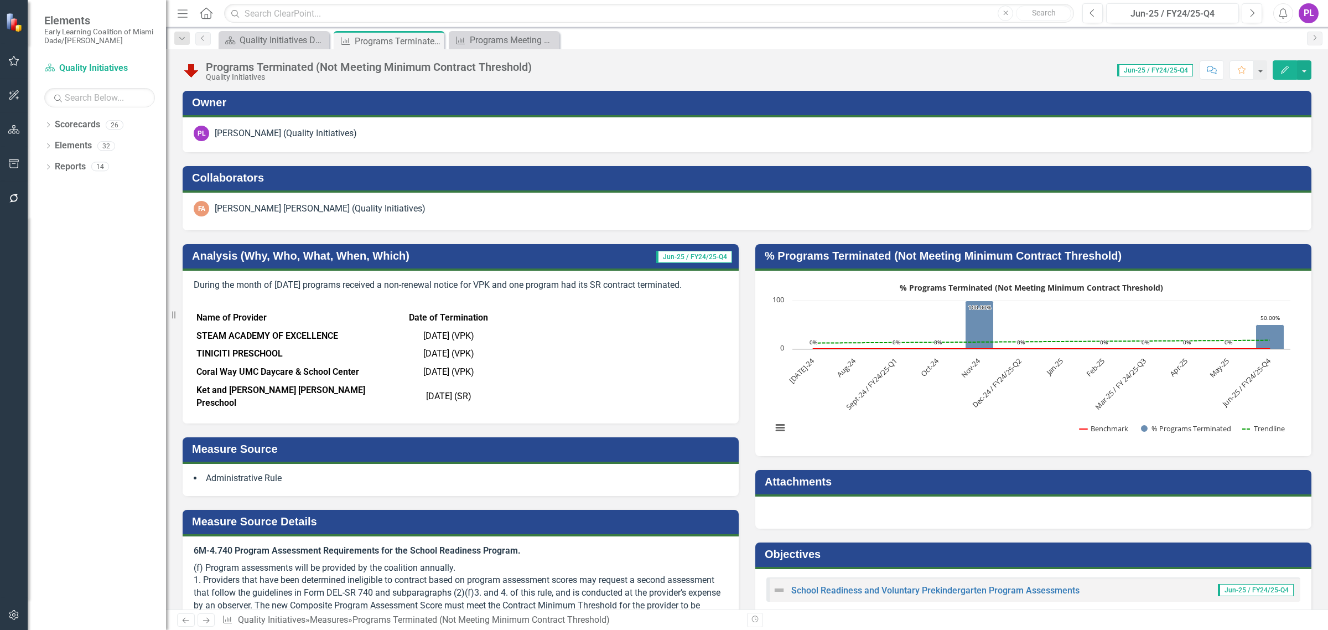
click at [1043, 260] on h3 "% Programs Terminated (Not Meeting Minimum Contract Threshold)" at bounding box center [1035, 256] width 541 height 12
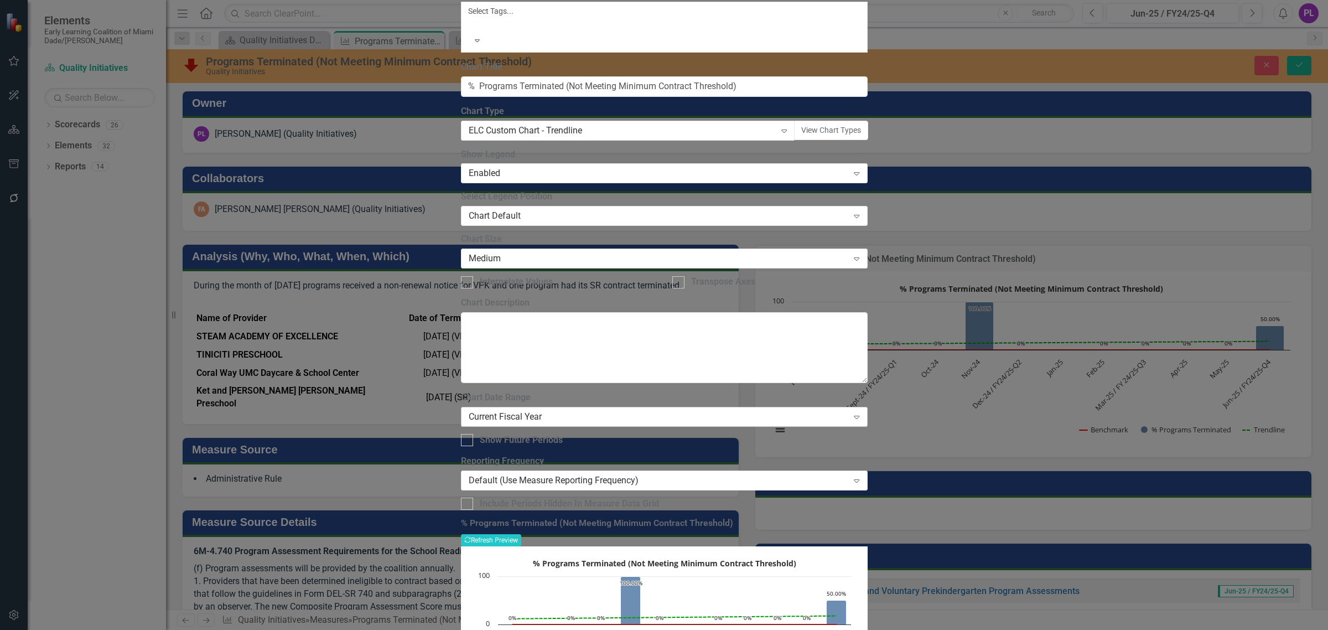
click at [554, 410] on div "Current Fiscal Year" at bounding box center [659, 416] width 380 height 13
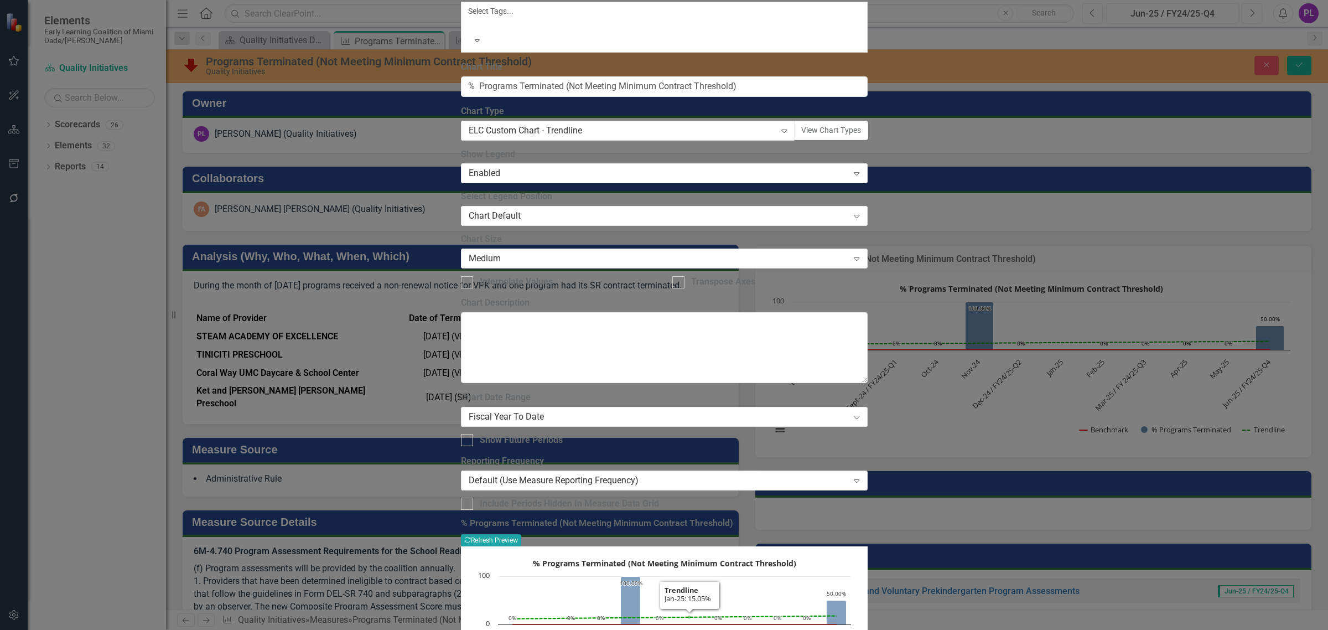
click at [521, 534] on button "Recalculate Refresh Preview" at bounding box center [491, 540] width 60 height 12
click at [692, 410] on div "Fiscal Year To Date" at bounding box center [659, 416] width 380 height 13
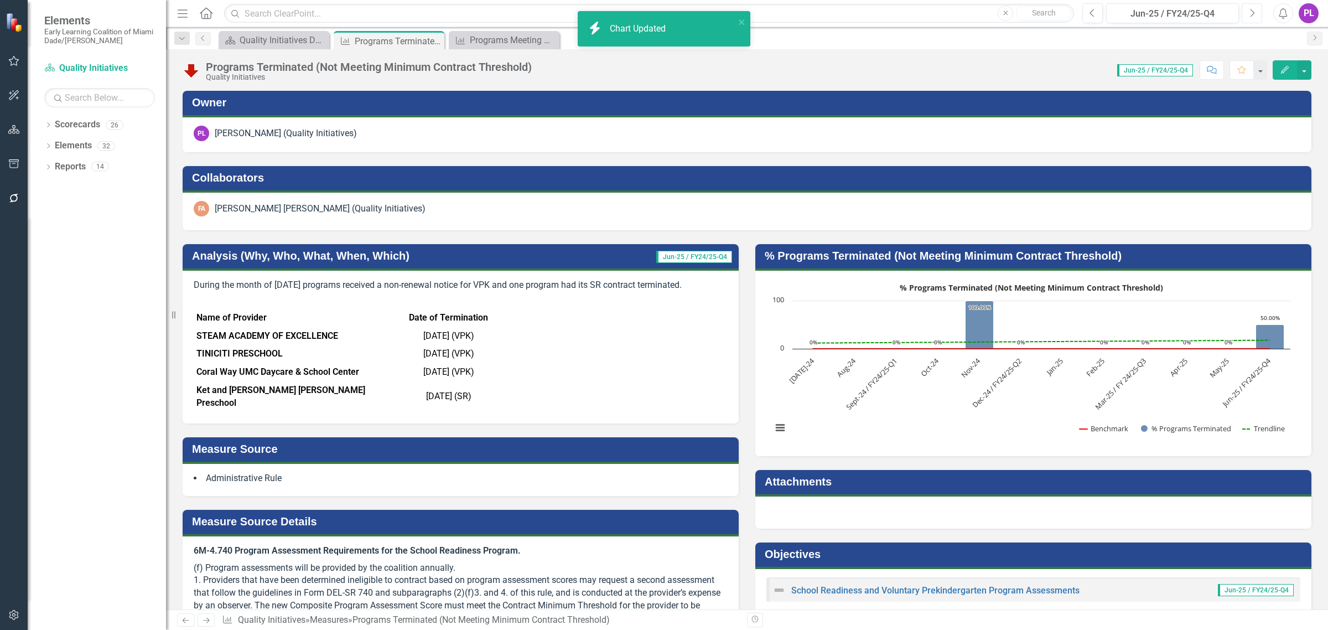
click at [1252, 10] on icon "button" at bounding box center [1252, 13] width 4 height 8
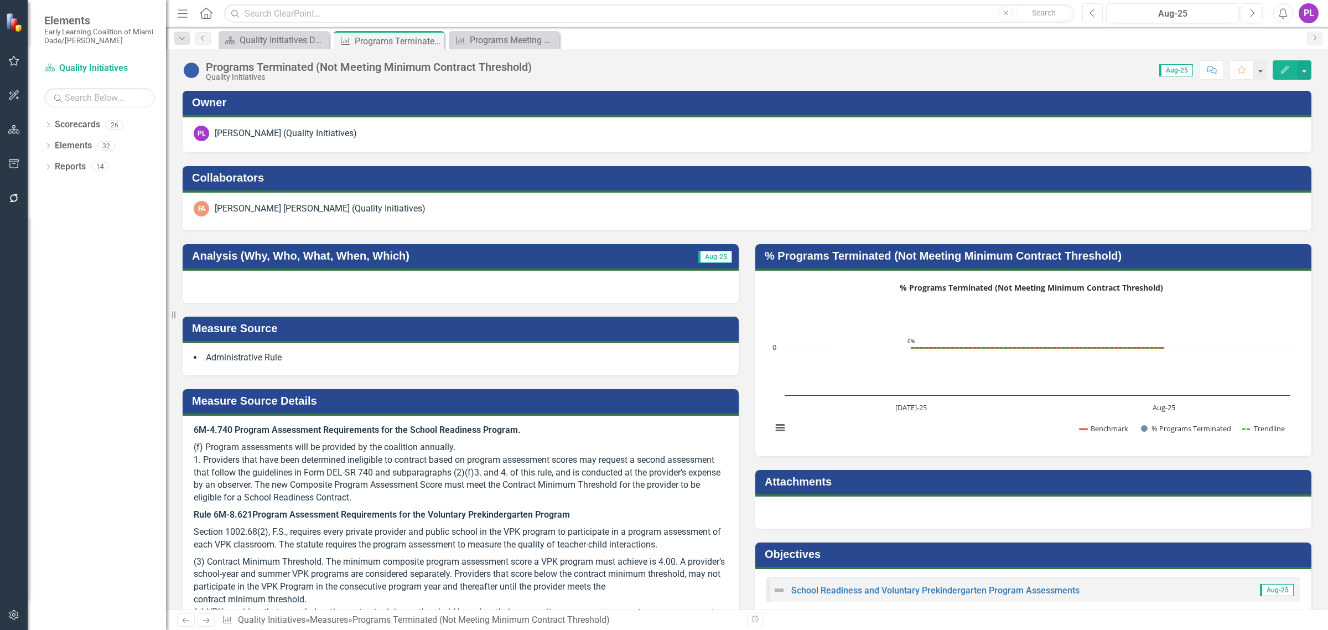
click at [1099, 18] on button "Previous" at bounding box center [1092, 13] width 20 height 20
click at [1094, 10] on icon "Previous" at bounding box center [1092, 13] width 6 height 10
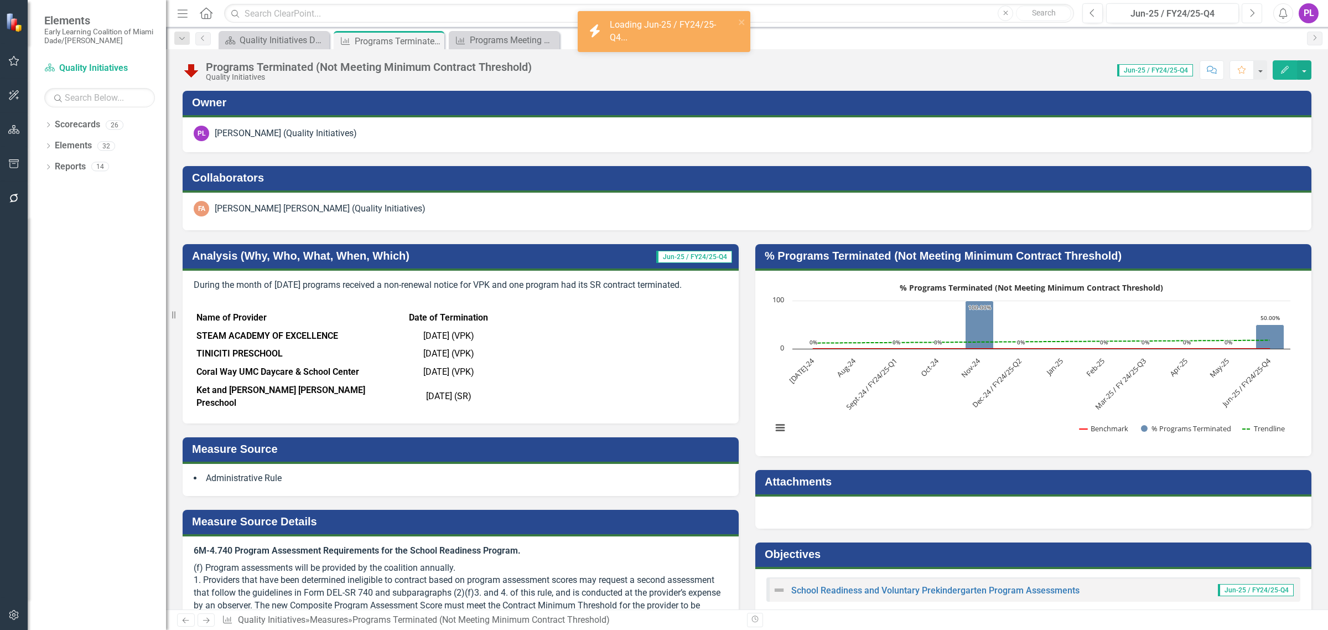
click at [1255, 19] on button "Next" at bounding box center [1252, 13] width 20 height 20
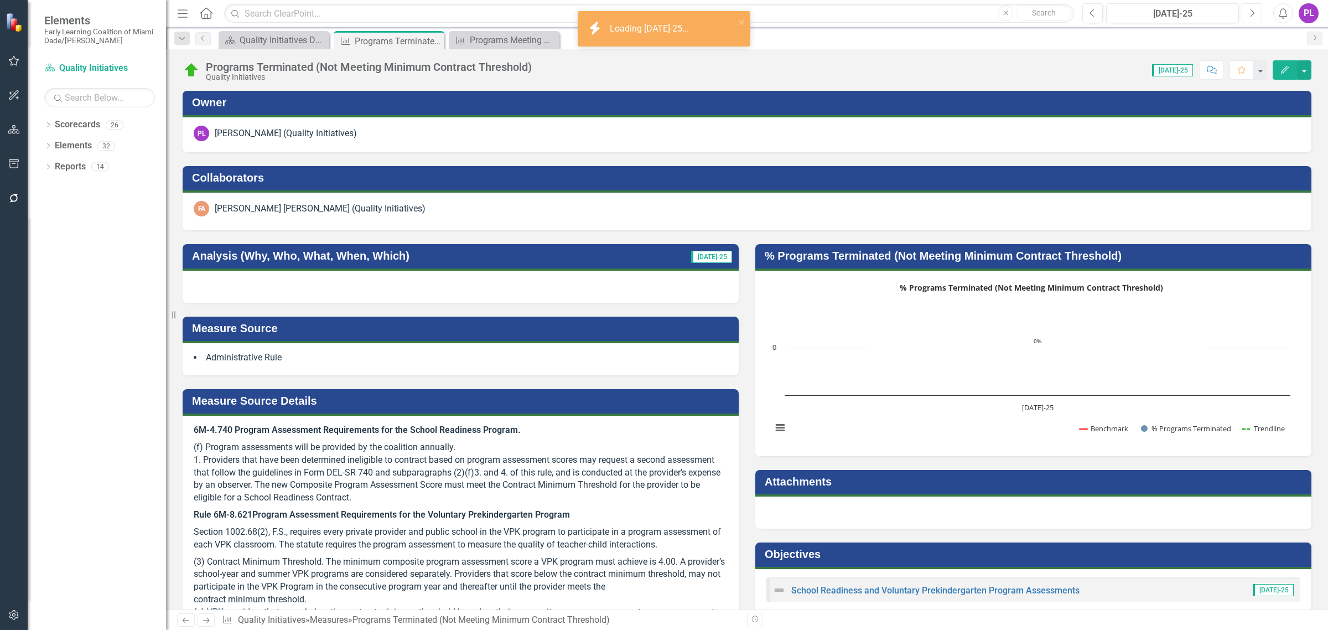
click at [1255, 19] on button "Next" at bounding box center [1252, 13] width 20 height 20
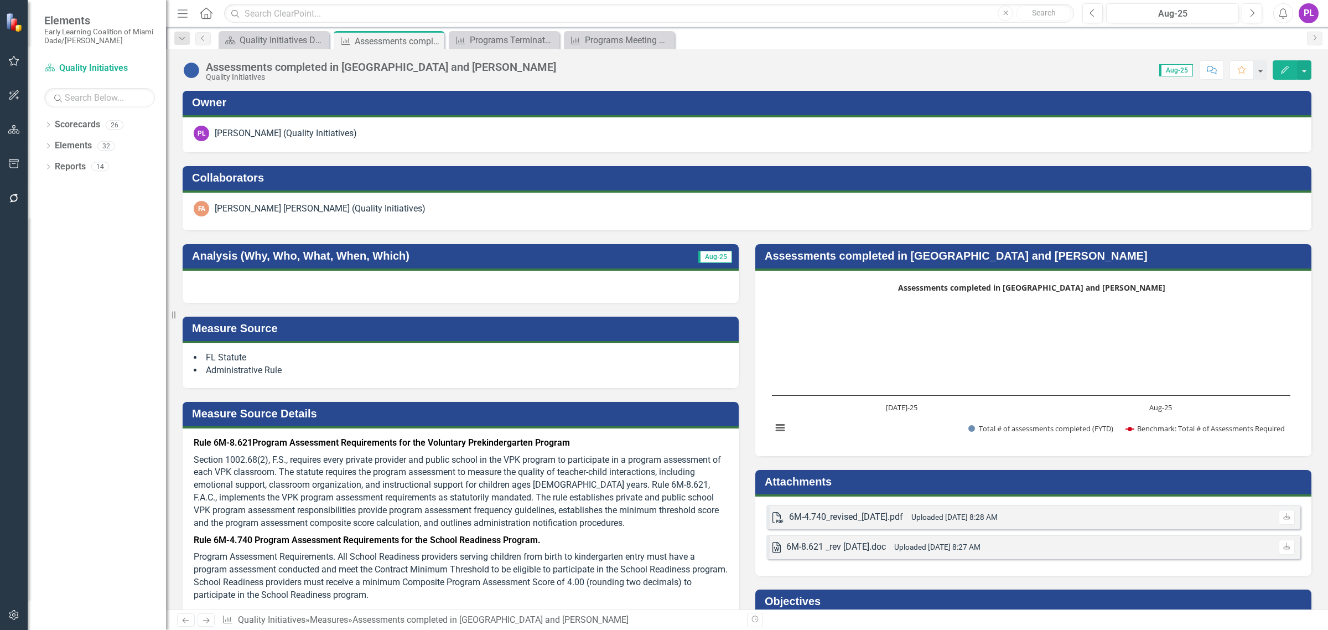
scroll to position [1798, 0]
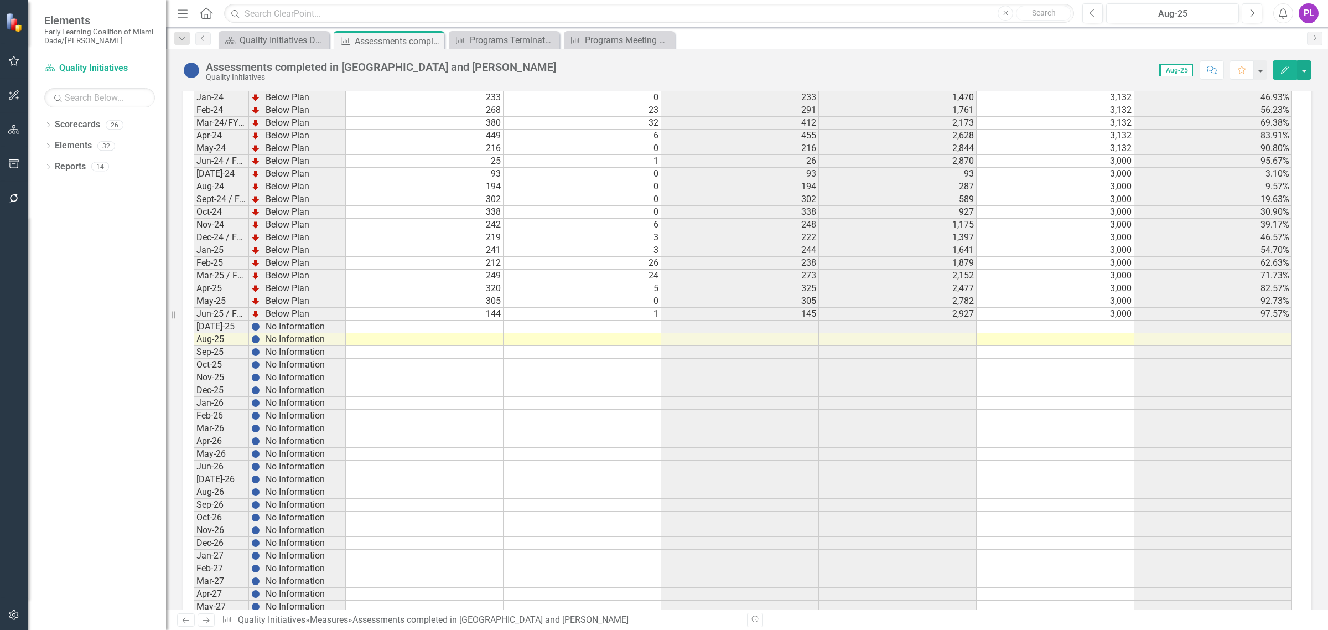
click at [483, 333] on td at bounding box center [425, 326] width 158 height 13
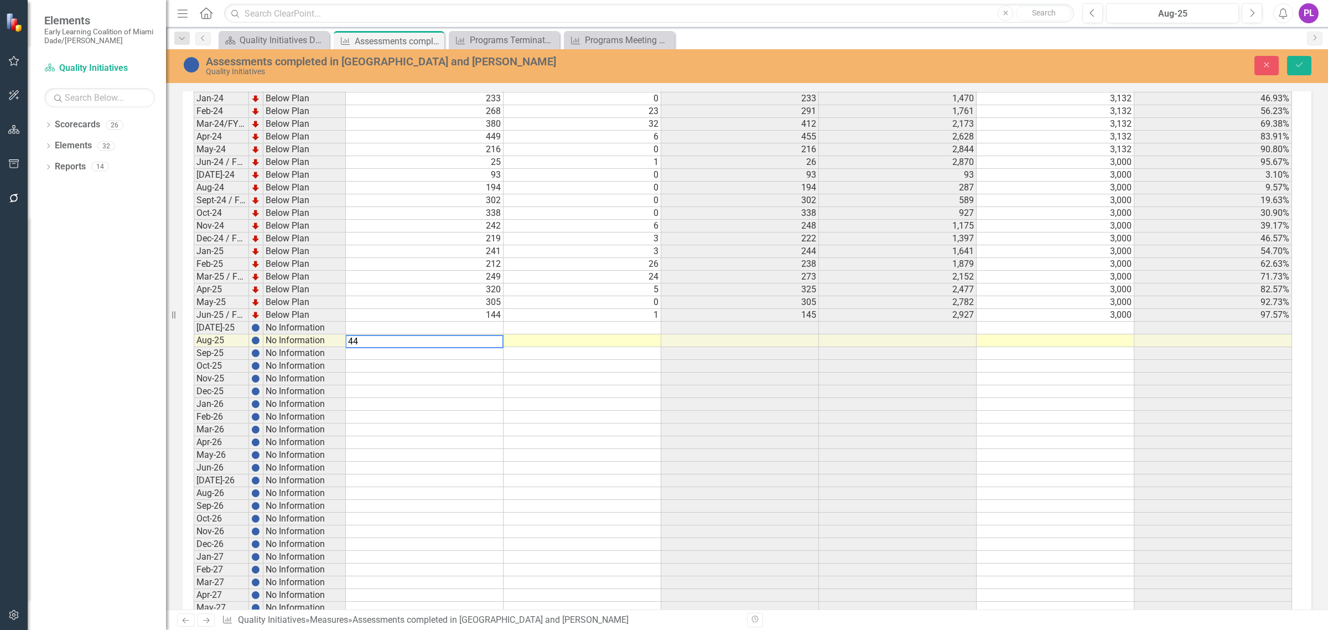
type textarea "44"
click at [621, 334] on td at bounding box center [582, 327] width 158 height 13
click at [491, 347] on td at bounding box center [425, 340] width 158 height 13
type textarea "131"
click at [1088, 334] on td at bounding box center [1056, 327] width 158 height 13
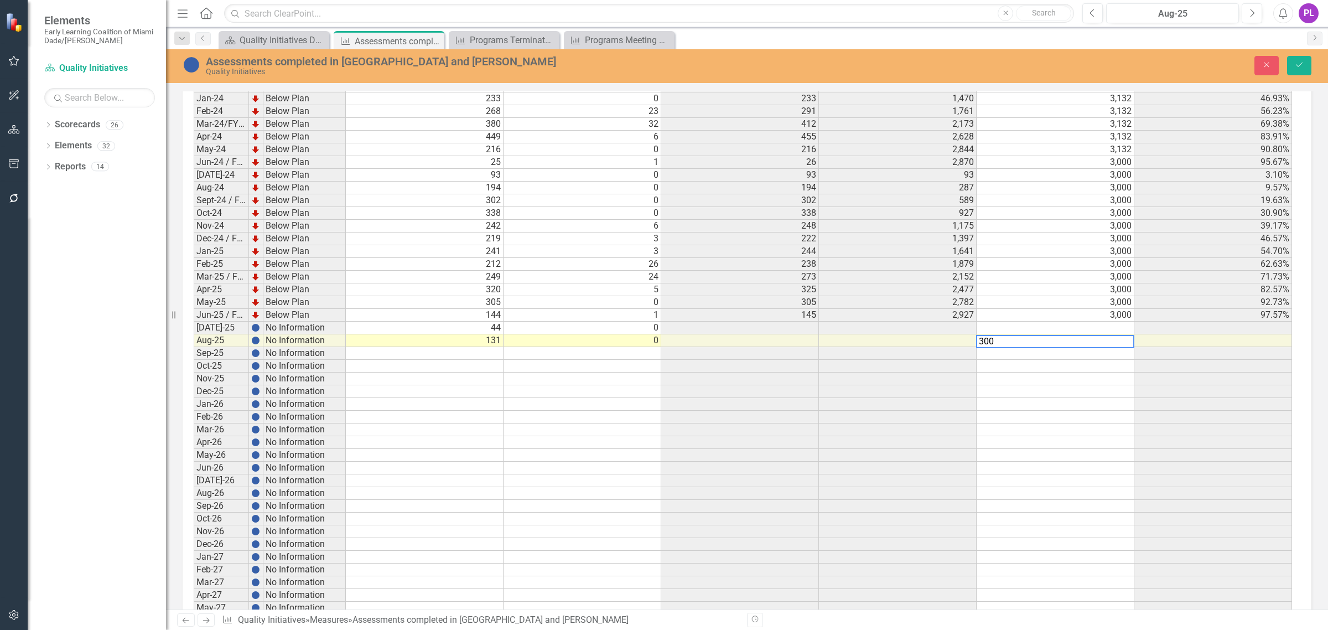
type textarea "3000"
click at [1005, 411] on td at bounding box center [1056, 404] width 158 height 13
click at [1300, 66] on icon "Save" at bounding box center [1299, 65] width 10 height 8
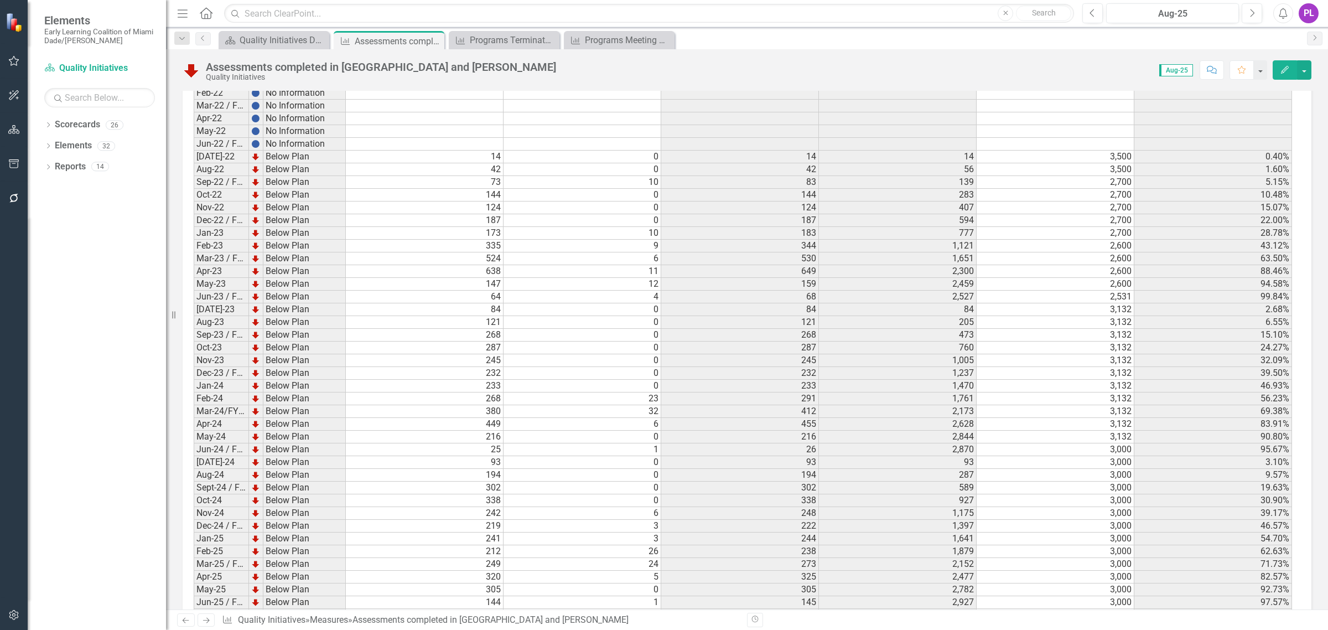
scroll to position [1787, 0]
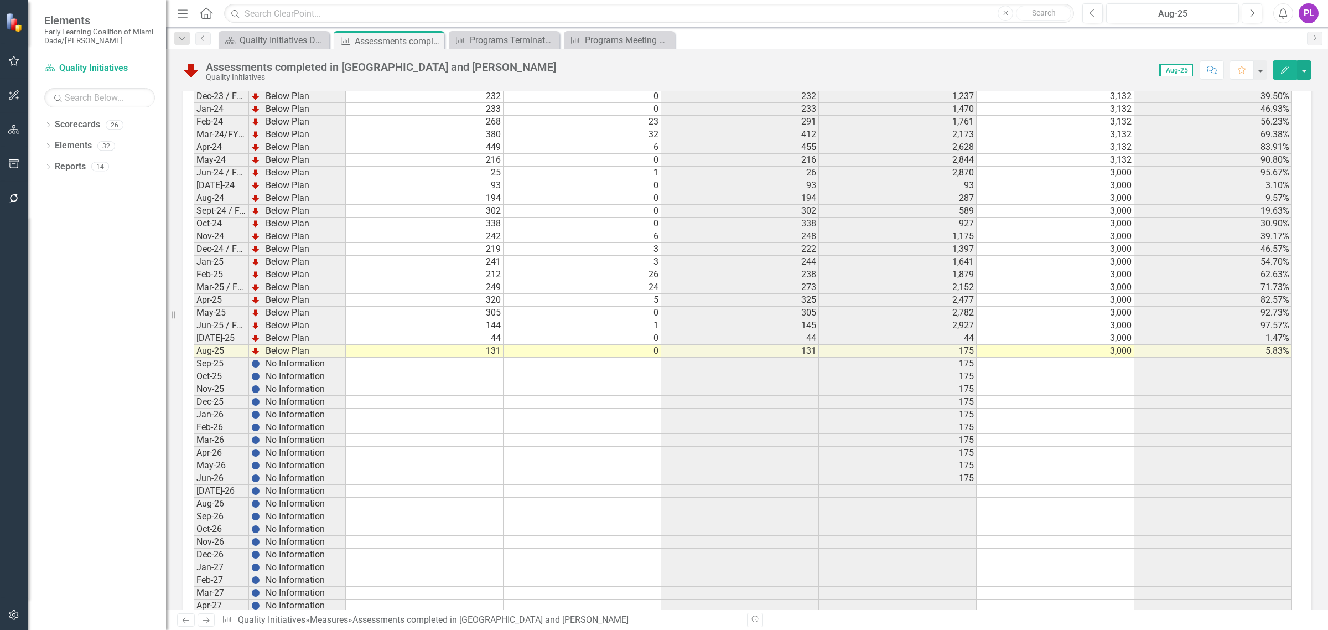
click at [1017, 323] on td "3,000" at bounding box center [1056, 325] width 158 height 13
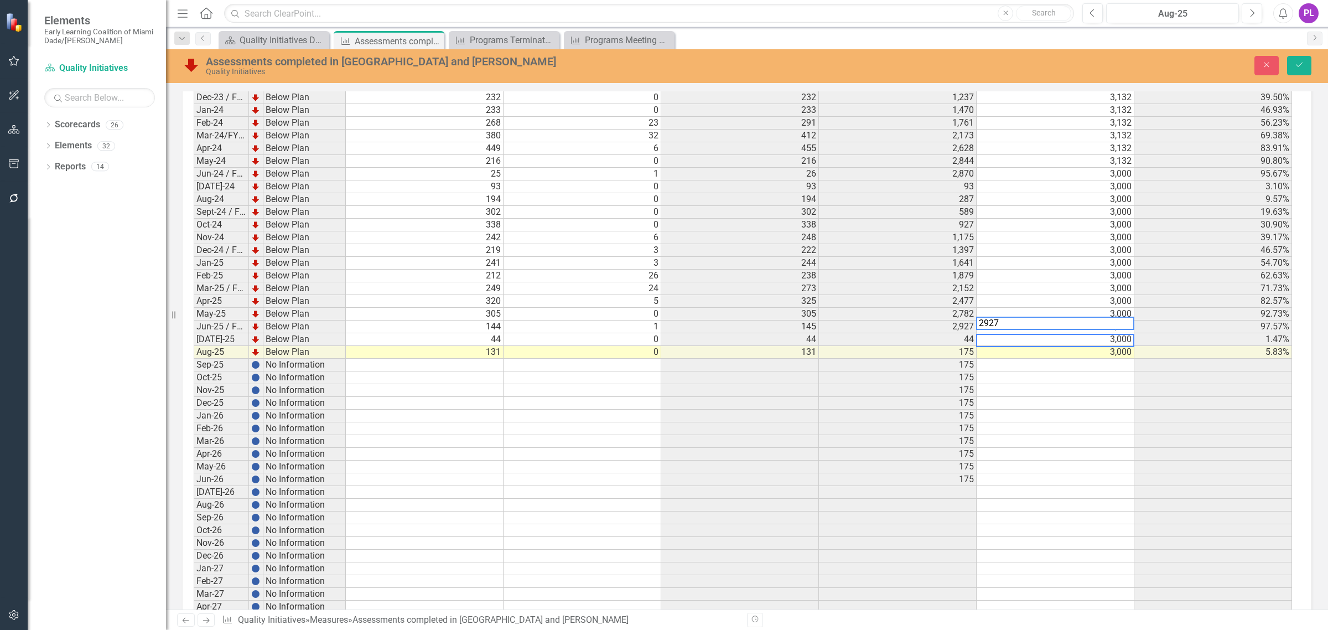
type textarea "2927"
click at [1065, 401] on td at bounding box center [1056, 403] width 158 height 13
click at [1295, 60] on button "Save" at bounding box center [1299, 65] width 24 height 19
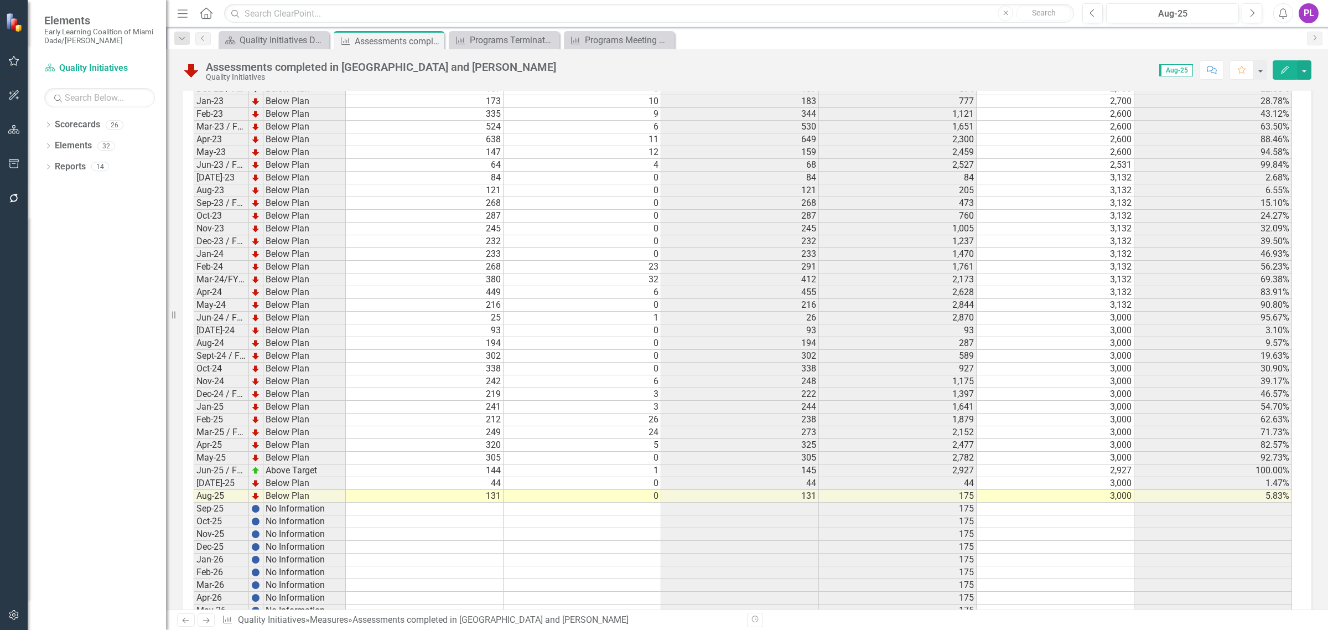
scroll to position [1867, 0]
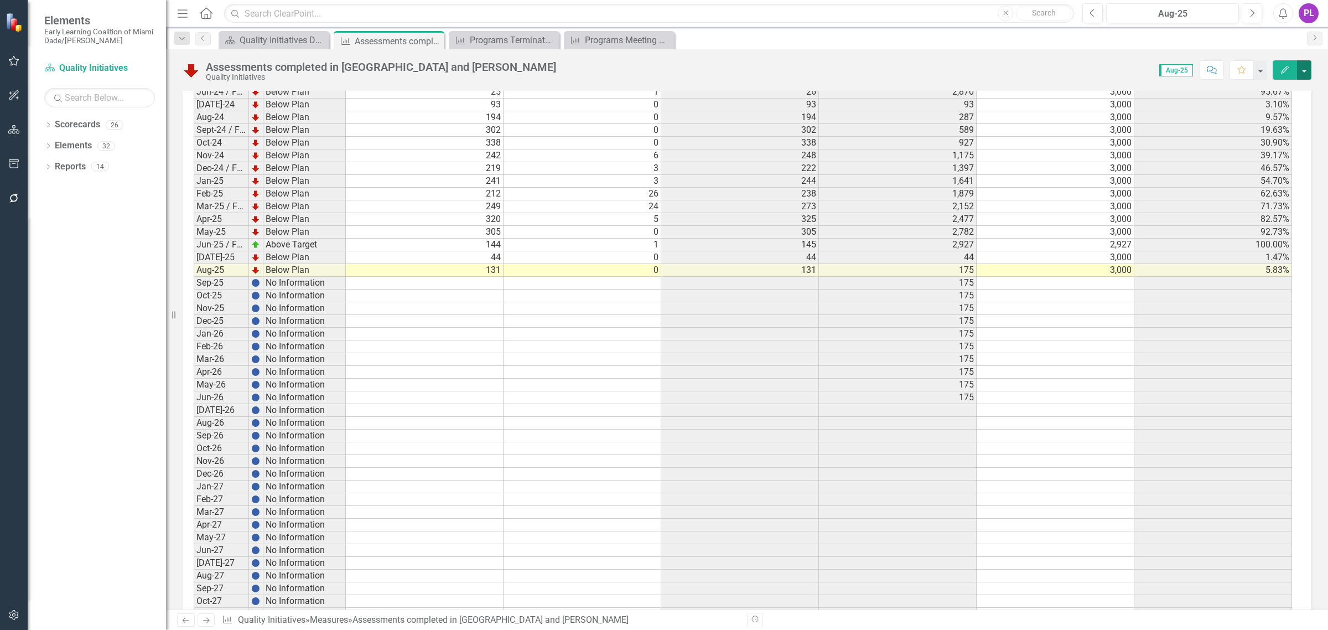
click at [1301, 73] on button "button" at bounding box center [1304, 69] width 14 height 19
click at [1270, 129] on link "Recalculate Measure Recalculate Measure" at bounding box center [1257, 132] width 108 height 20
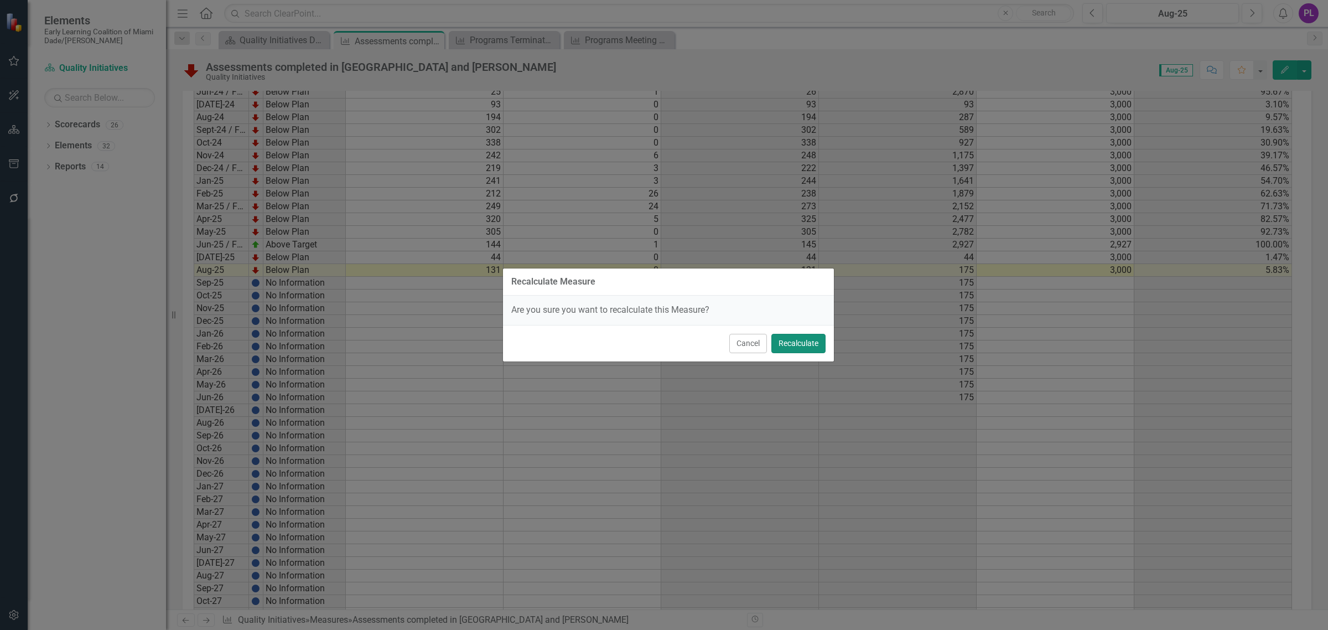
click at [809, 340] on button "Recalculate" at bounding box center [798, 343] width 54 height 19
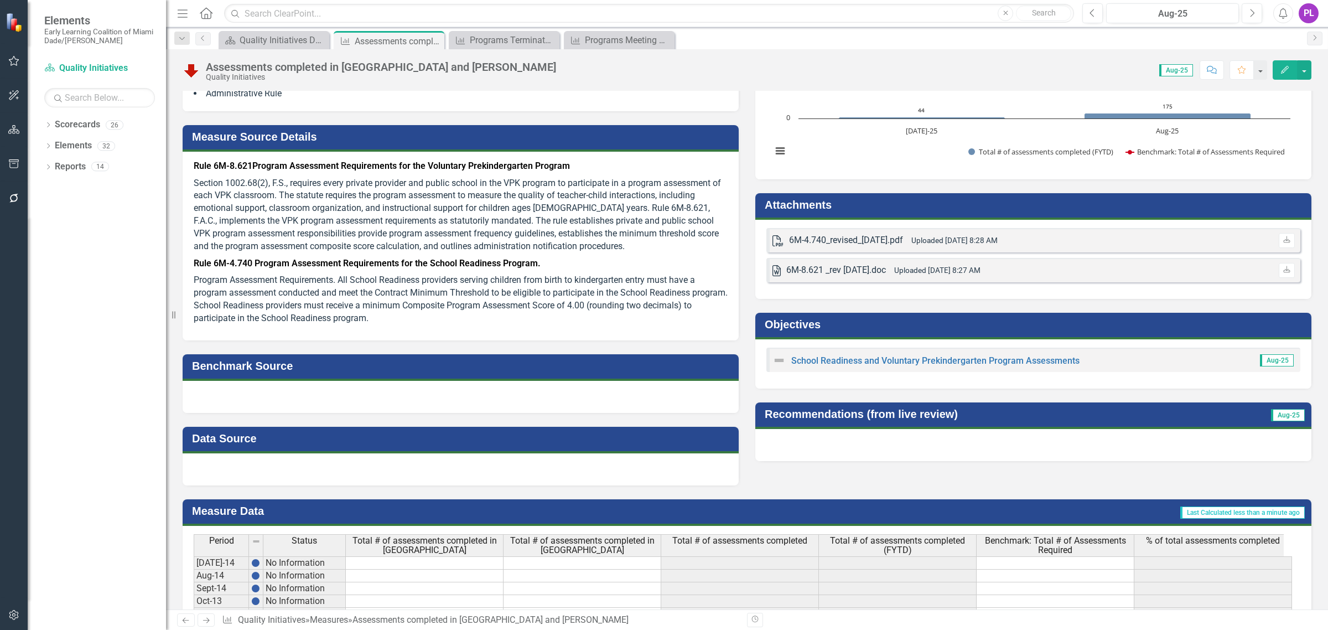
scroll to position [0, 0]
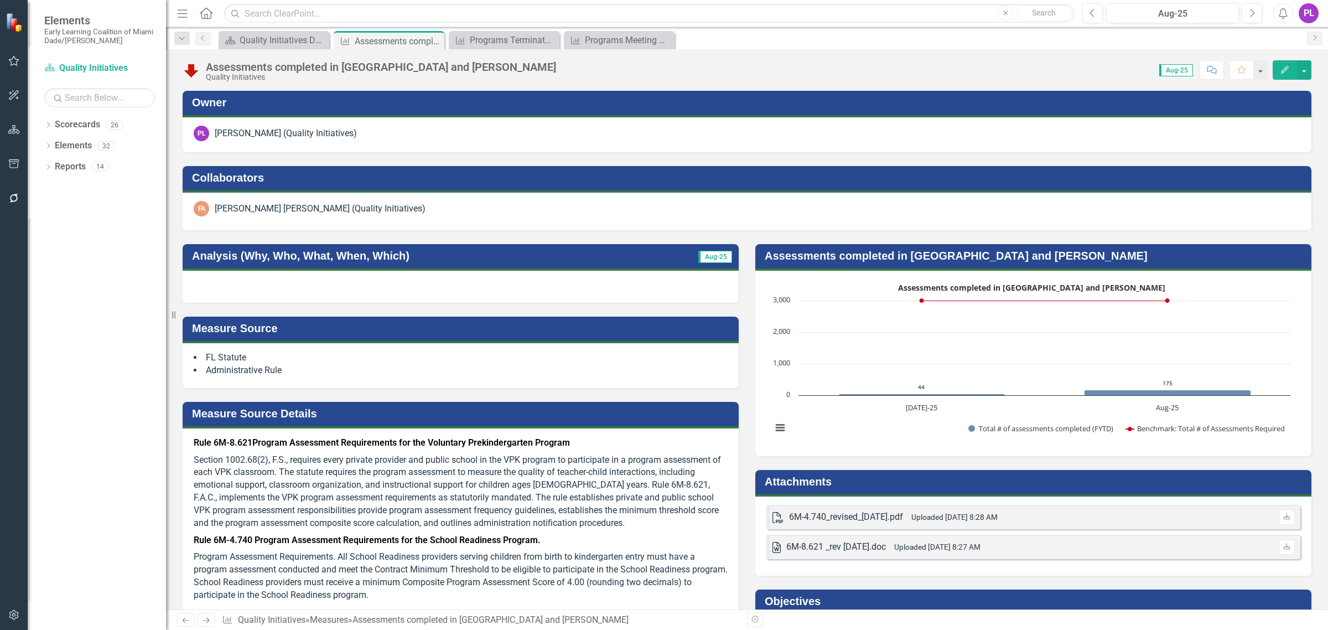
click at [1063, 253] on h3 "Assessments completed in [GEOGRAPHIC_DATA] and [PERSON_NAME]" at bounding box center [1035, 256] width 541 height 12
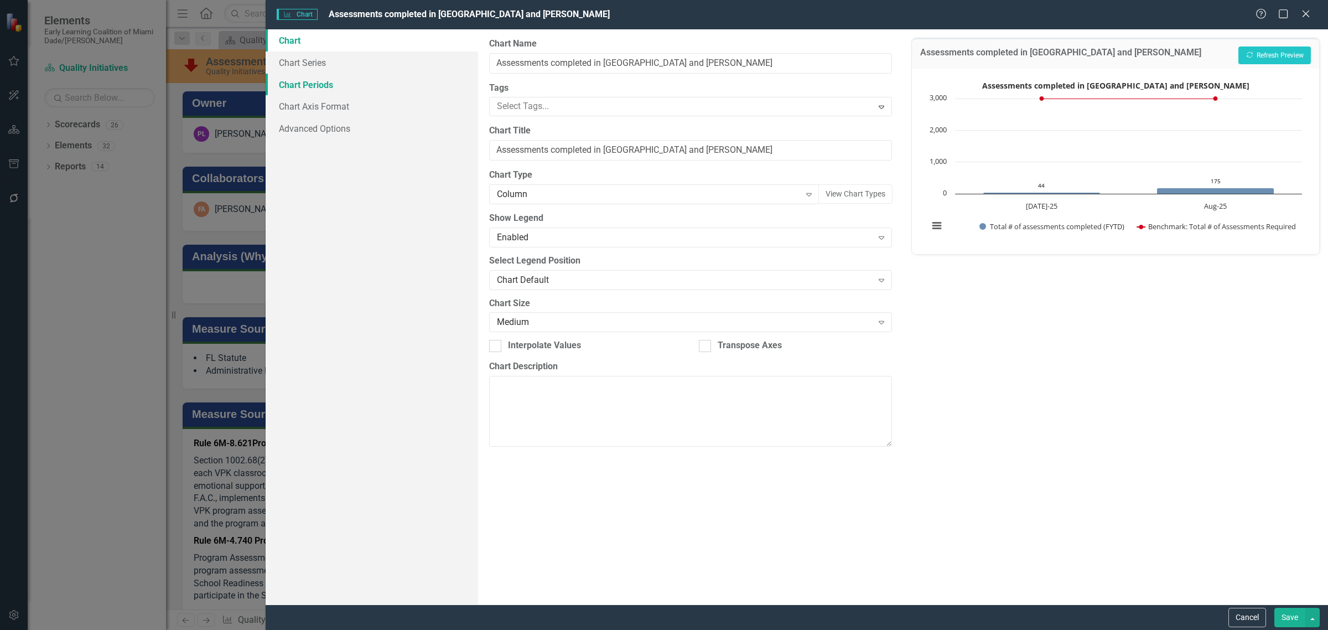
click at [308, 84] on link "Chart Periods" at bounding box center [372, 85] width 212 height 22
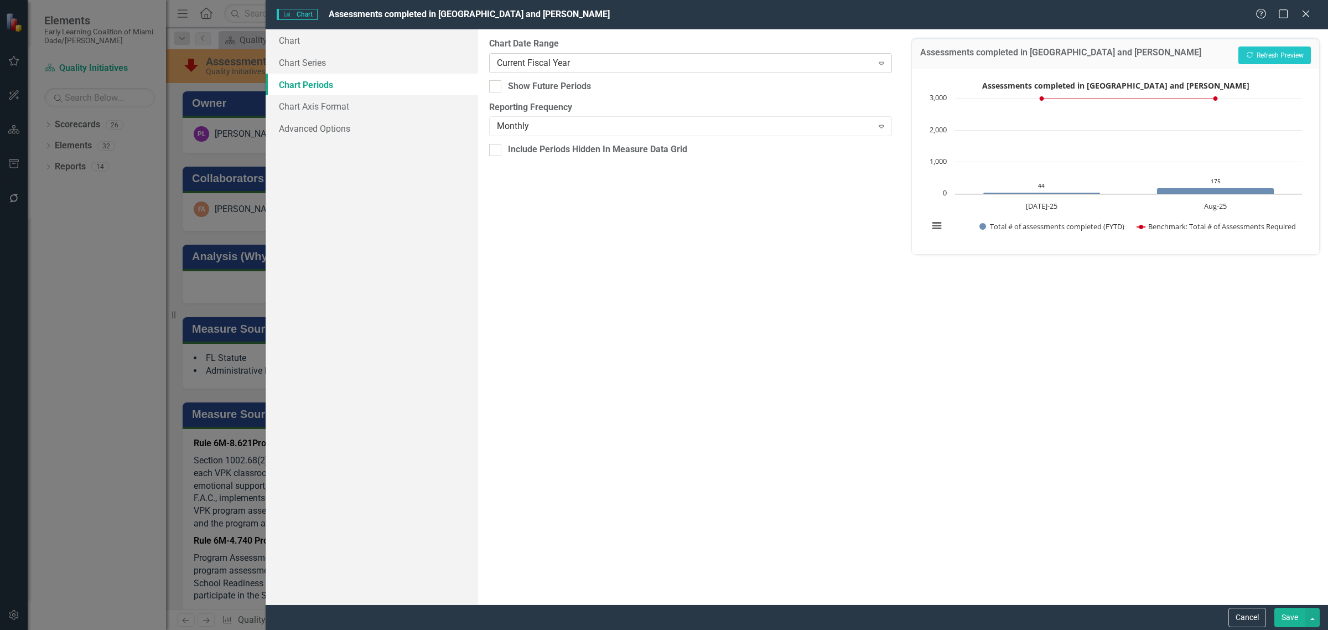
click at [538, 67] on div "Current Fiscal Year" at bounding box center [685, 62] width 376 height 13
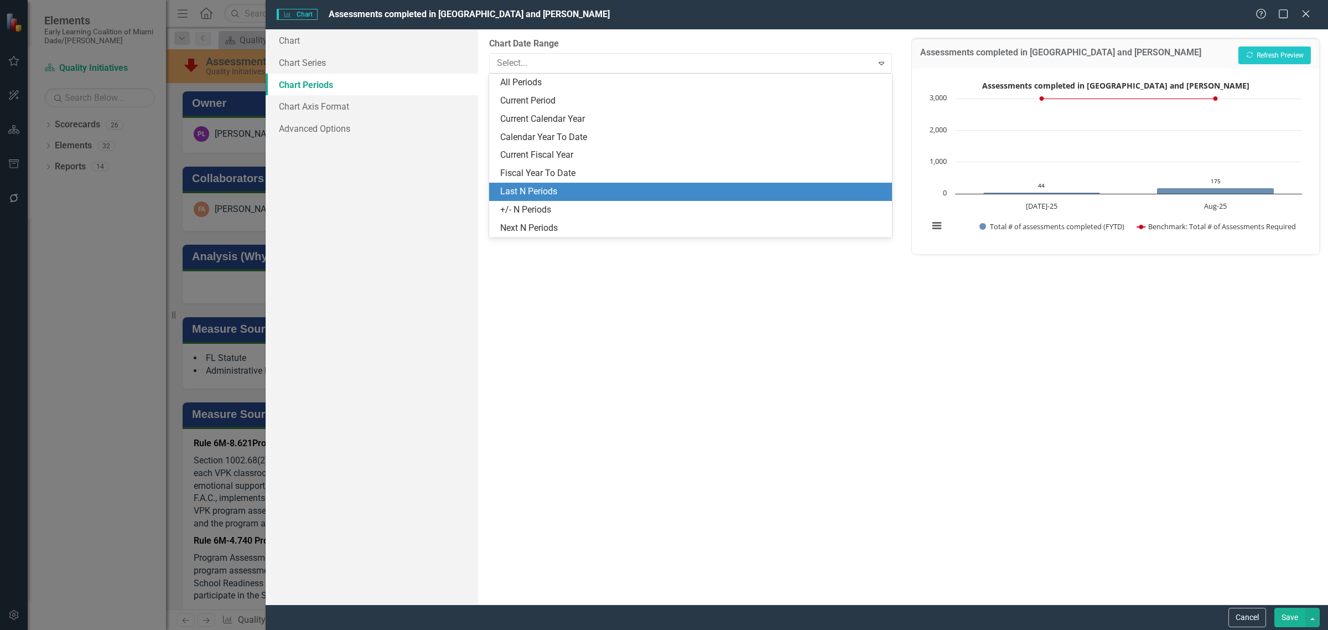
click at [563, 186] on div "Last N Periods" at bounding box center [692, 191] width 385 height 13
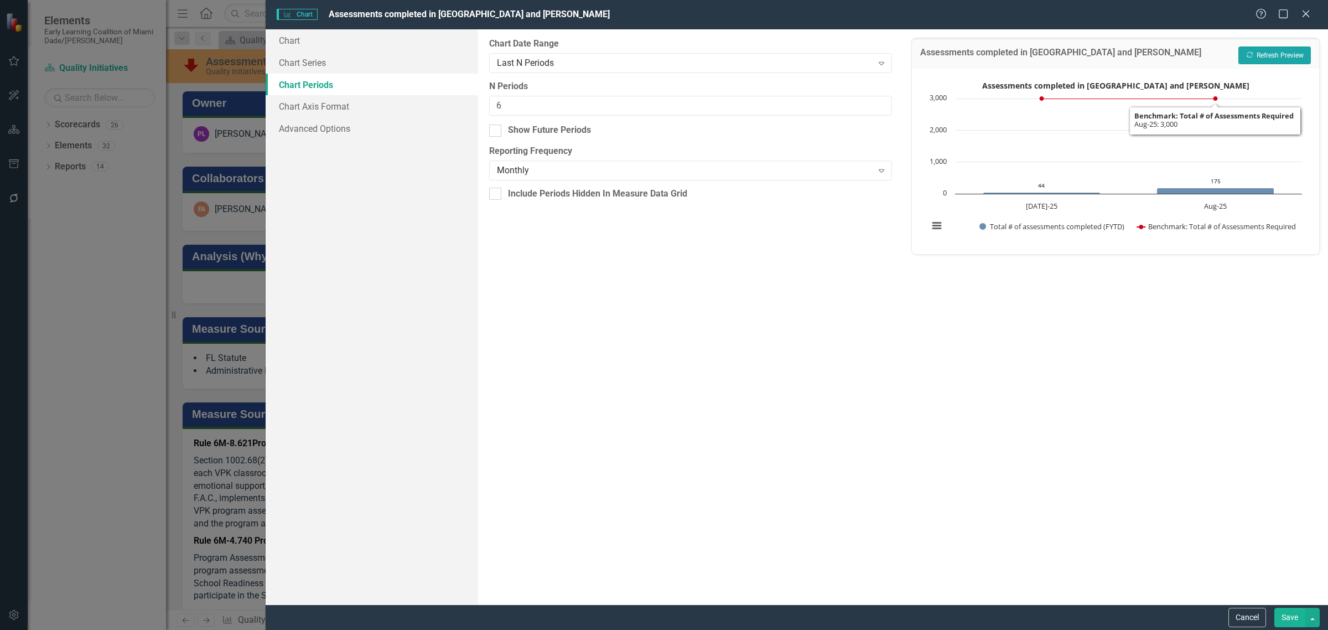
click at [1271, 56] on button "Recalculate Refresh Preview" at bounding box center [1274, 55] width 72 height 18
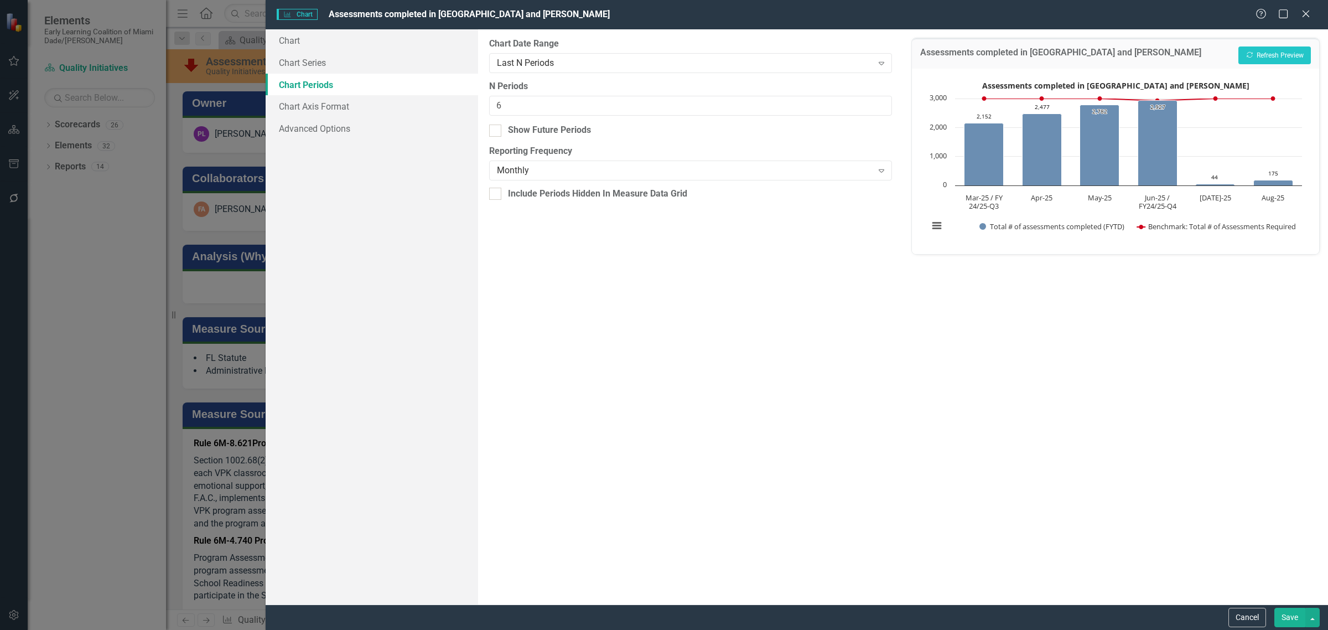
click at [1284, 616] on button "Save" at bounding box center [1289, 616] width 31 height 19
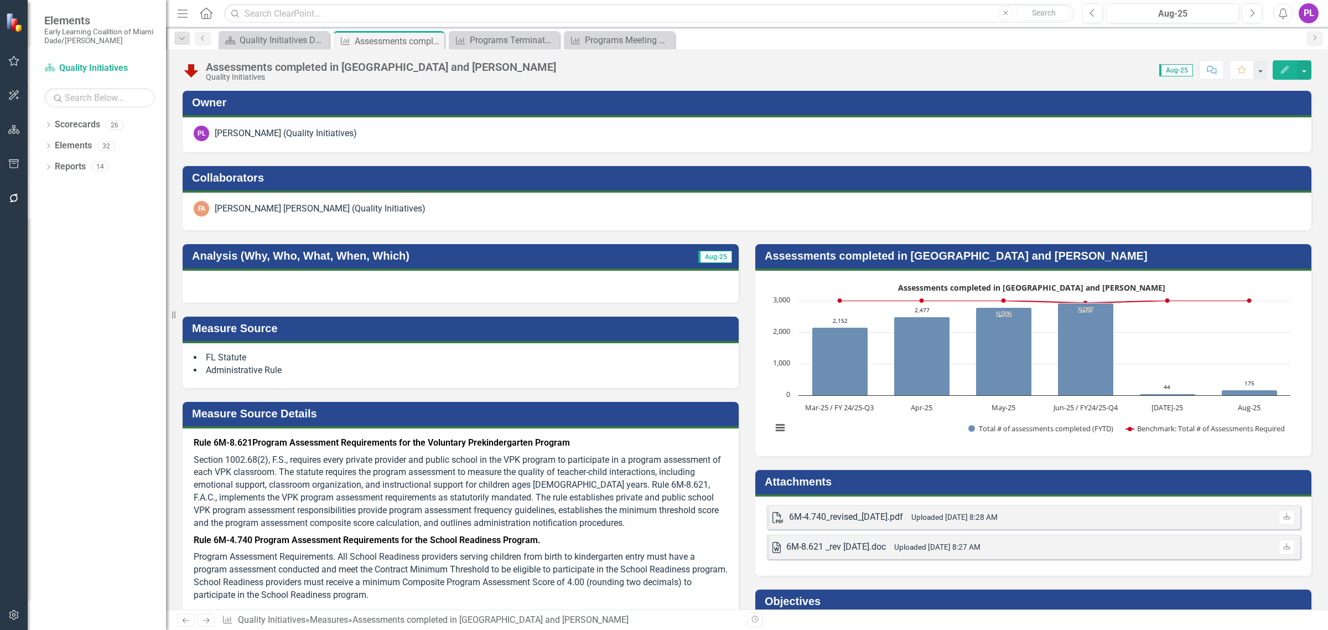
scroll to position [1660, 0]
